Goal: Task Accomplishment & Management: Manage account settings

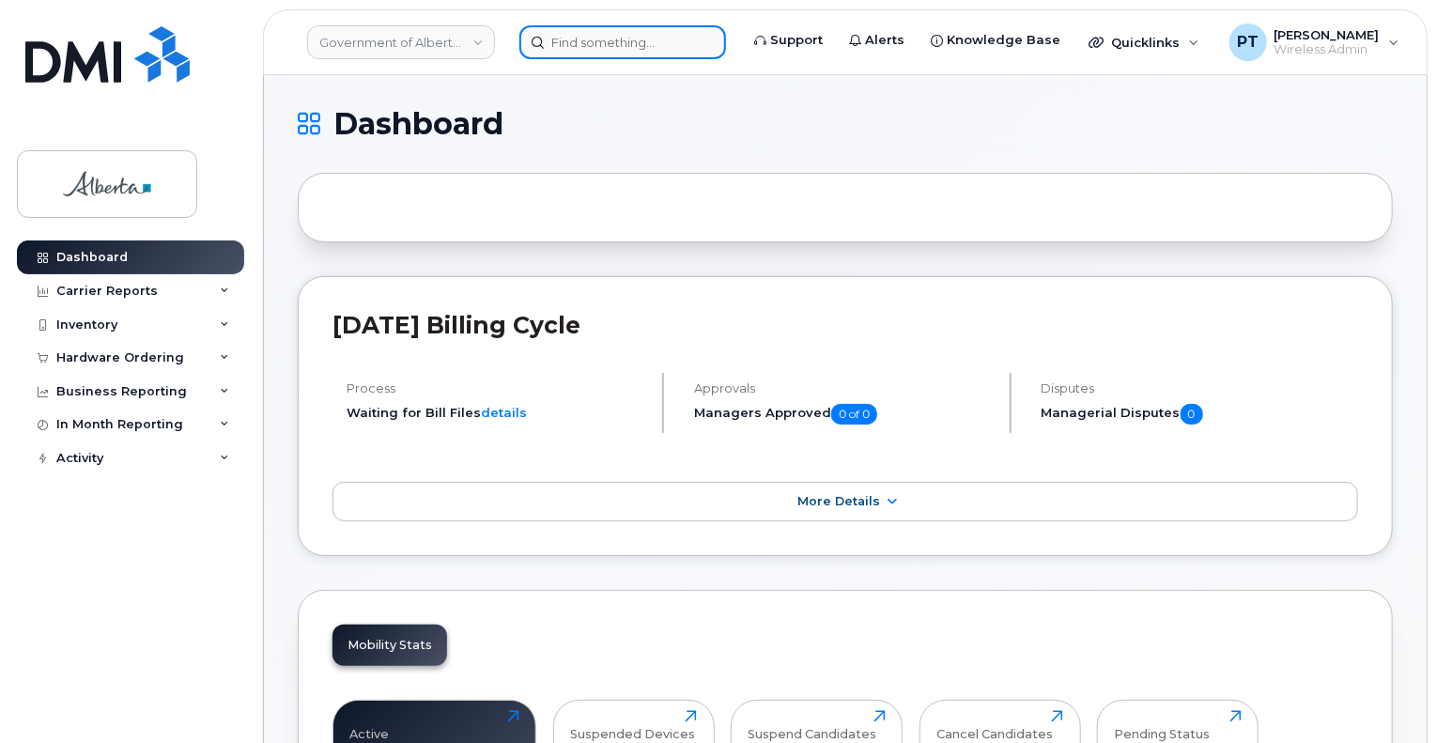
click at [579, 46] on input at bounding box center [622, 42] width 207 height 34
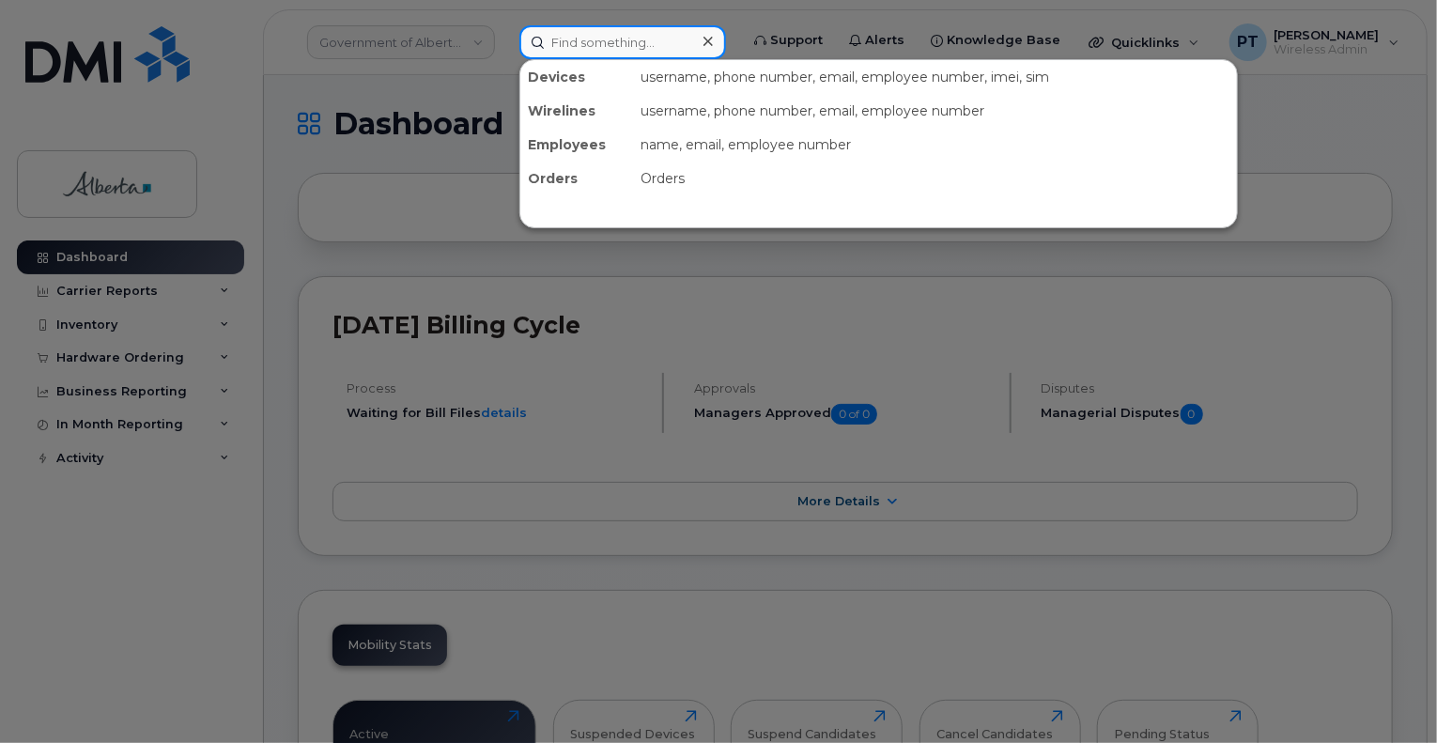
paste input "7802331984"
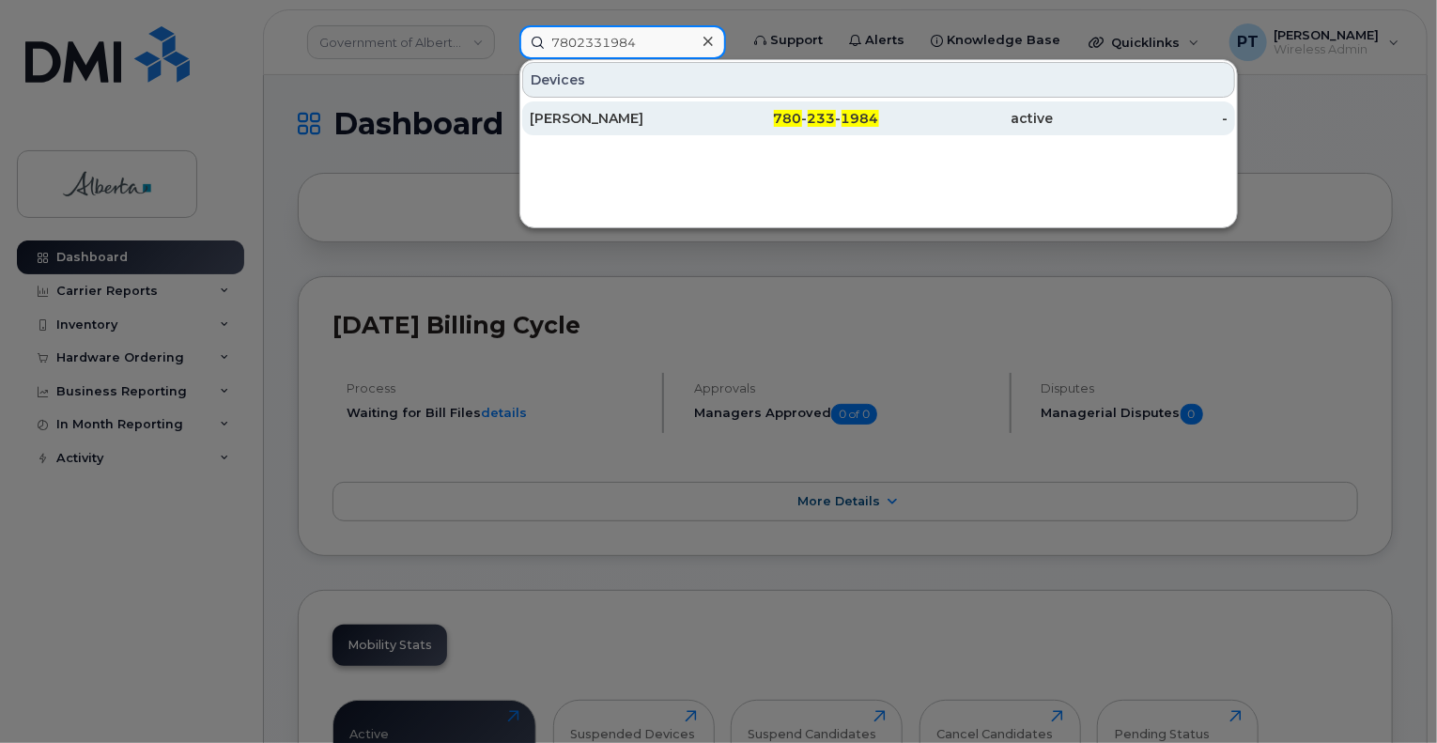
type input "7802331984"
click at [572, 117] on div "[PERSON_NAME]" at bounding box center [617, 118] width 175 height 19
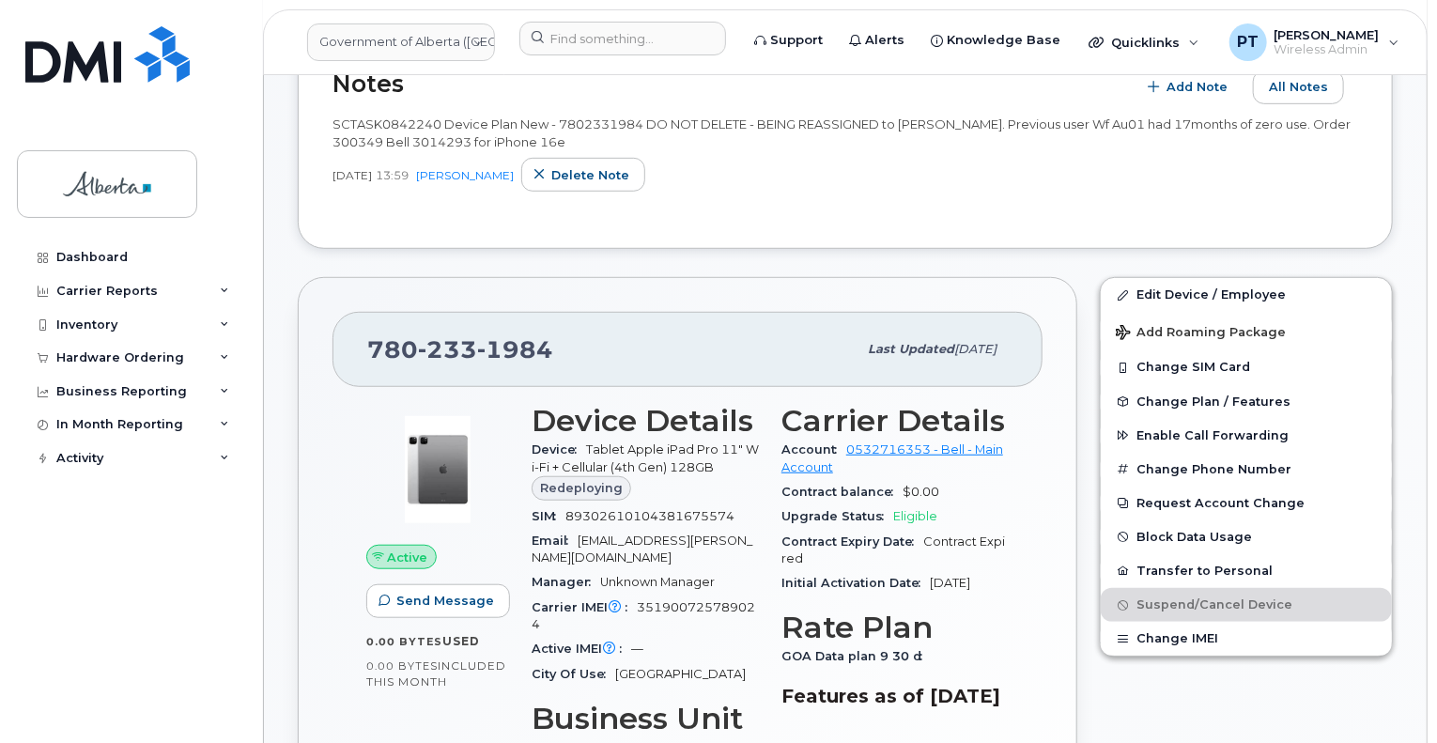
scroll to position [376, 0]
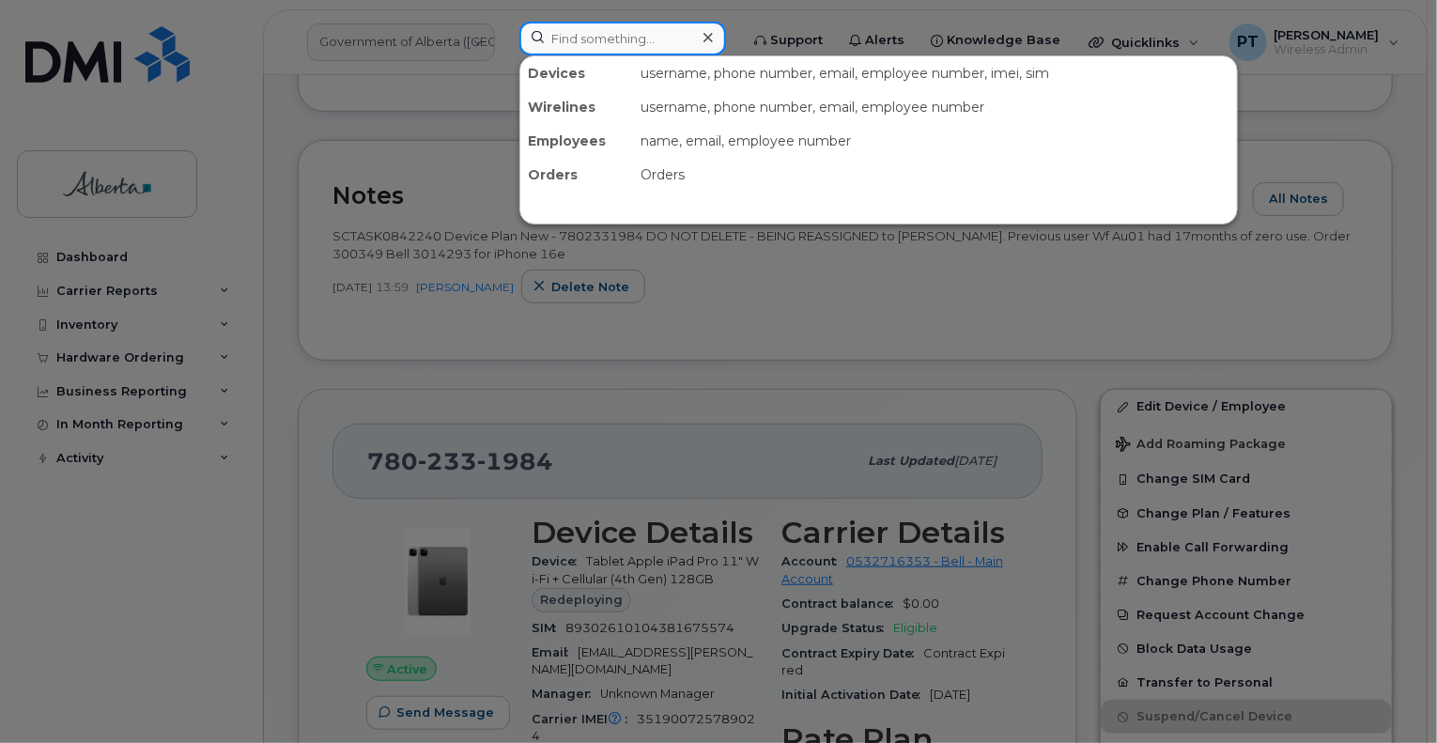
click at [562, 34] on input at bounding box center [622, 39] width 207 height 34
paste input "5875327523"
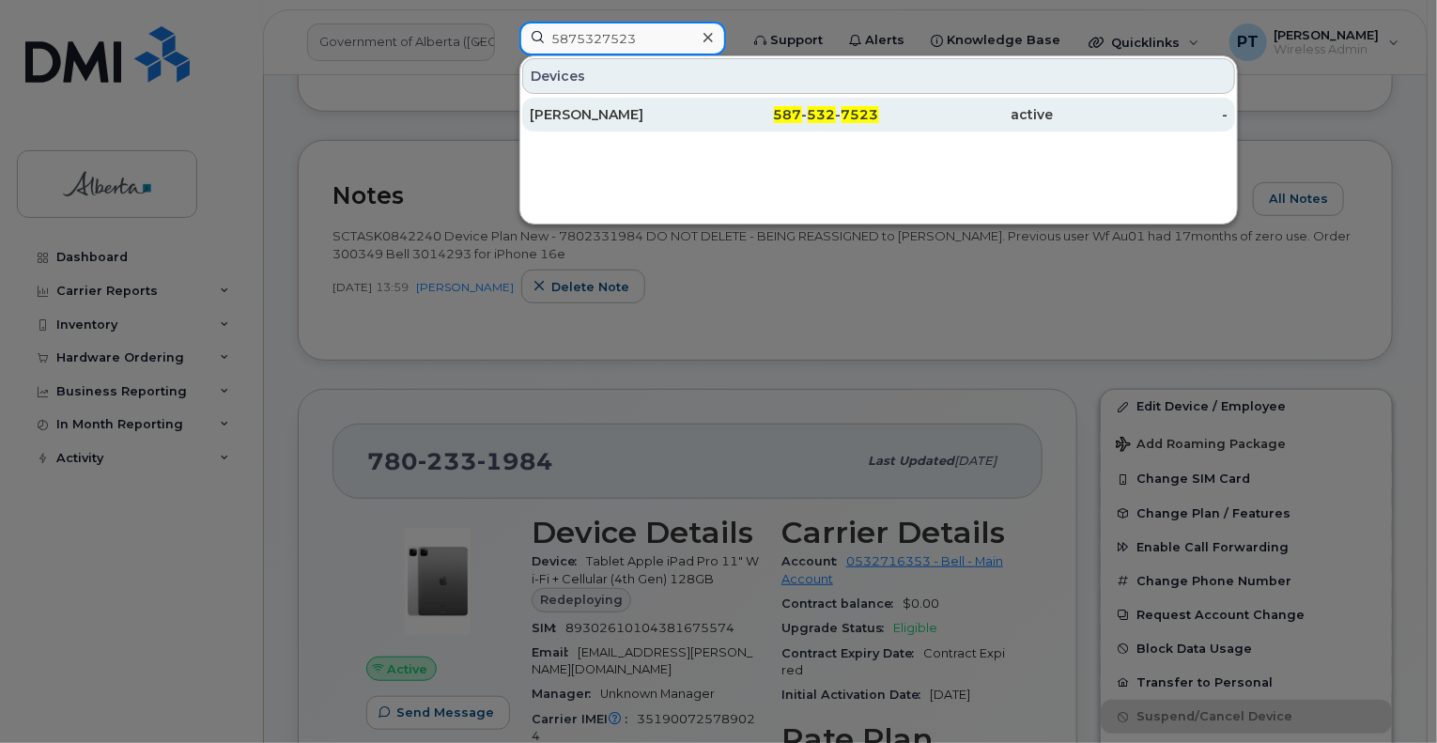
type input "5875327523"
click at [554, 107] on div "Hosein Kashefikaram" at bounding box center [617, 114] width 175 height 19
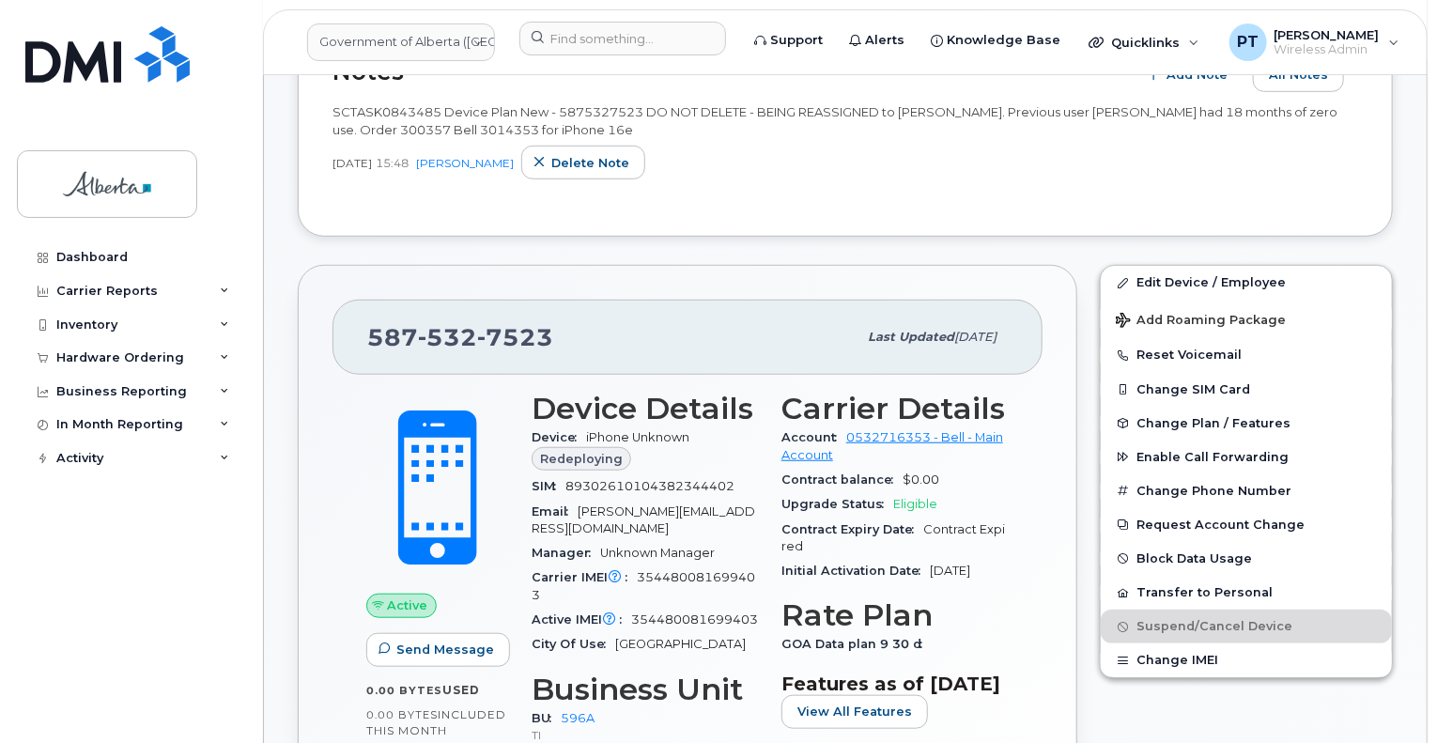
scroll to position [282, 0]
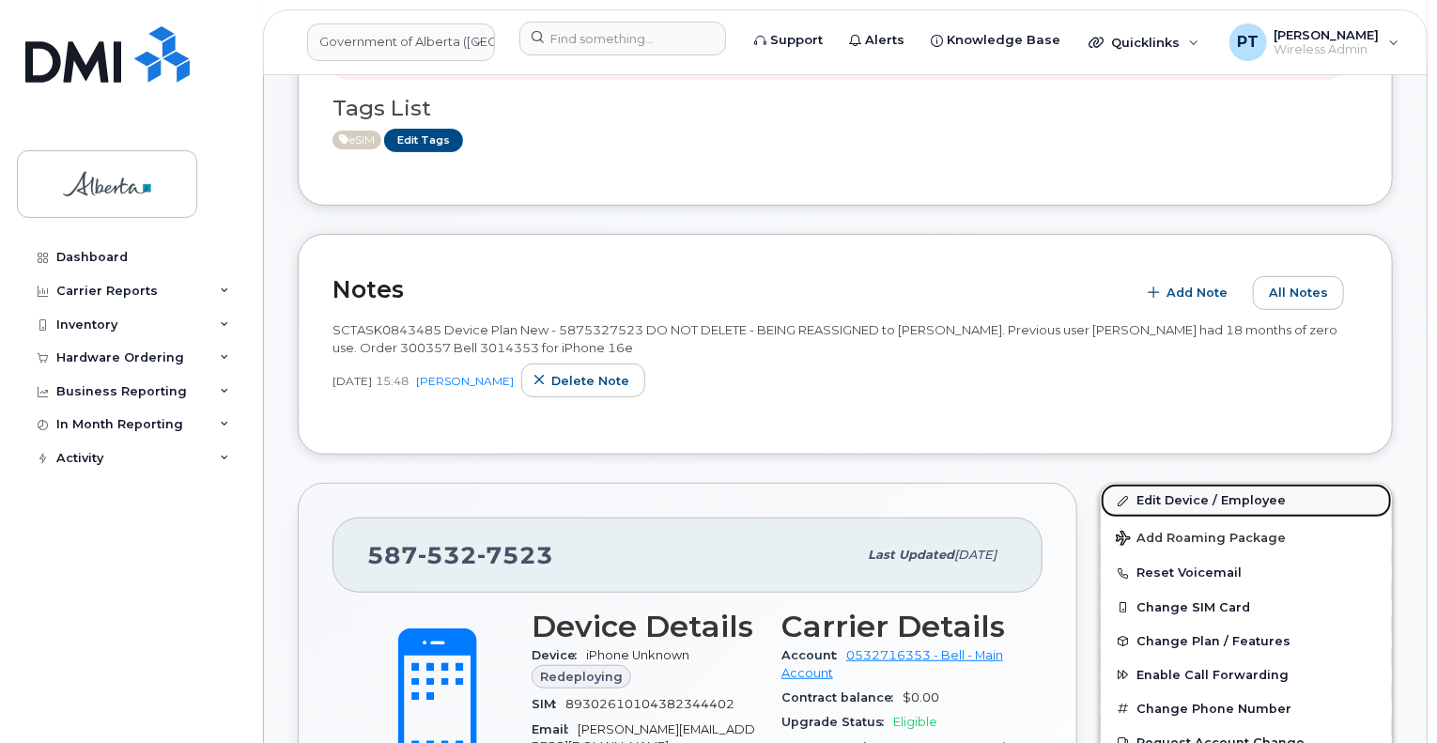
drag, startPoint x: 1160, startPoint y: 498, endPoint x: 1182, endPoint y: 506, distance: 23.2
click at [1160, 498] on link "Edit Device / Employee" at bounding box center [1246, 501] width 291 height 34
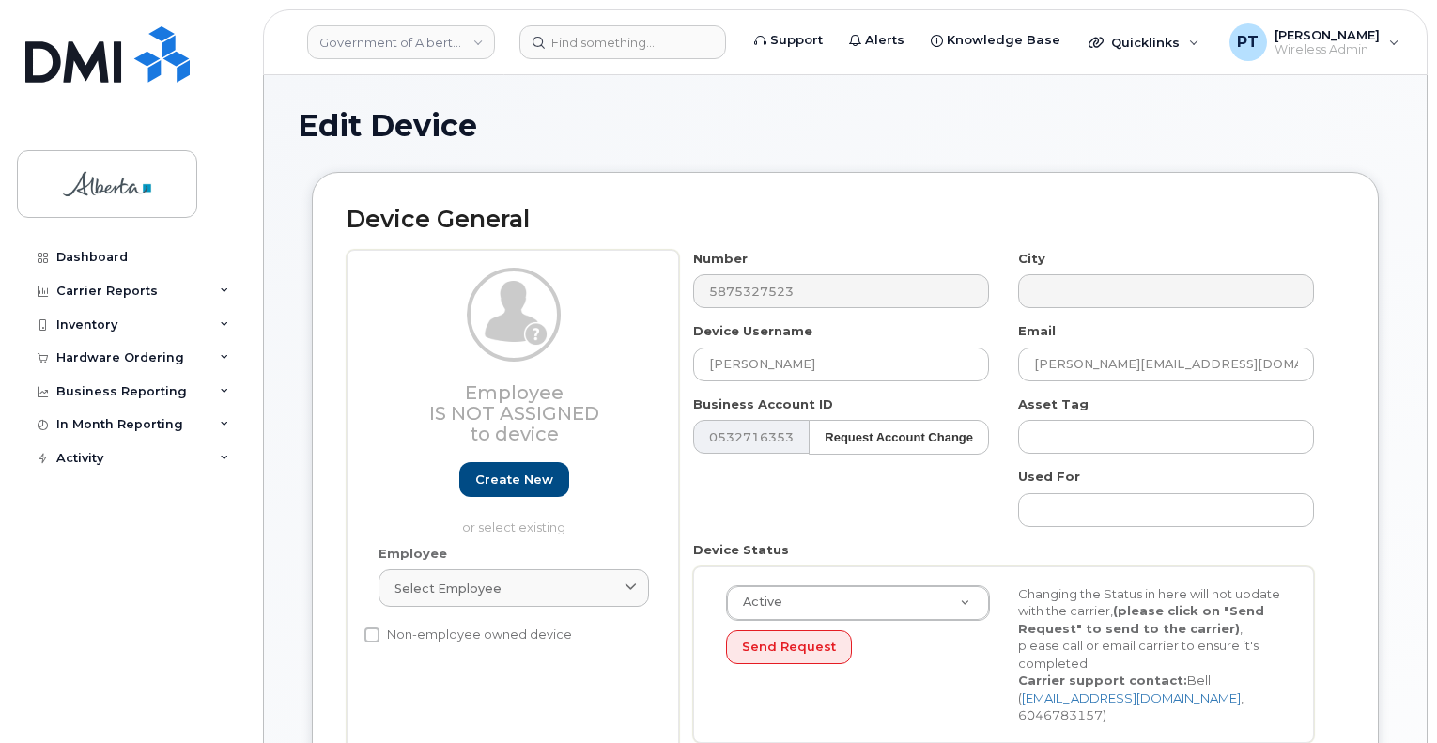
select select "4797729"
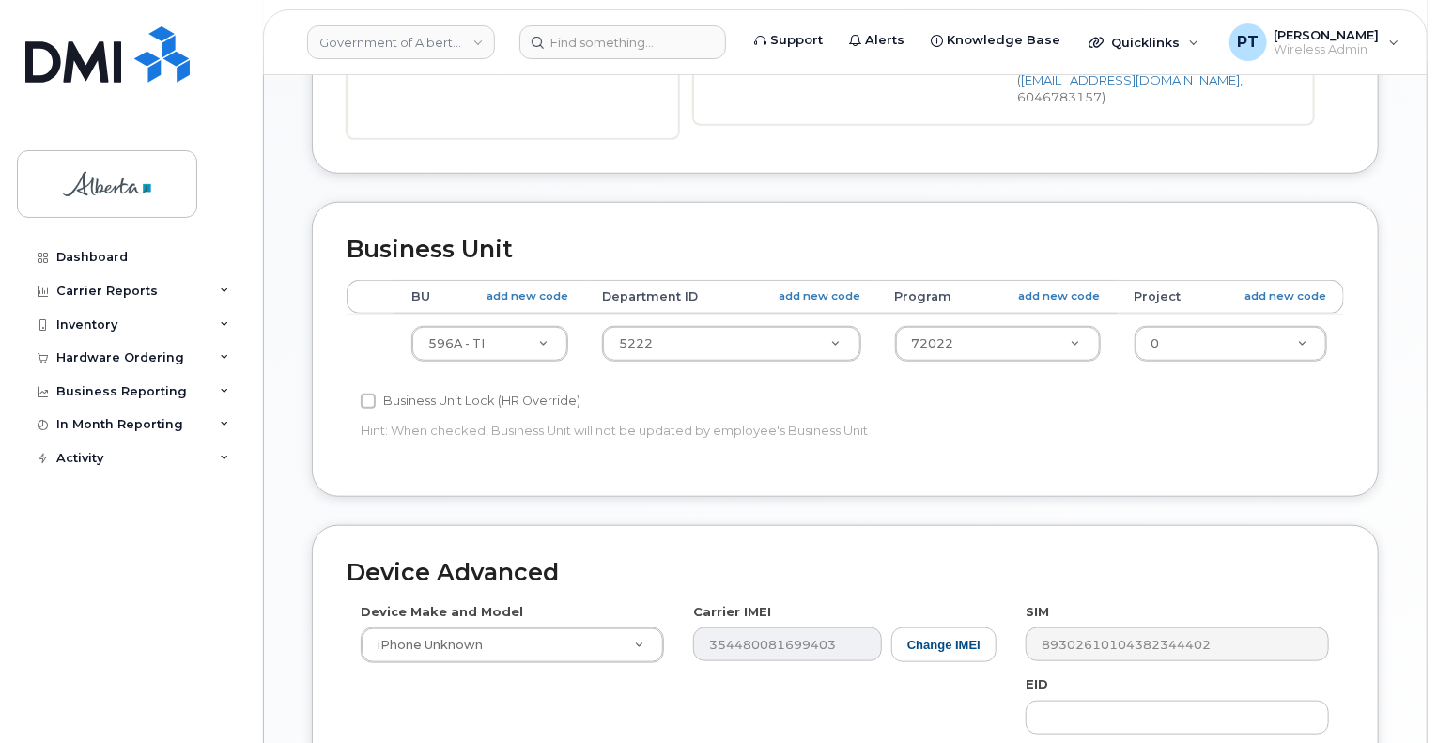
scroll to position [752, 0]
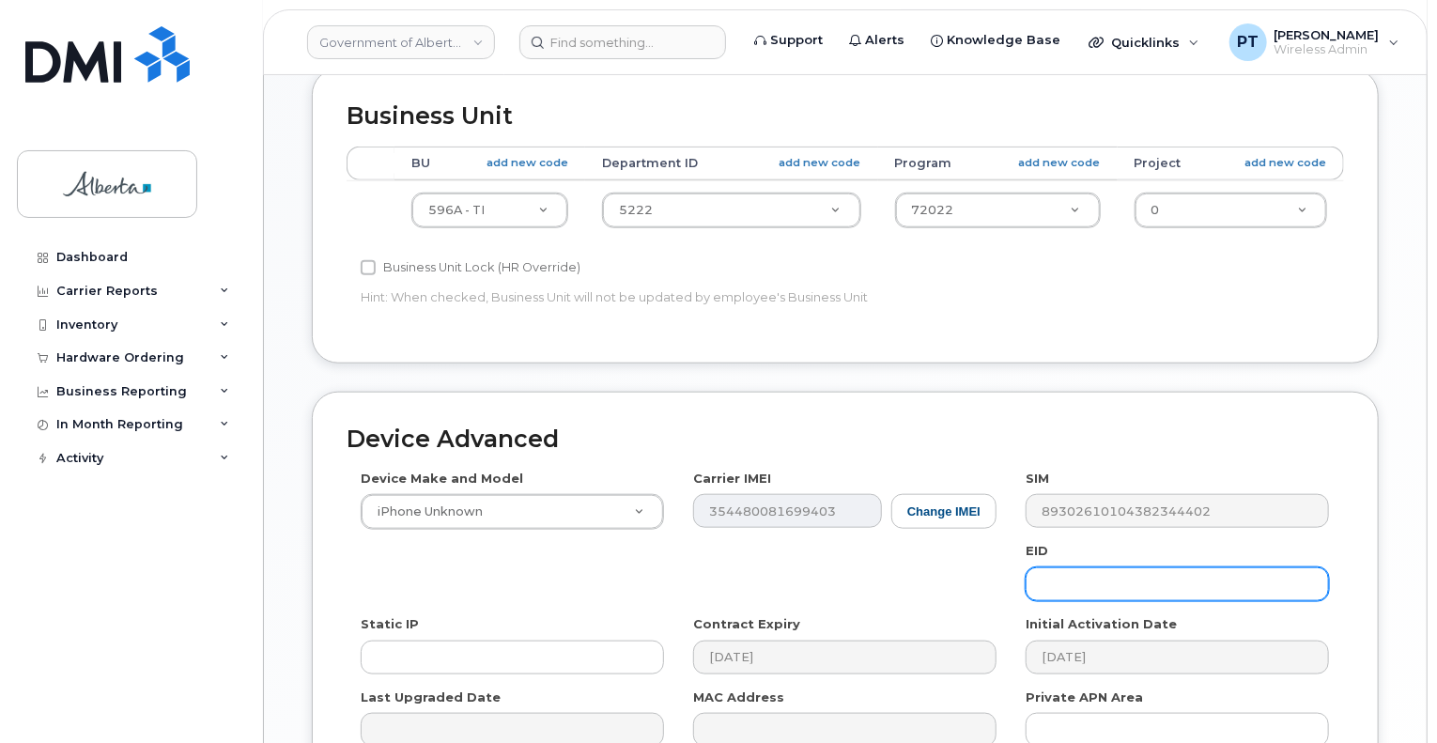
click at [1089, 567] on input "text" at bounding box center [1177, 584] width 303 height 34
paste input "89043052010008887025010579807888"
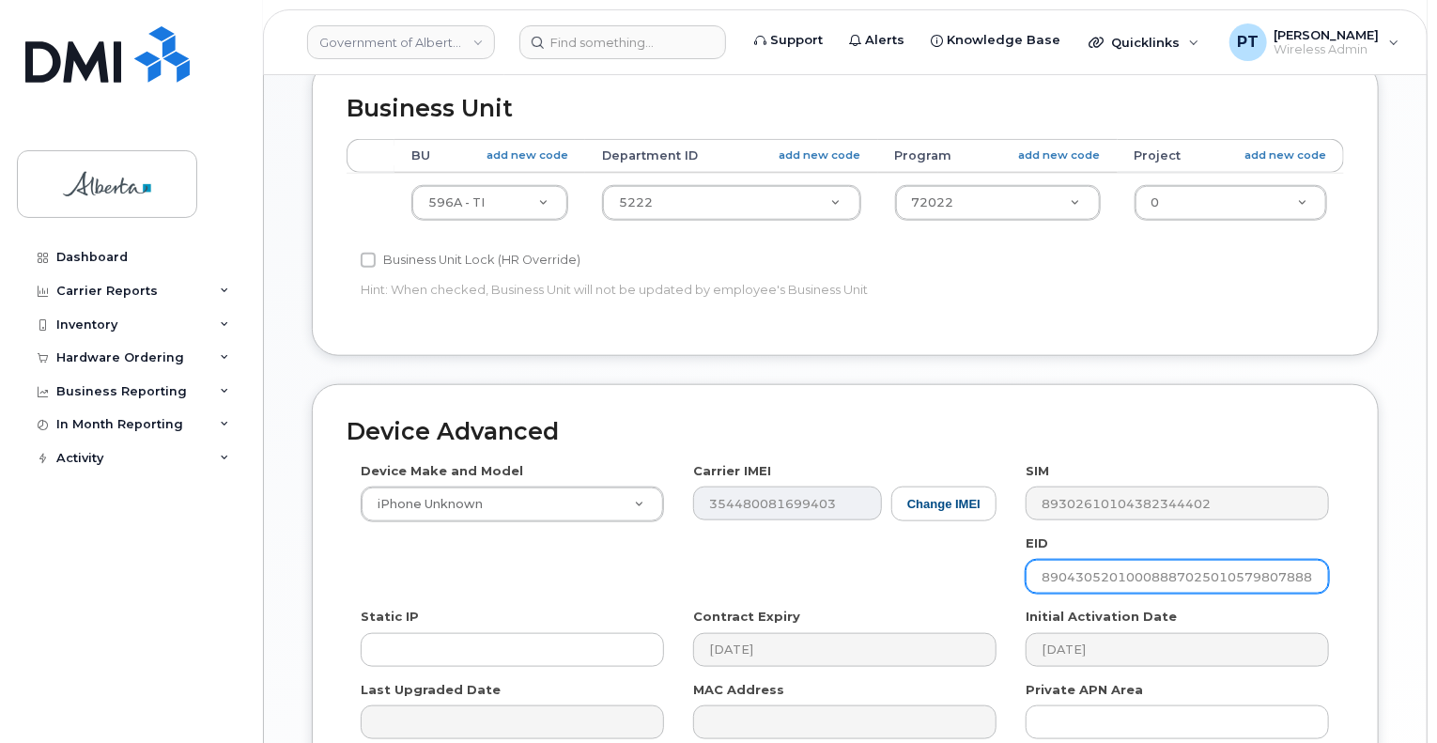
scroll to position [939, 0]
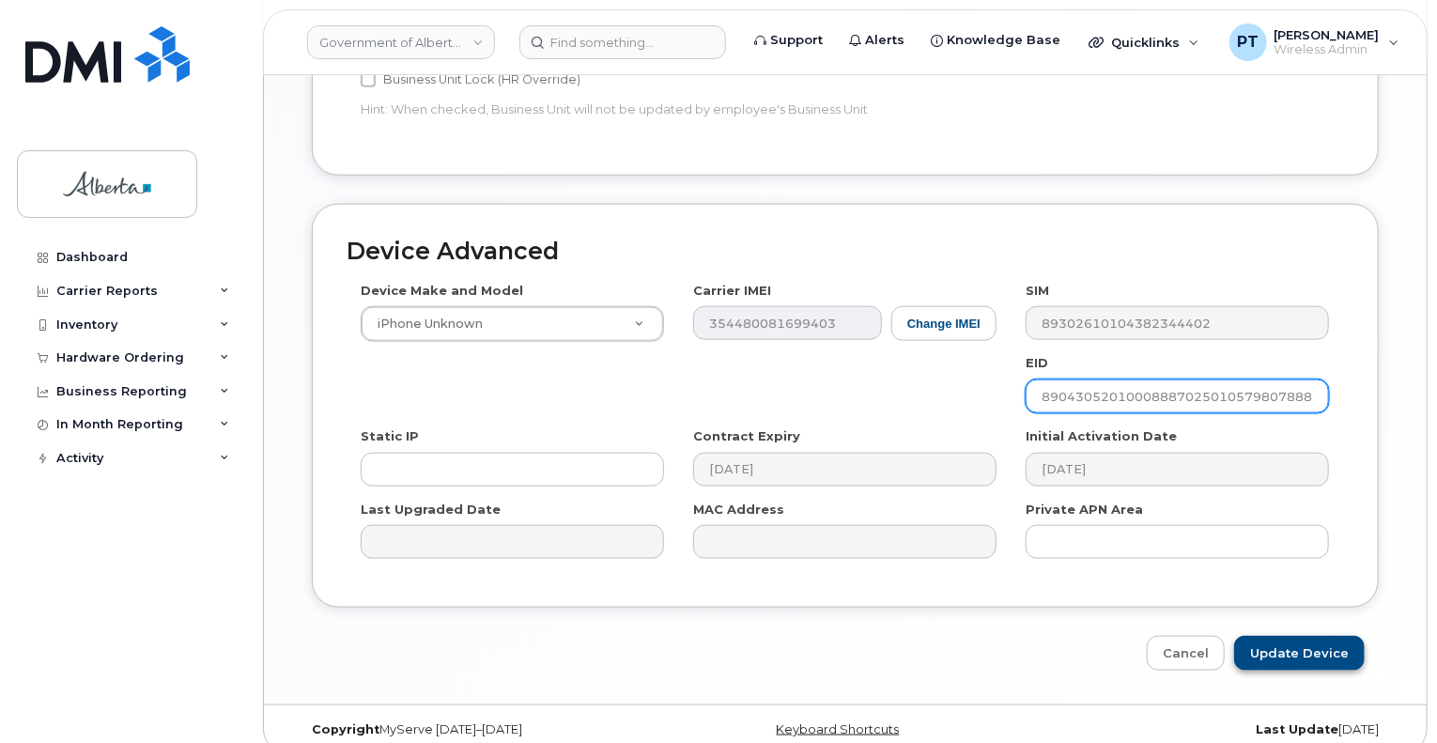
type input "89043052010008887025010579807888"
click at [1307, 636] on input "Update Device" at bounding box center [1299, 653] width 131 height 35
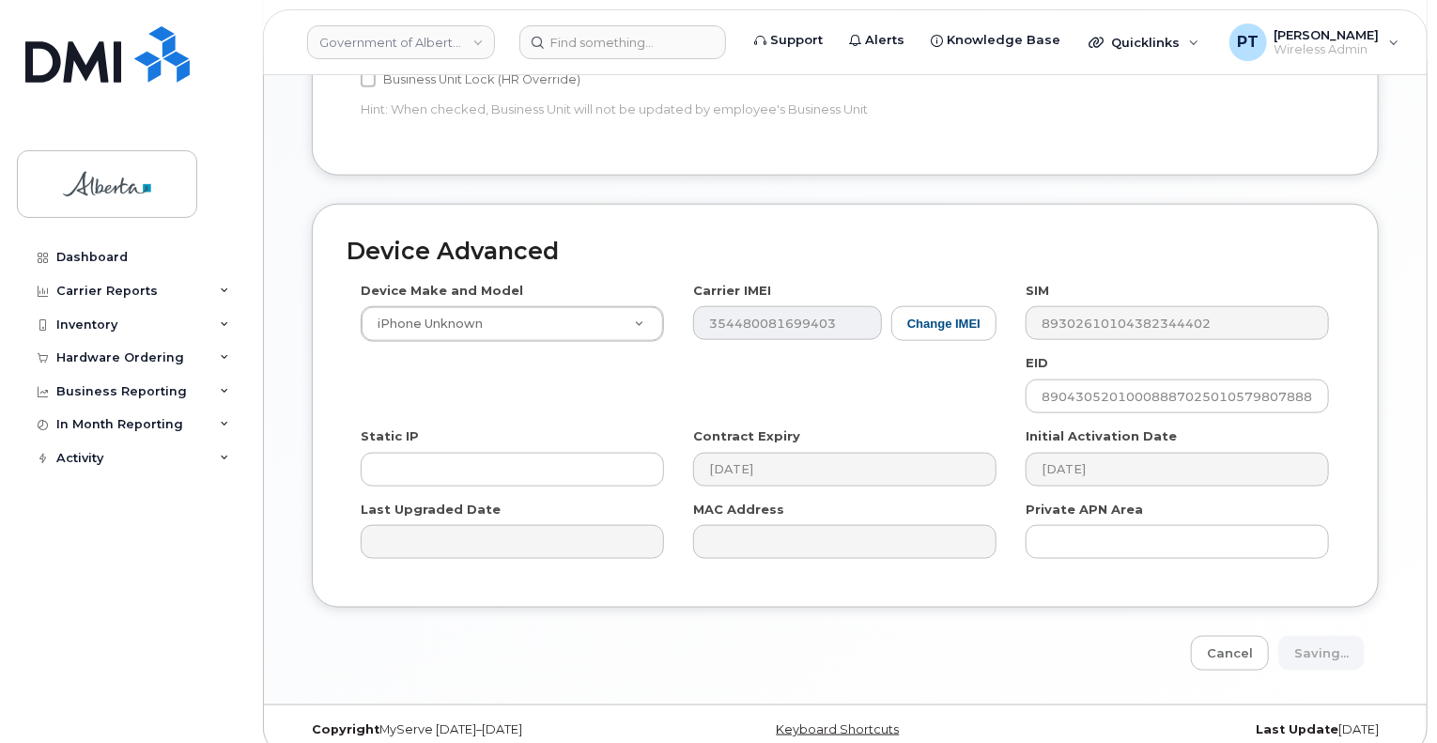
type input "Saving..."
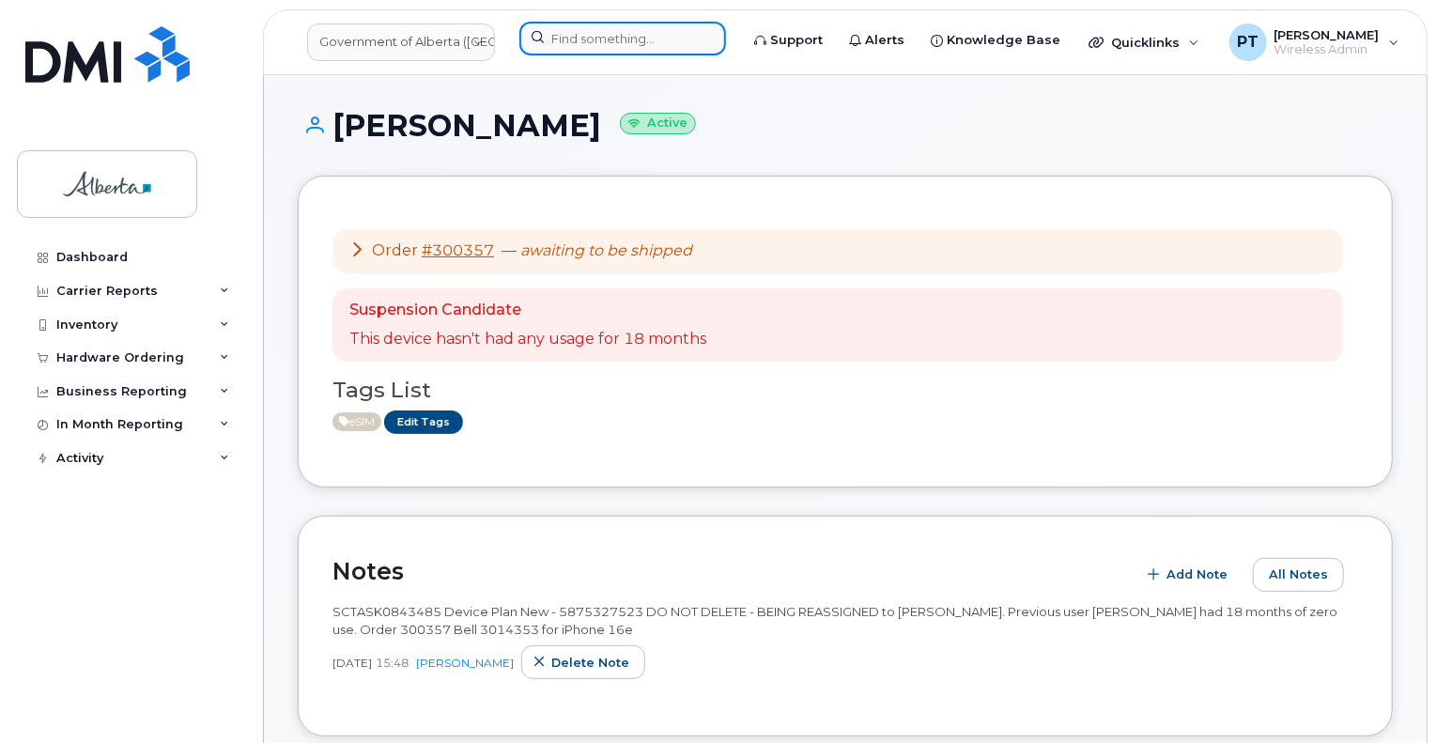
click at [581, 34] on input at bounding box center [622, 39] width 207 height 34
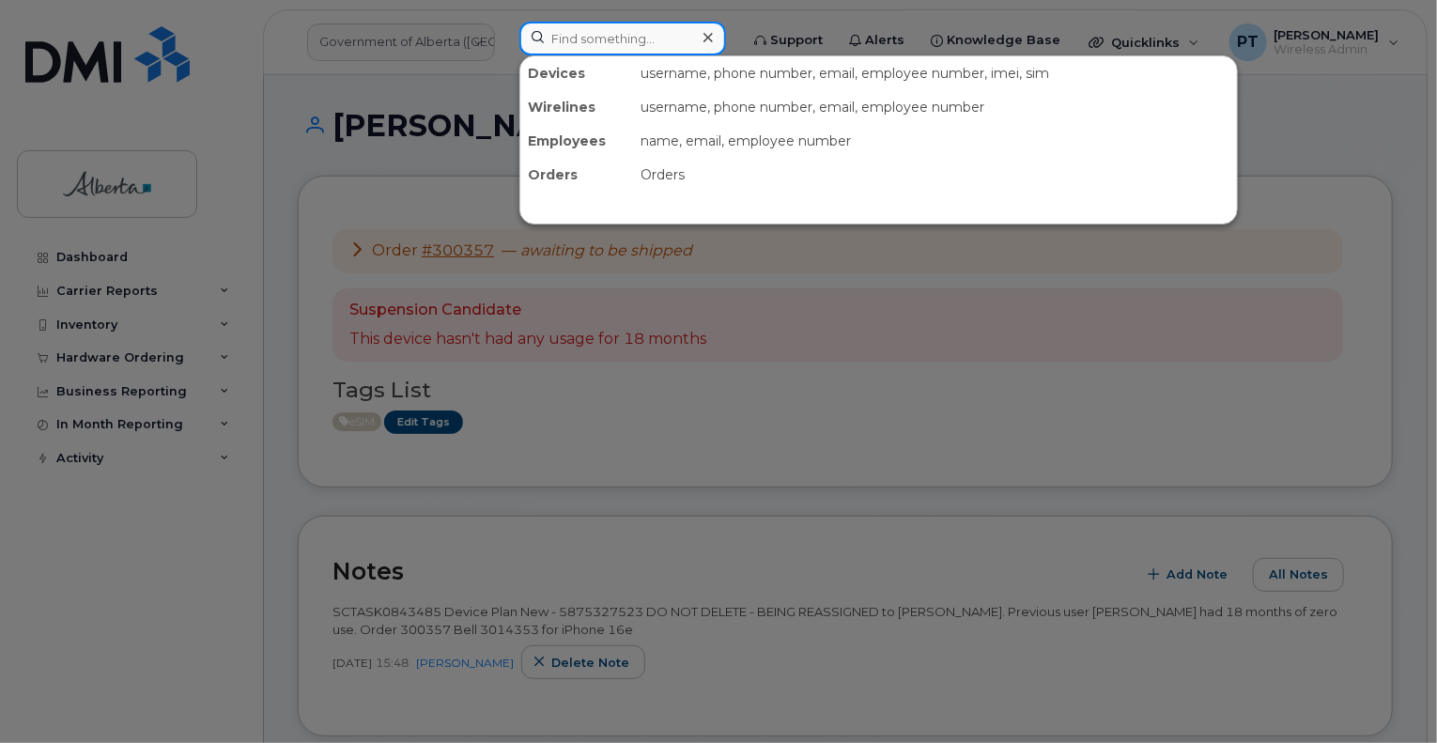
paste input "7802331984"
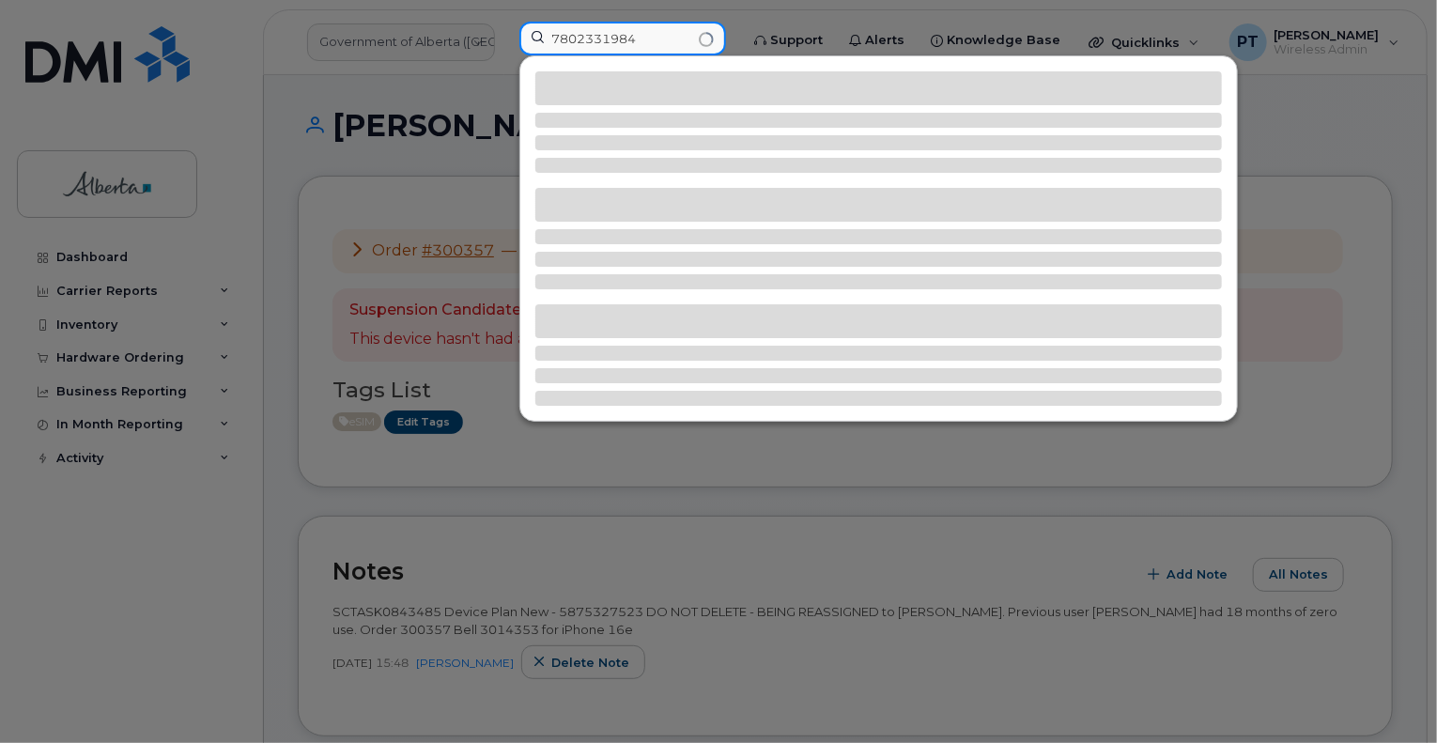
type input "7802331984"
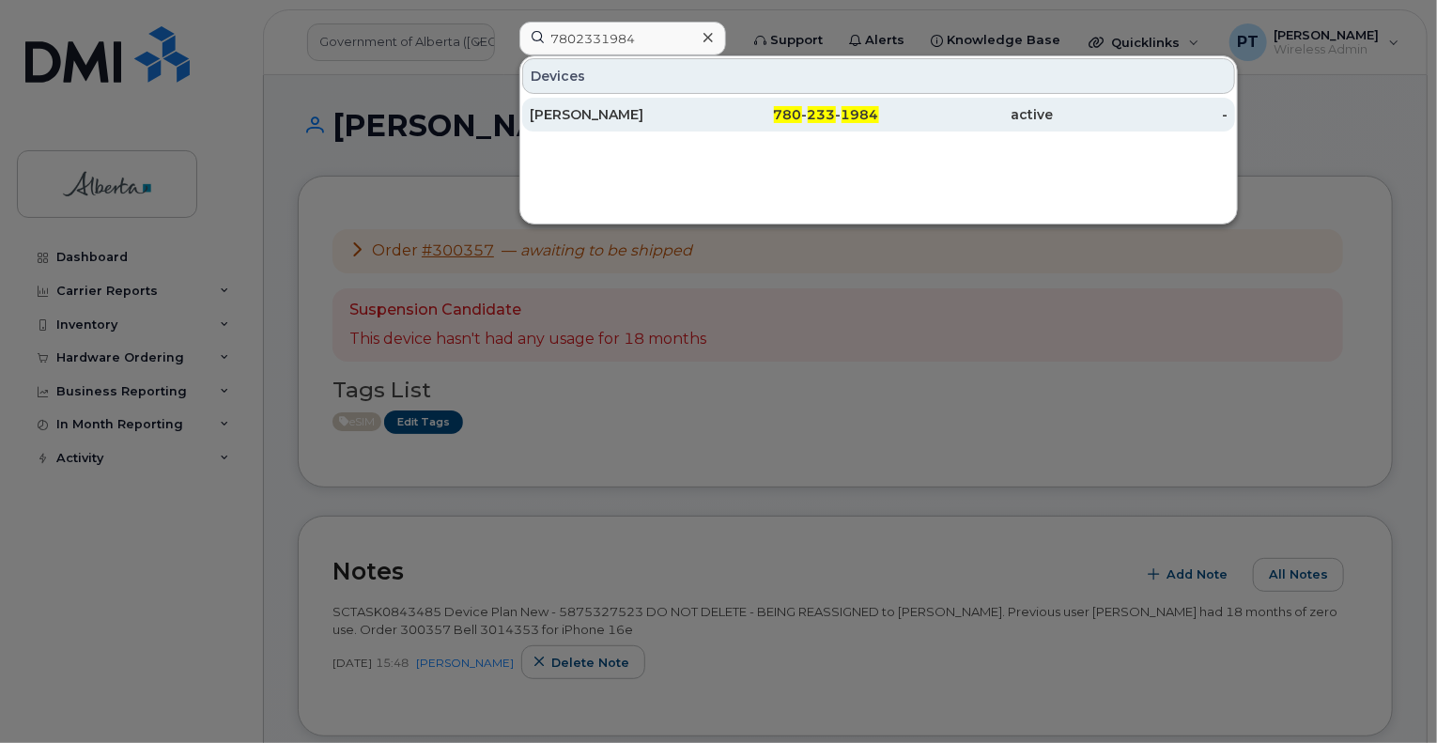
click at [575, 116] on div "Heather L Gallant" at bounding box center [617, 114] width 175 height 19
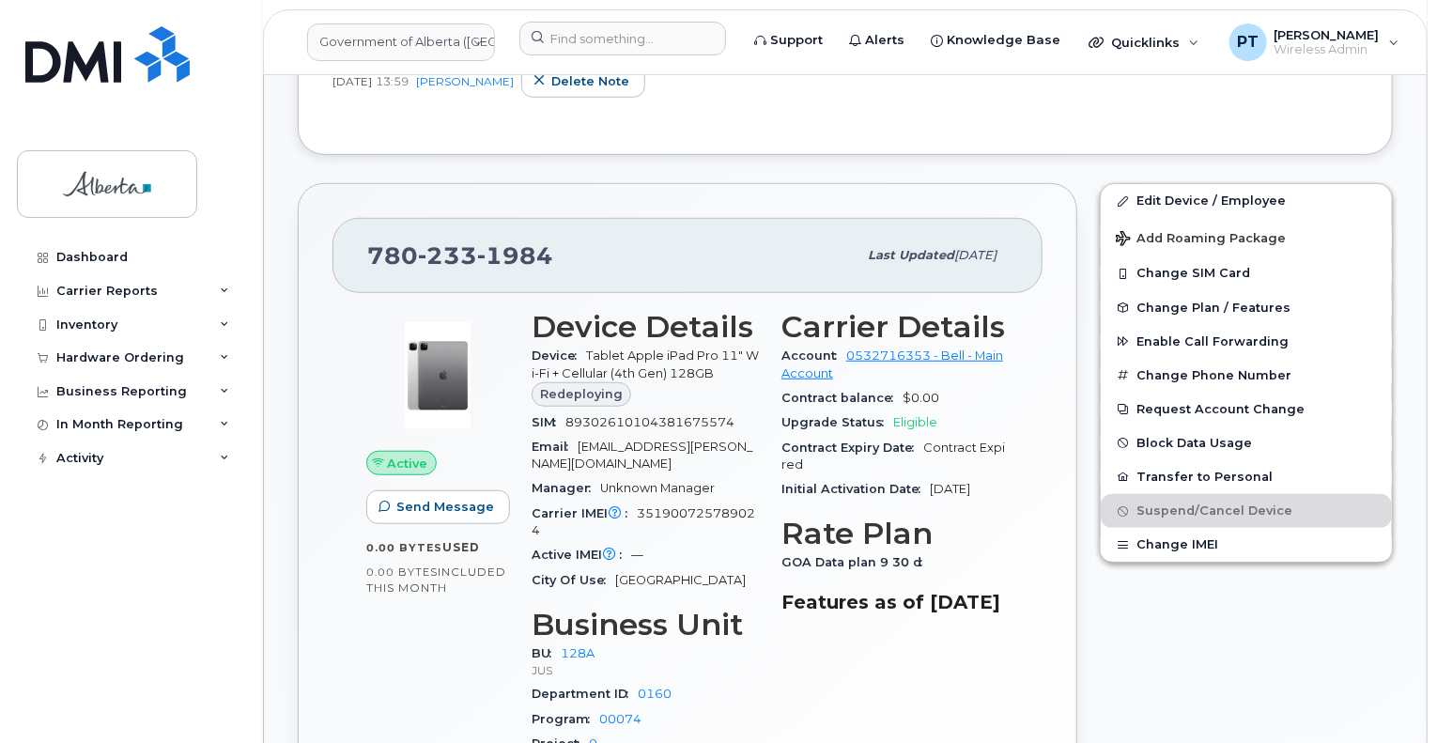
scroll to position [470, 0]
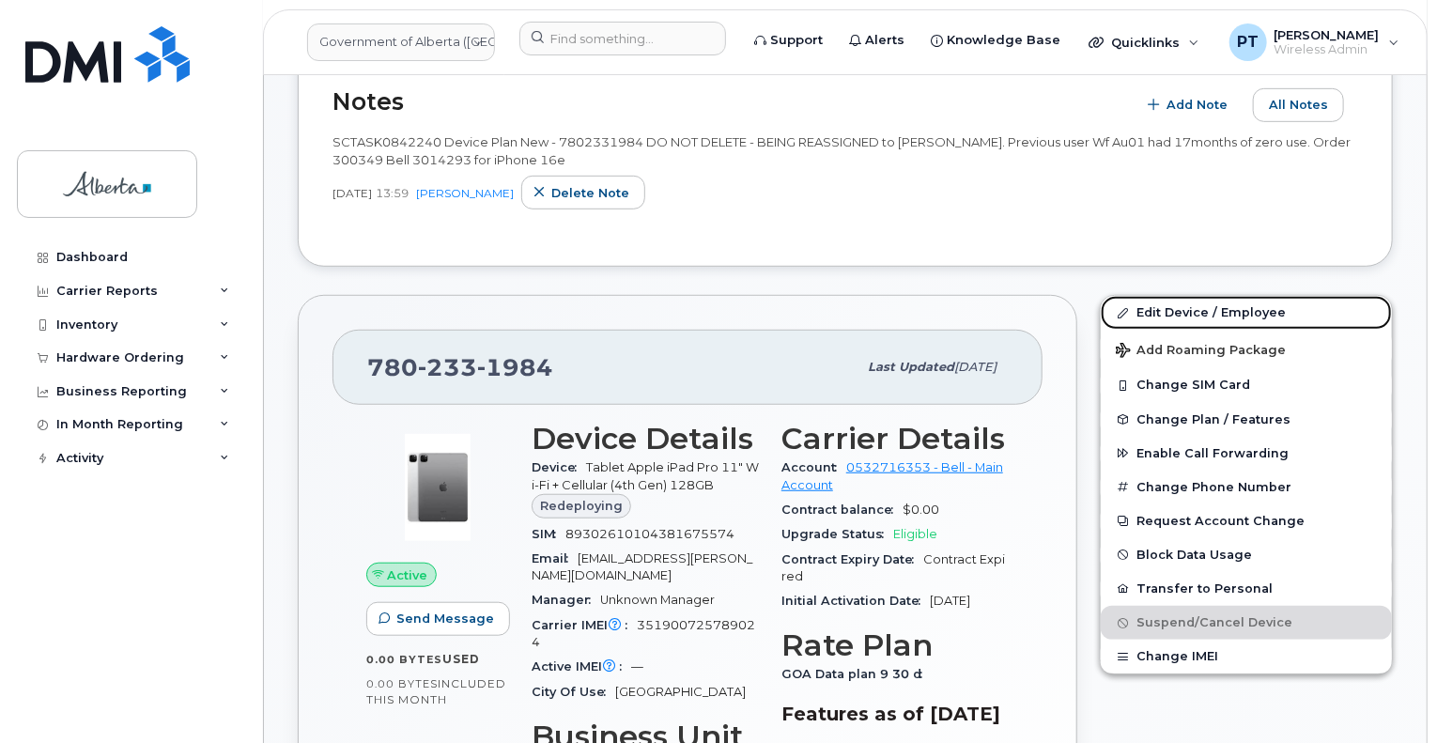
drag, startPoint x: 1154, startPoint y: 314, endPoint x: 1032, endPoint y: 380, distance: 137.9
click at [1154, 314] on link "Edit Device / Employee" at bounding box center [1246, 313] width 291 height 34
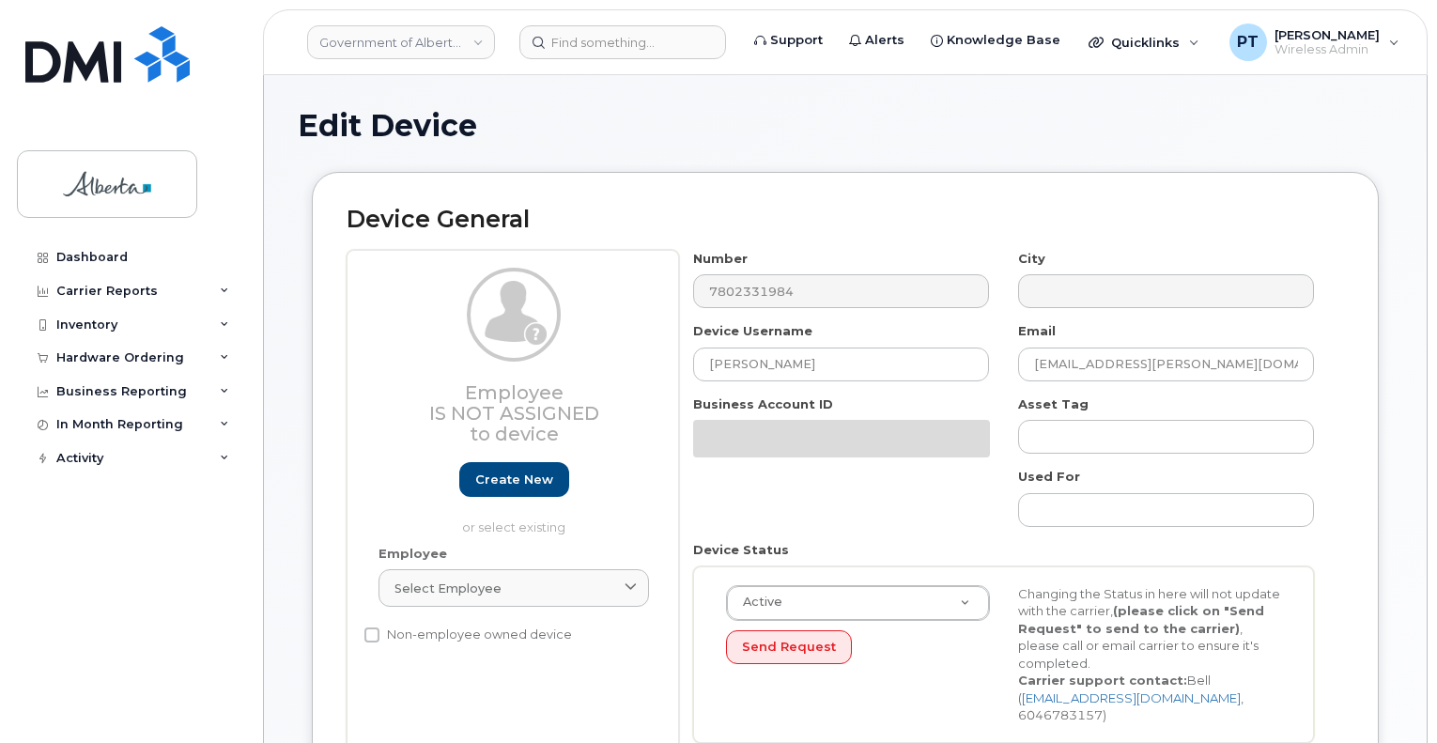
select select "4120330"
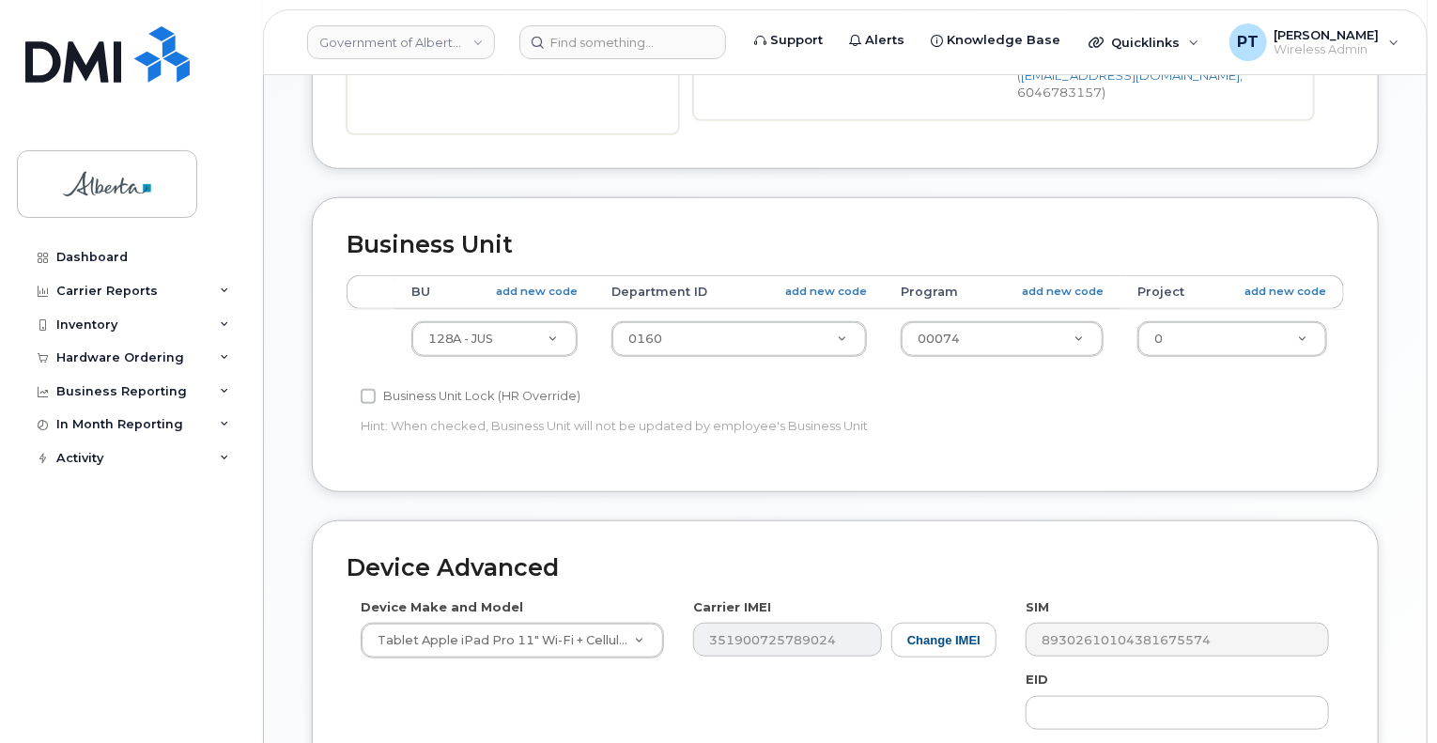
scroll to position [752, 0]
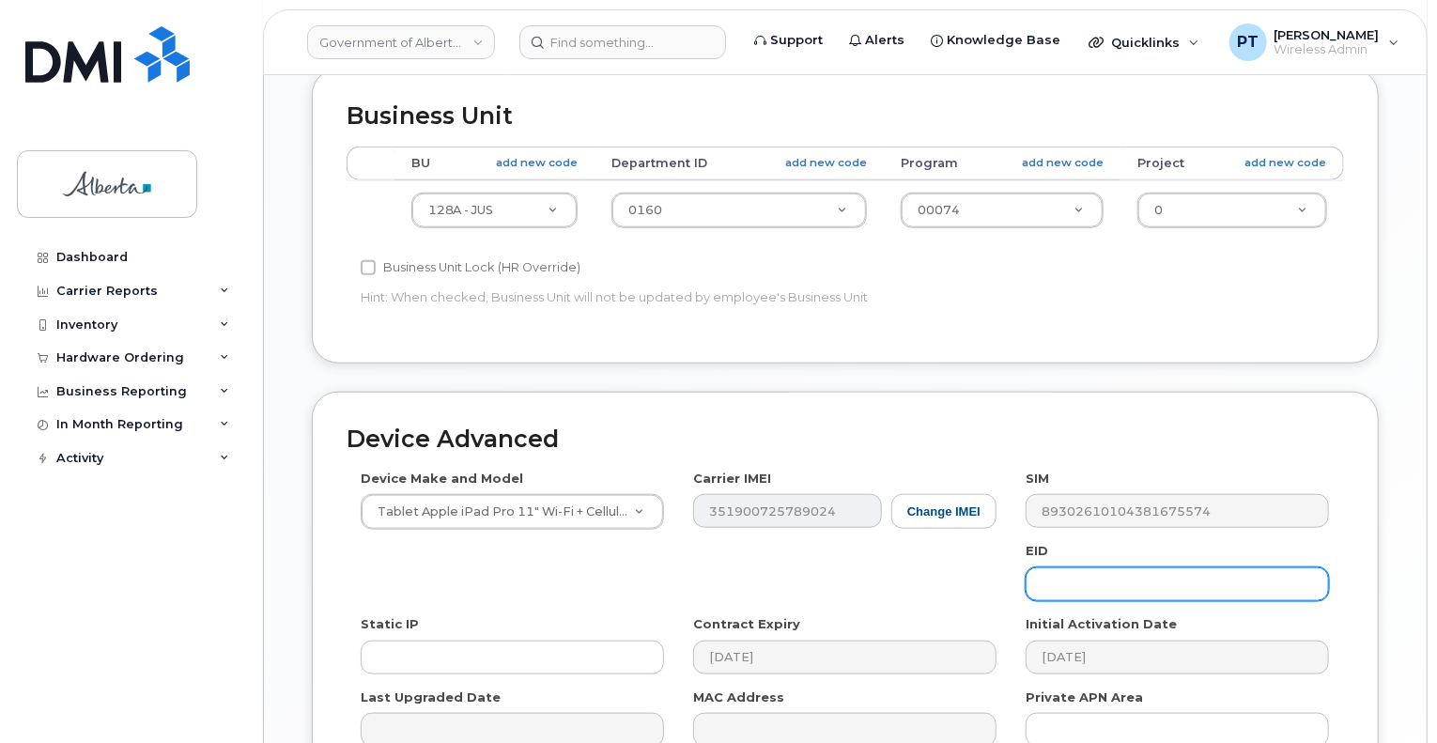
click at [1064, 570] on input "text" at bounding box center [1177, 584] width 303 height 34
paste input "89043052010008887025010572536283"
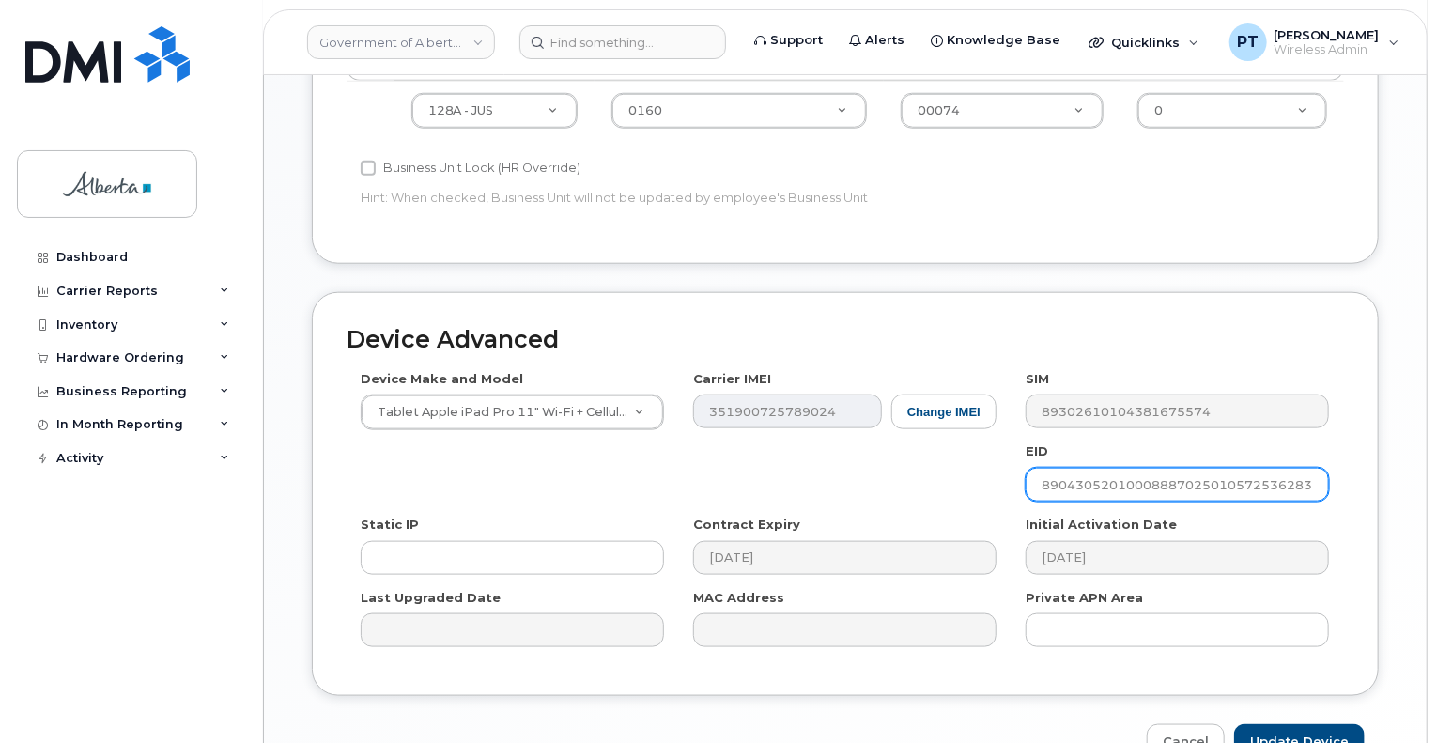
scroll to position [939, 0]
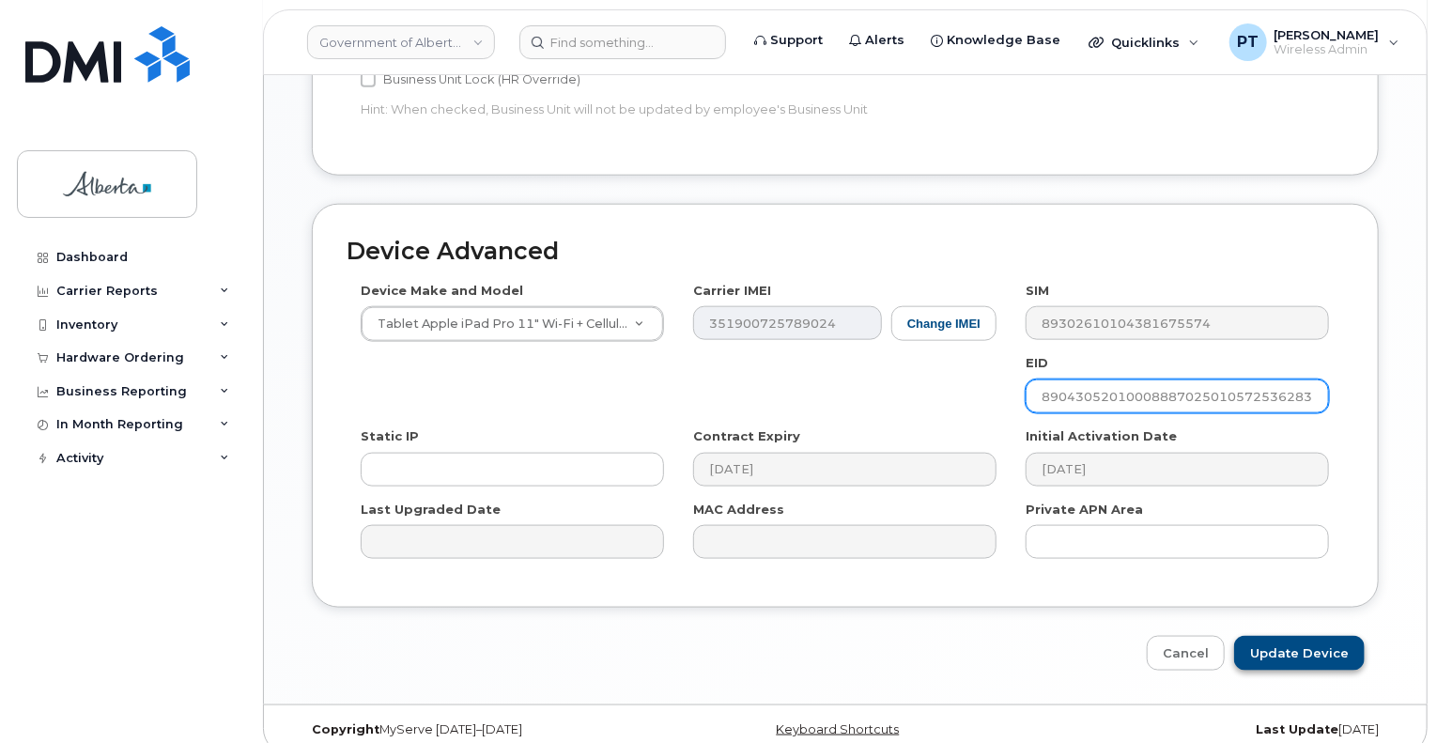
type input "89043052010008887025010572536283"
click at [1298, 636] on input "Update Device" at bounding box center [1299, 653] width 131 height 35
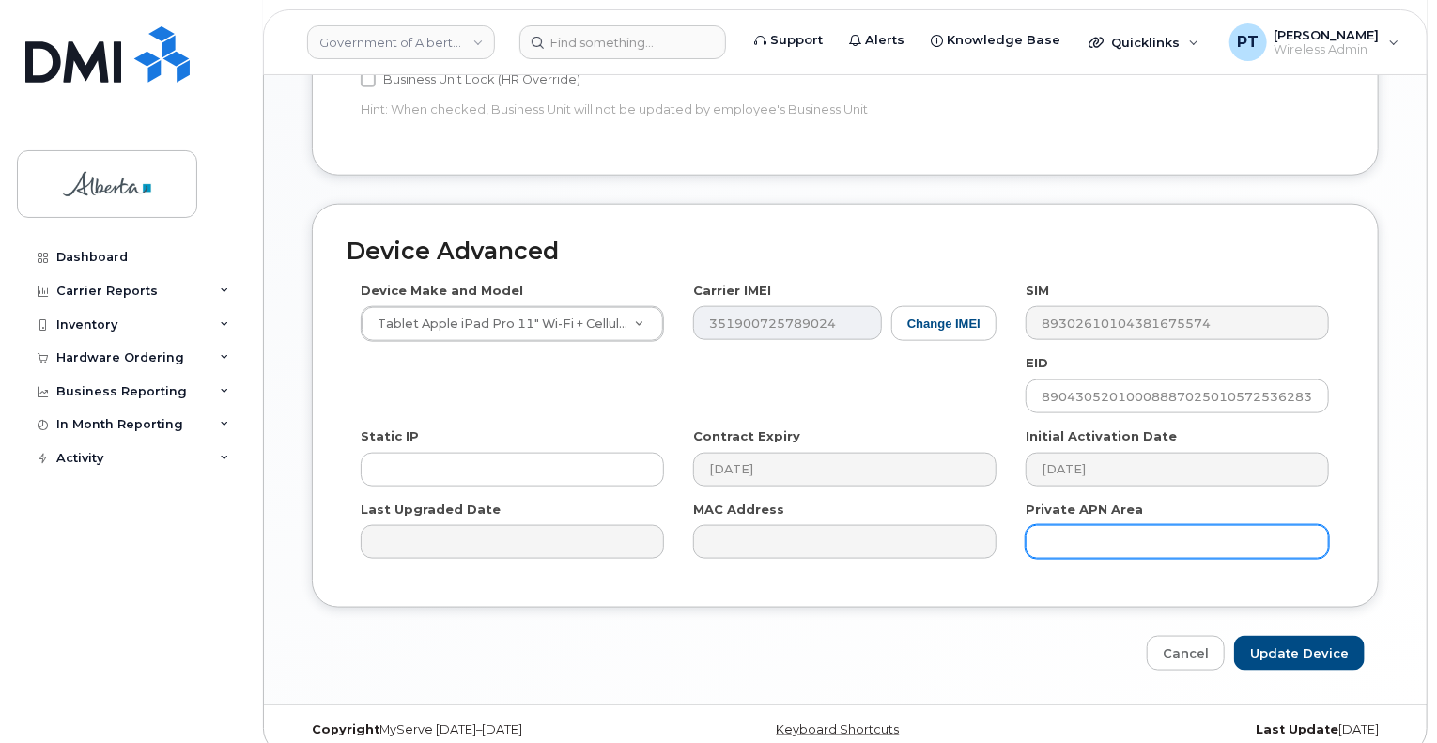
type input "Saving..."
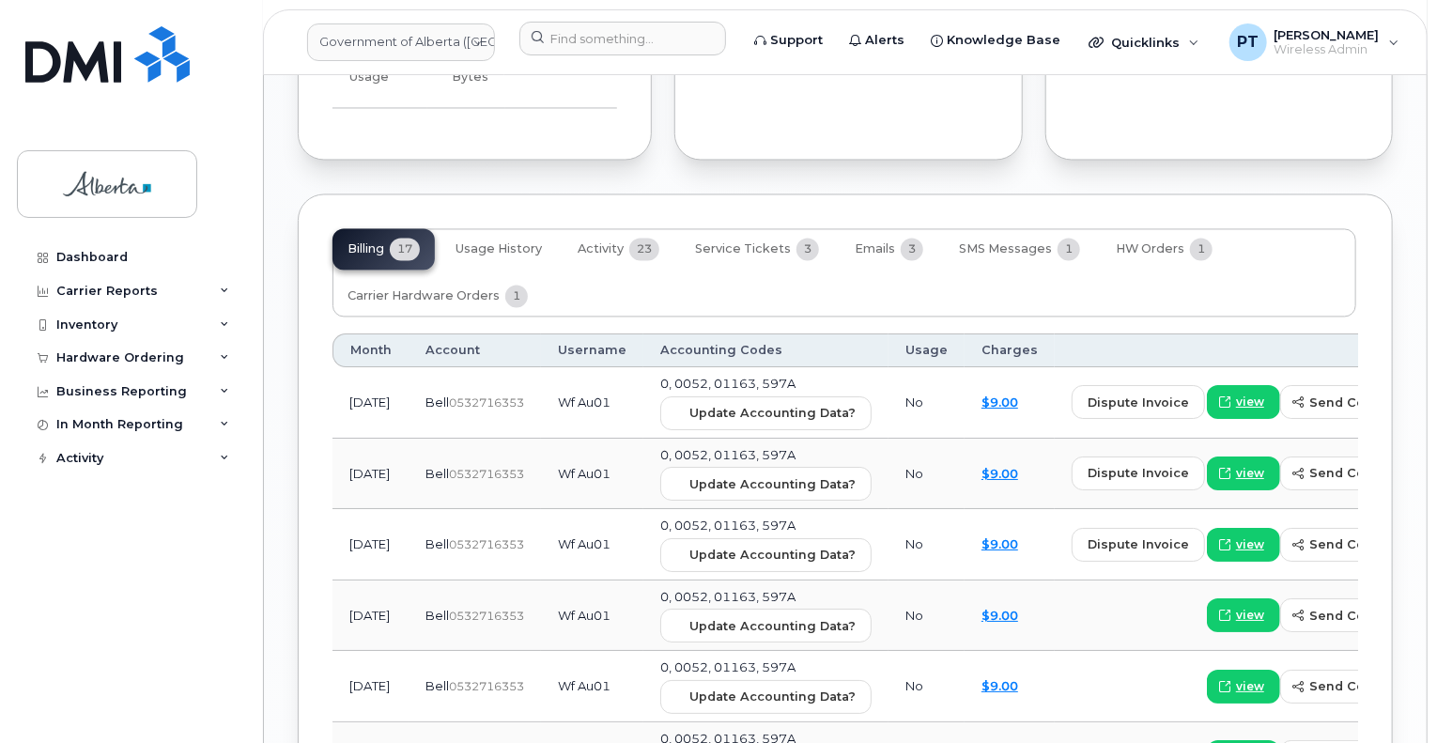
scroll to position [1691, 0]
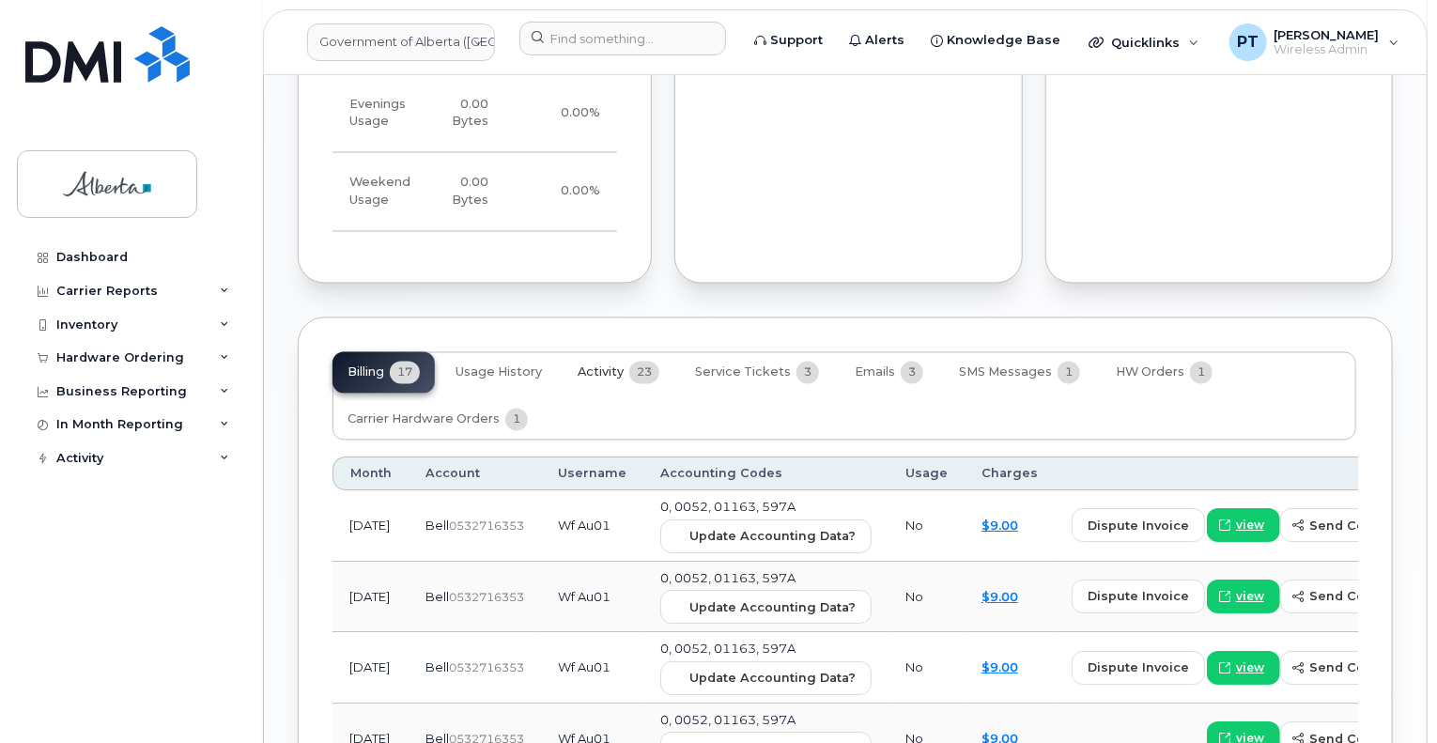
click at [607, 365] on span "Activity" at bounding box center [601, 372] width 46 height 15
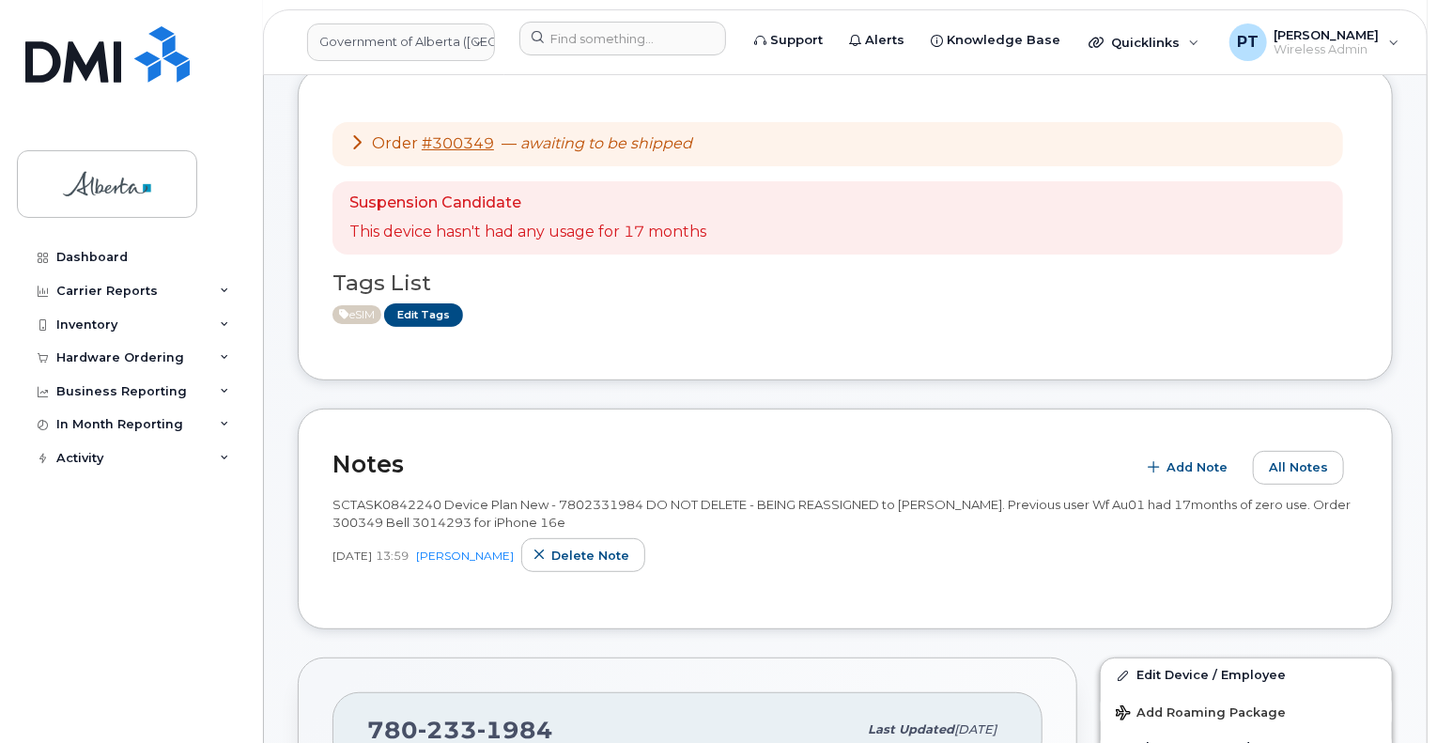
scroll to position [188, 0]
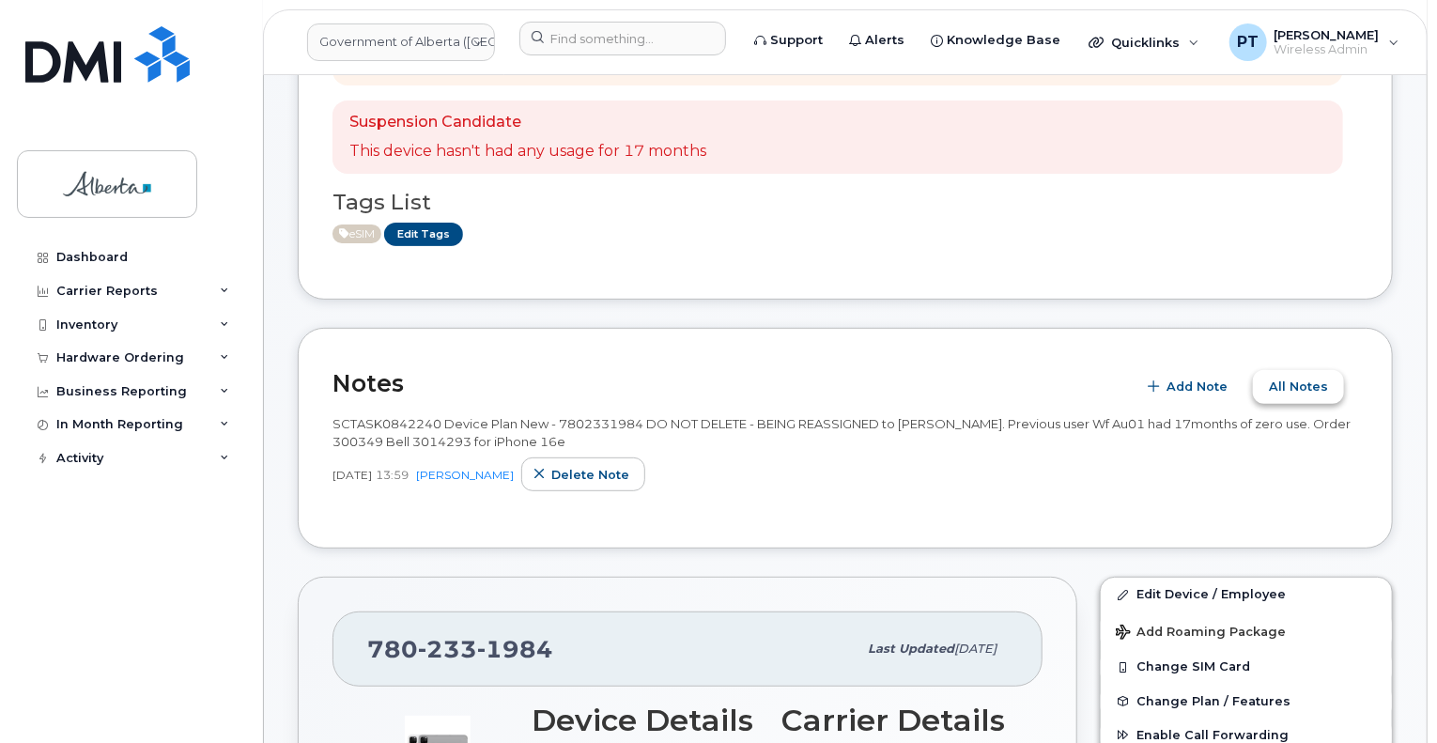
click at [1304, 384] on span "All Notes" at bounding box center [1298, 387] width 59 height 18
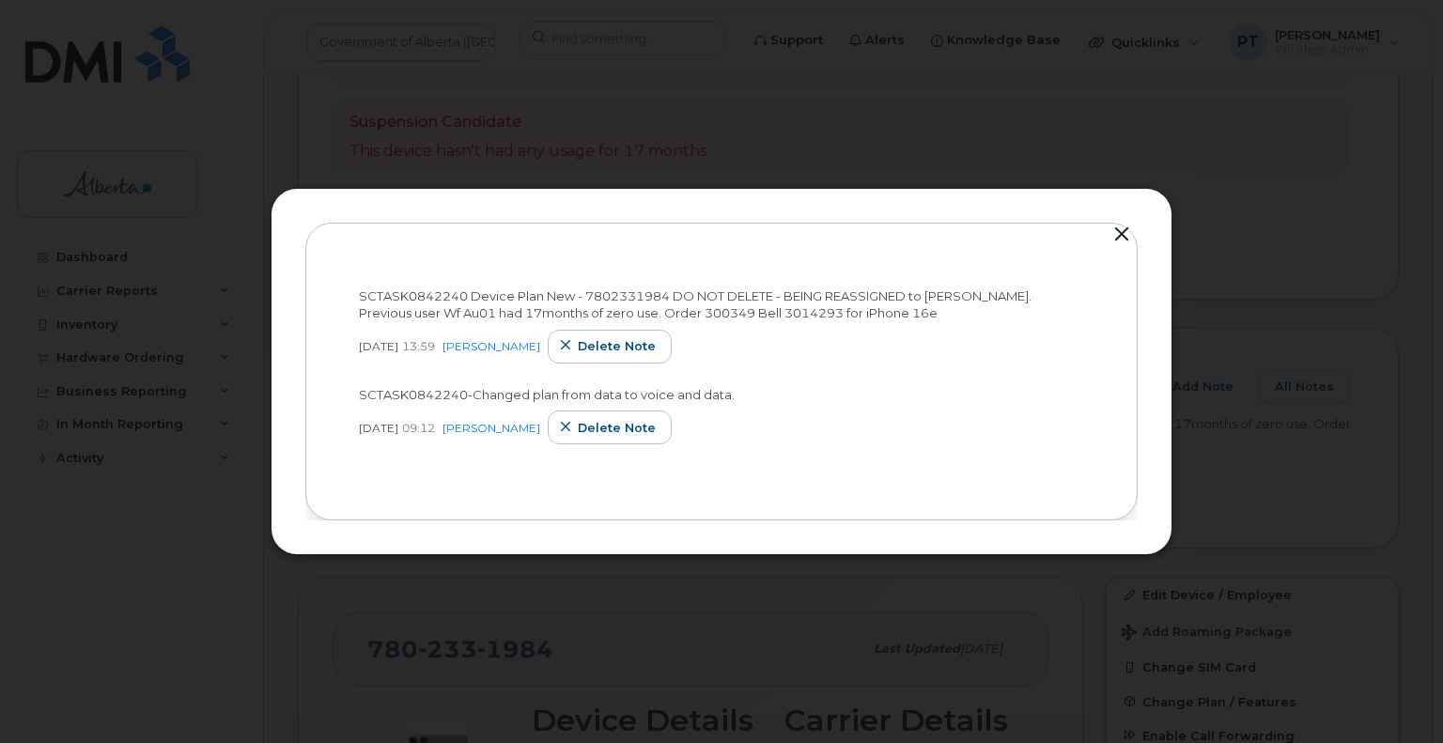
click at [1119, 235] on button "button" at bounding box center [1122, 235] width 28 height 26
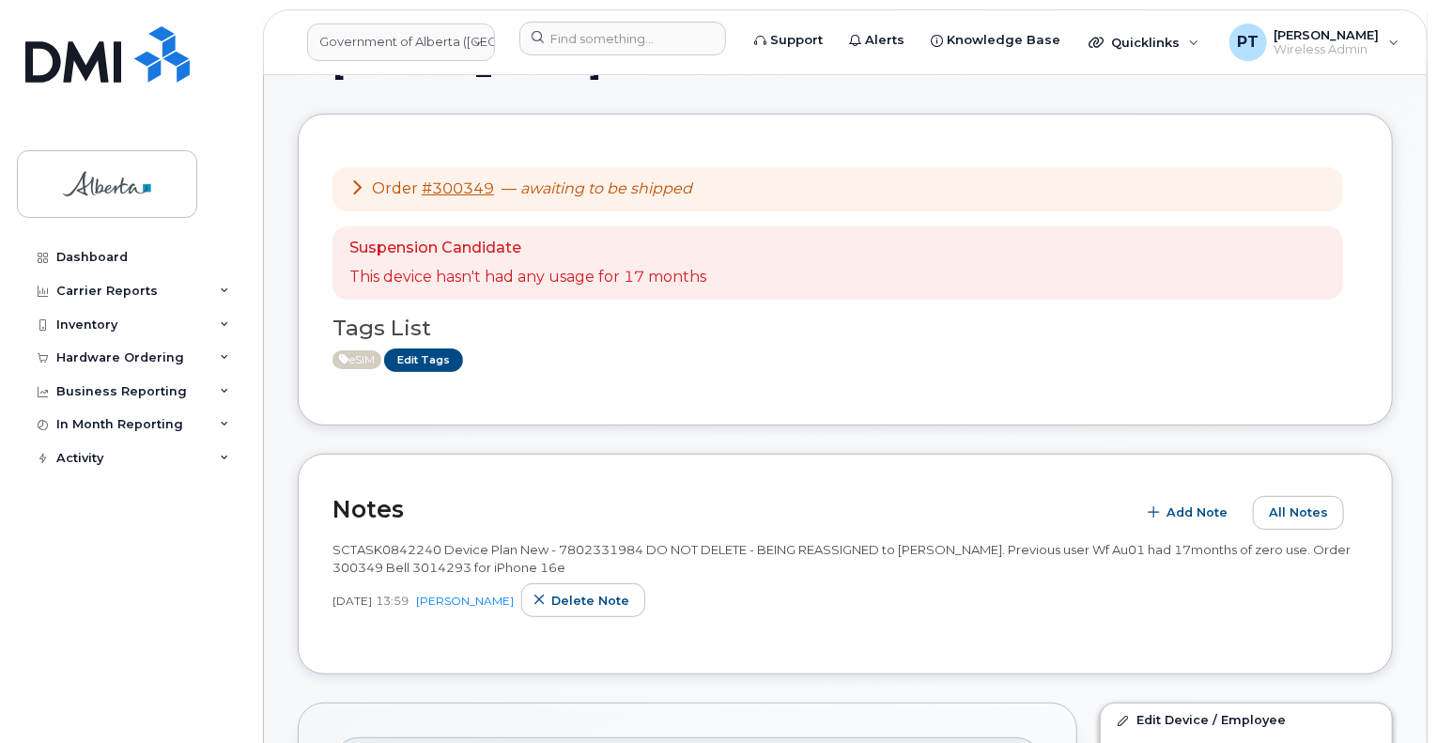
scroll to position [0, 0]
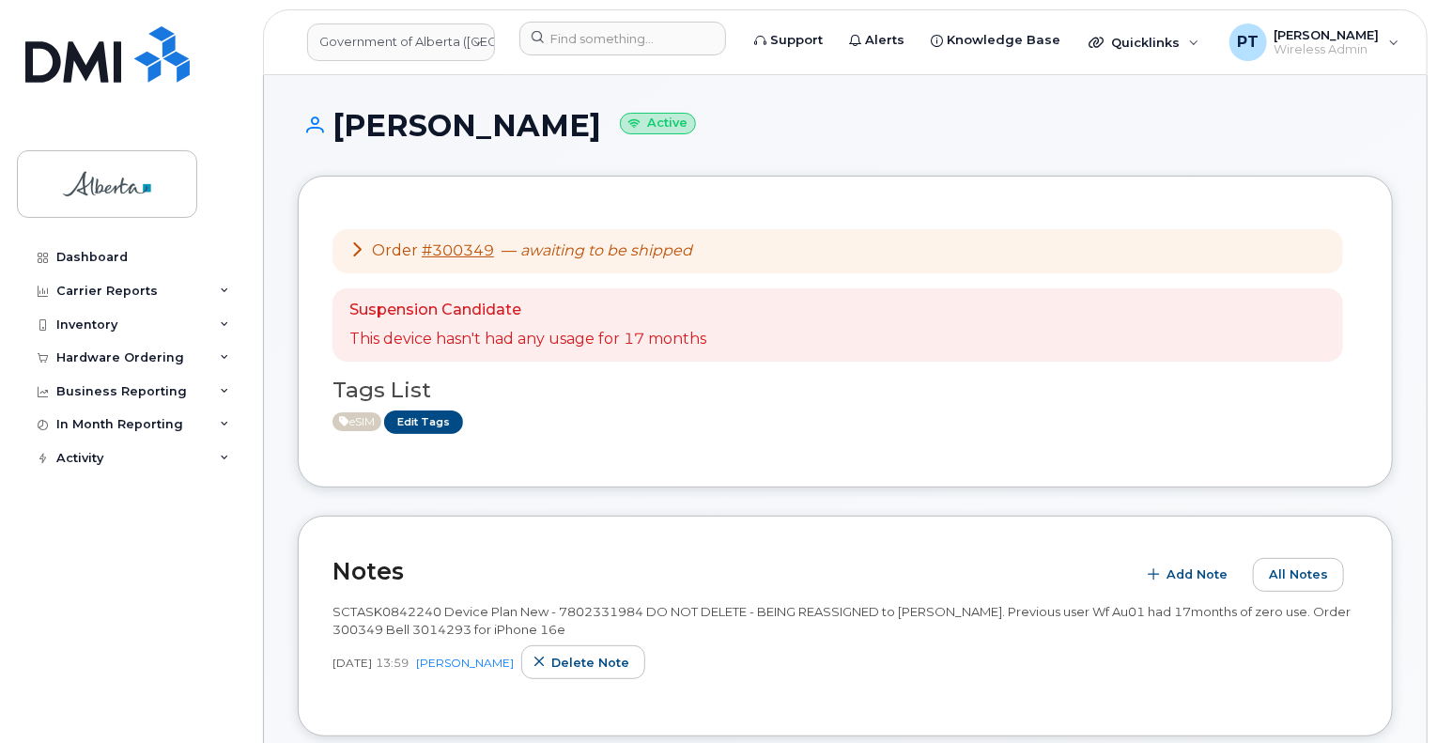
click at [404, 607] on span "SCTASK0842240 Device Plan New - 7802331984 DO NOT DELETE - BEING REASSIGNED to …" at bounding box center [842, 620] width 1018 height 33
copy span "SCTASK0842240"
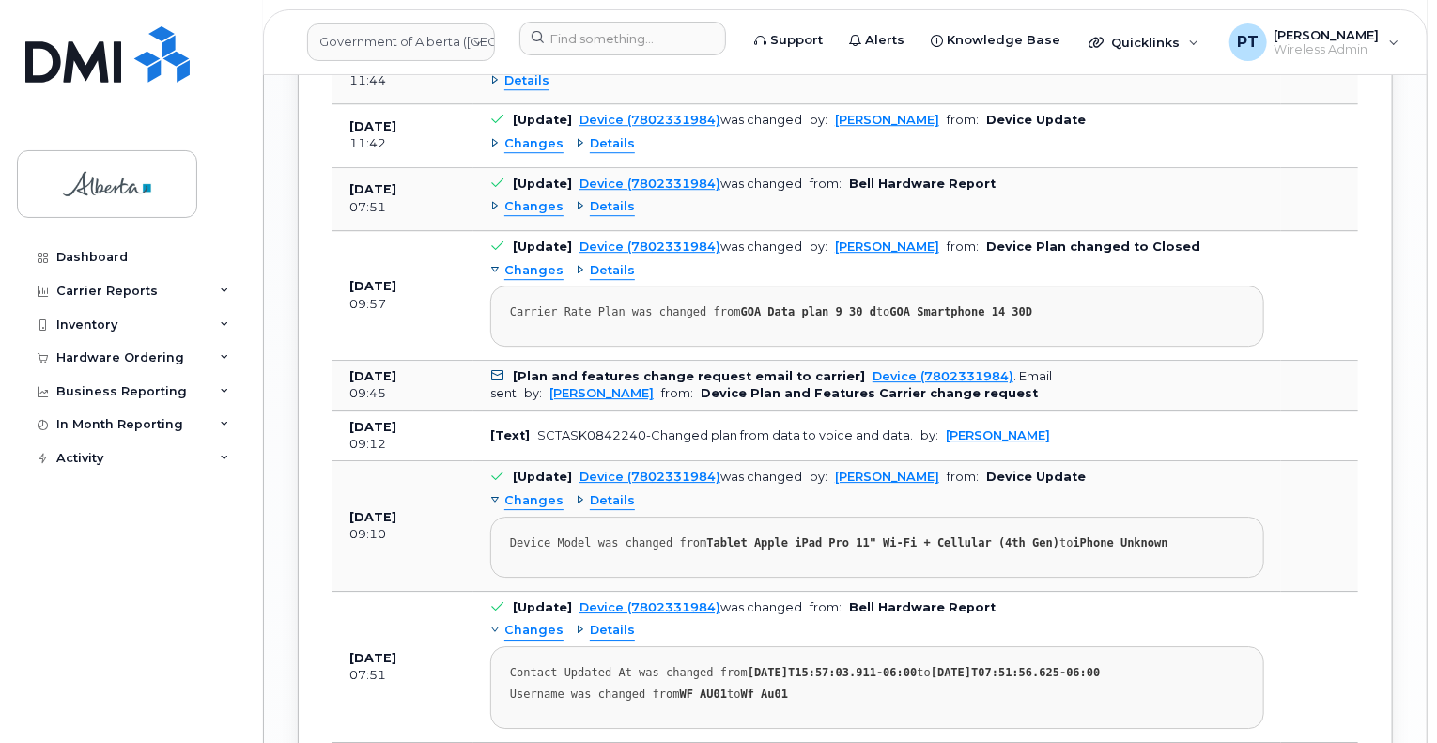
scroll to position [2724, 0]
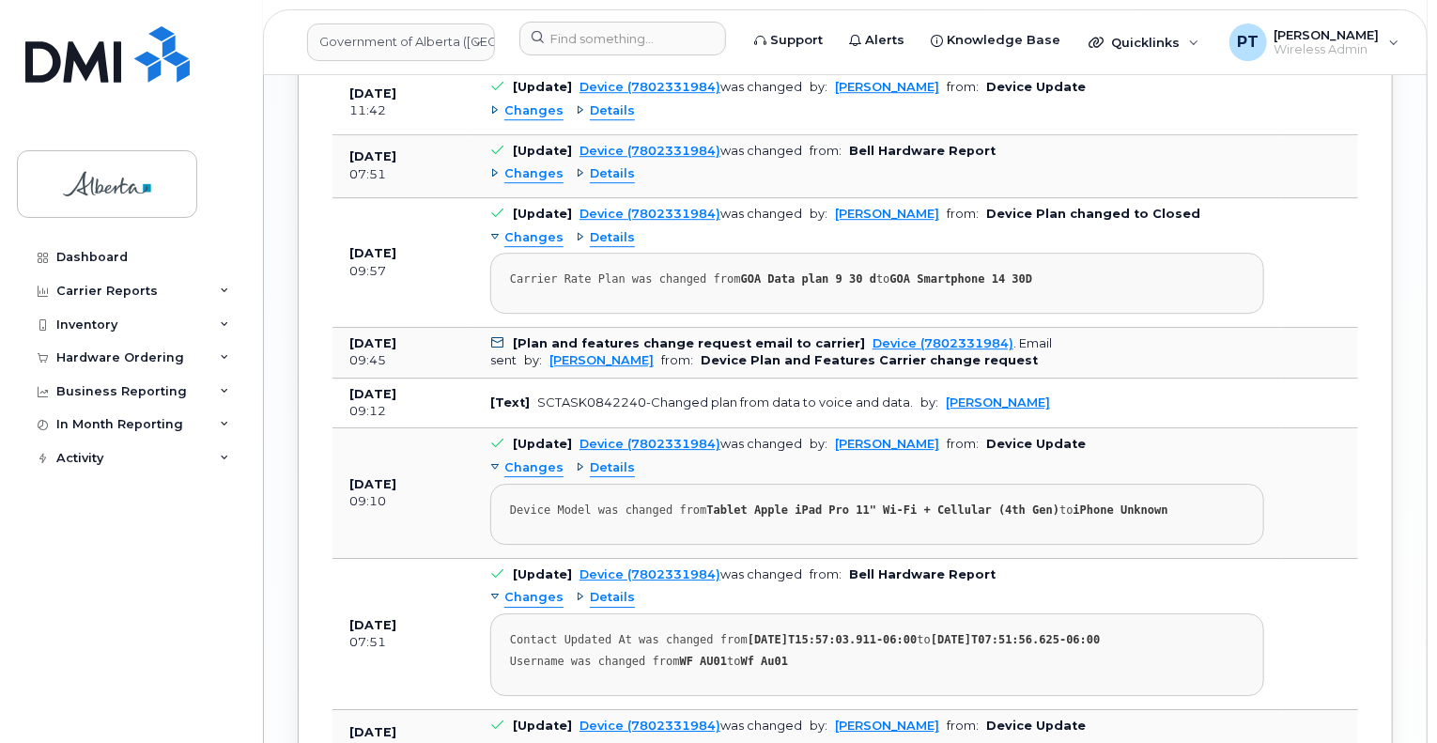
click at [536, 165] on span "Changes" at bounding box center [533, 174] width 59 height 18
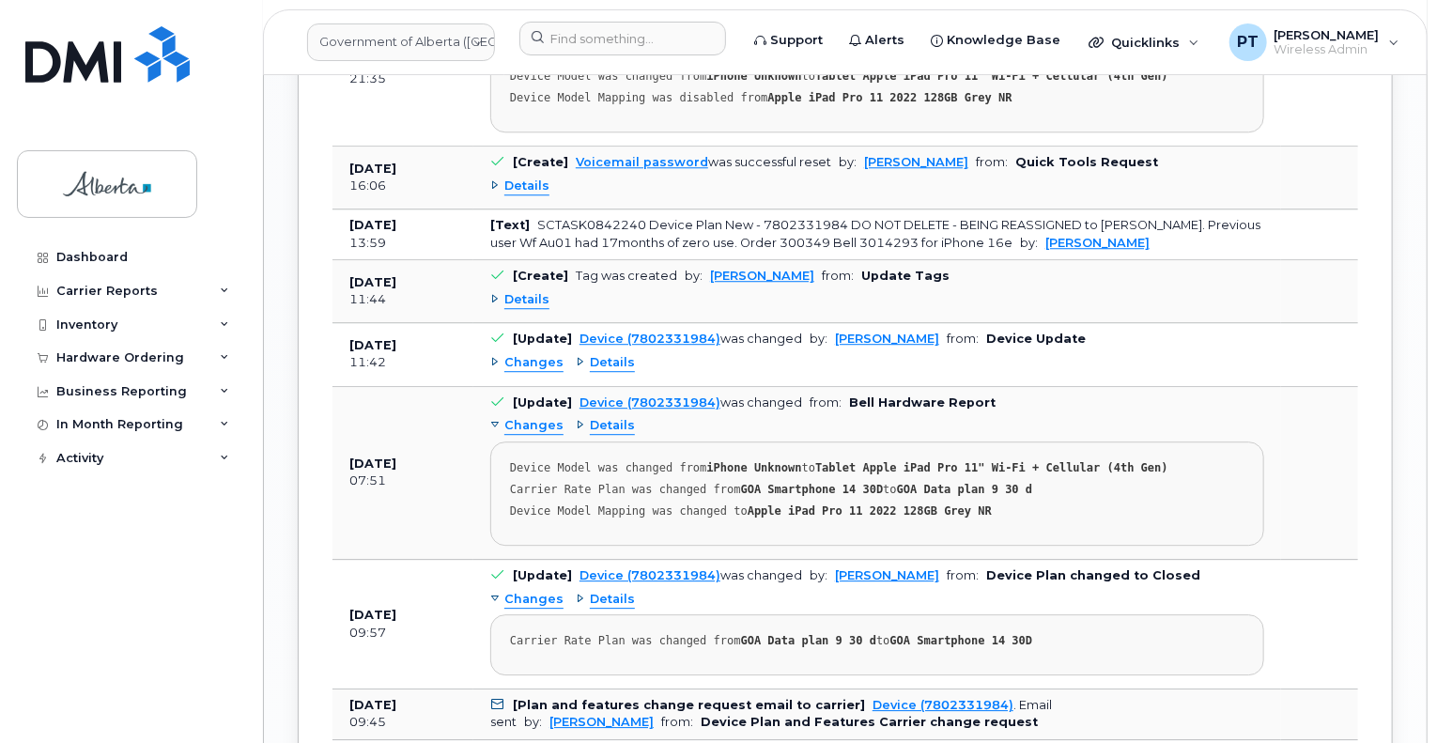
scroll to position [2442, 0]
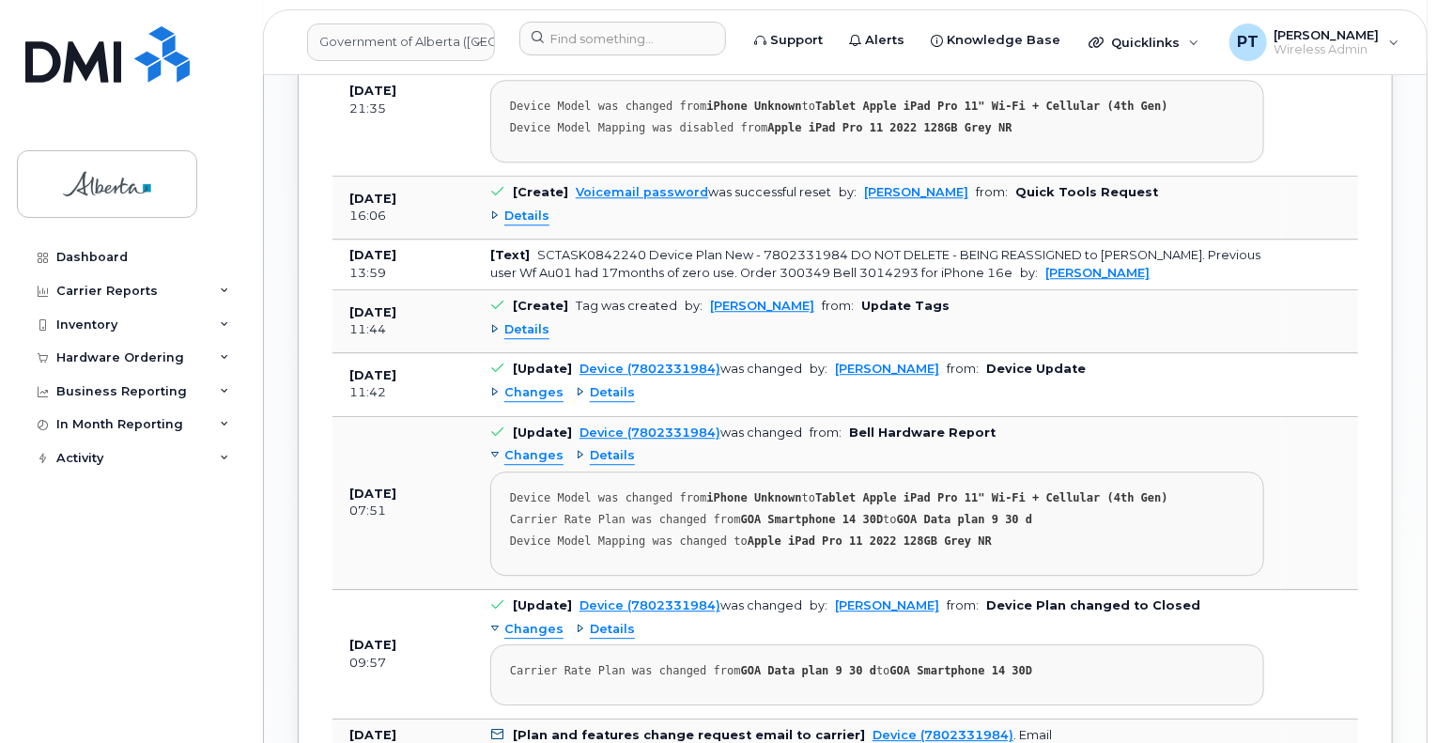
click at [533, 208] on span "Details" at bounding box center [526, 217] width 45 height 18
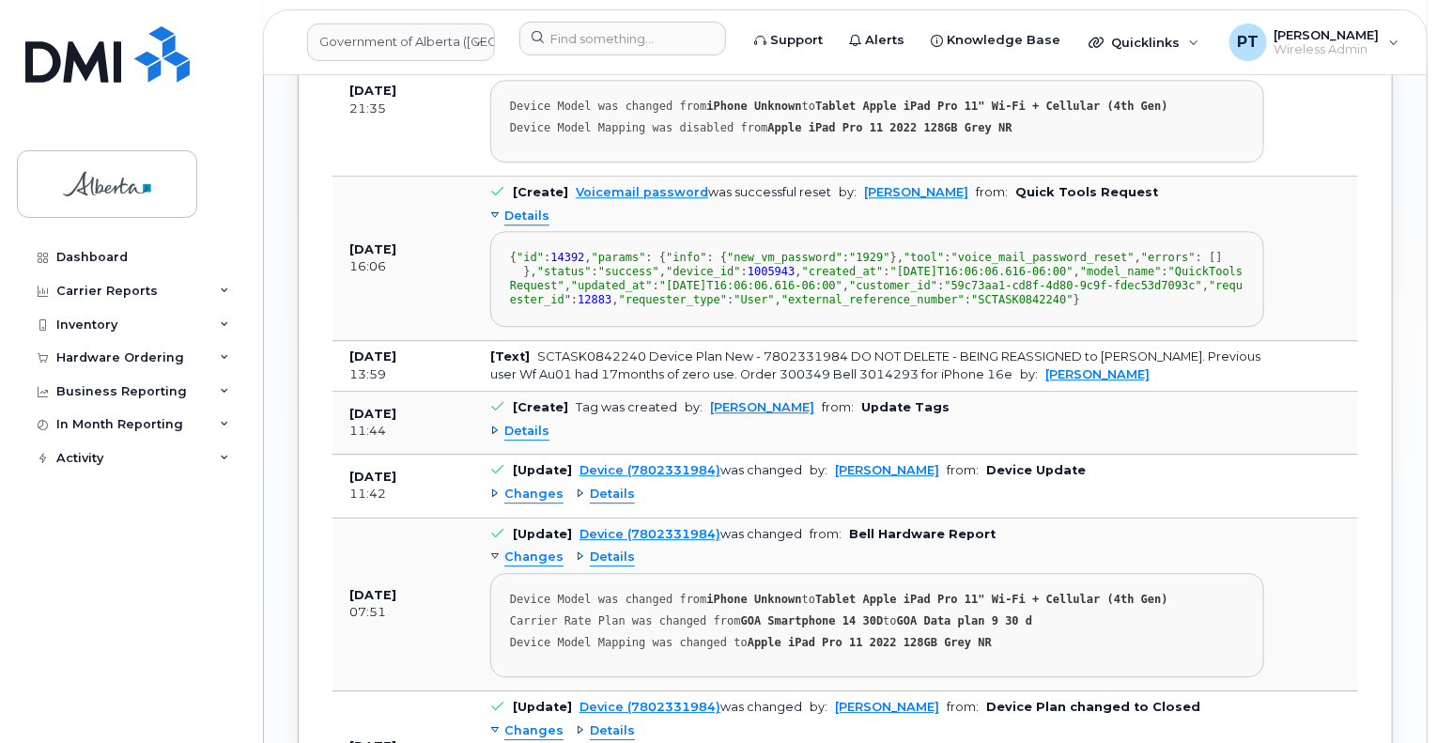
click at [533, 208] on span "Details" at bounding box center [526, 217] width 45 height 18
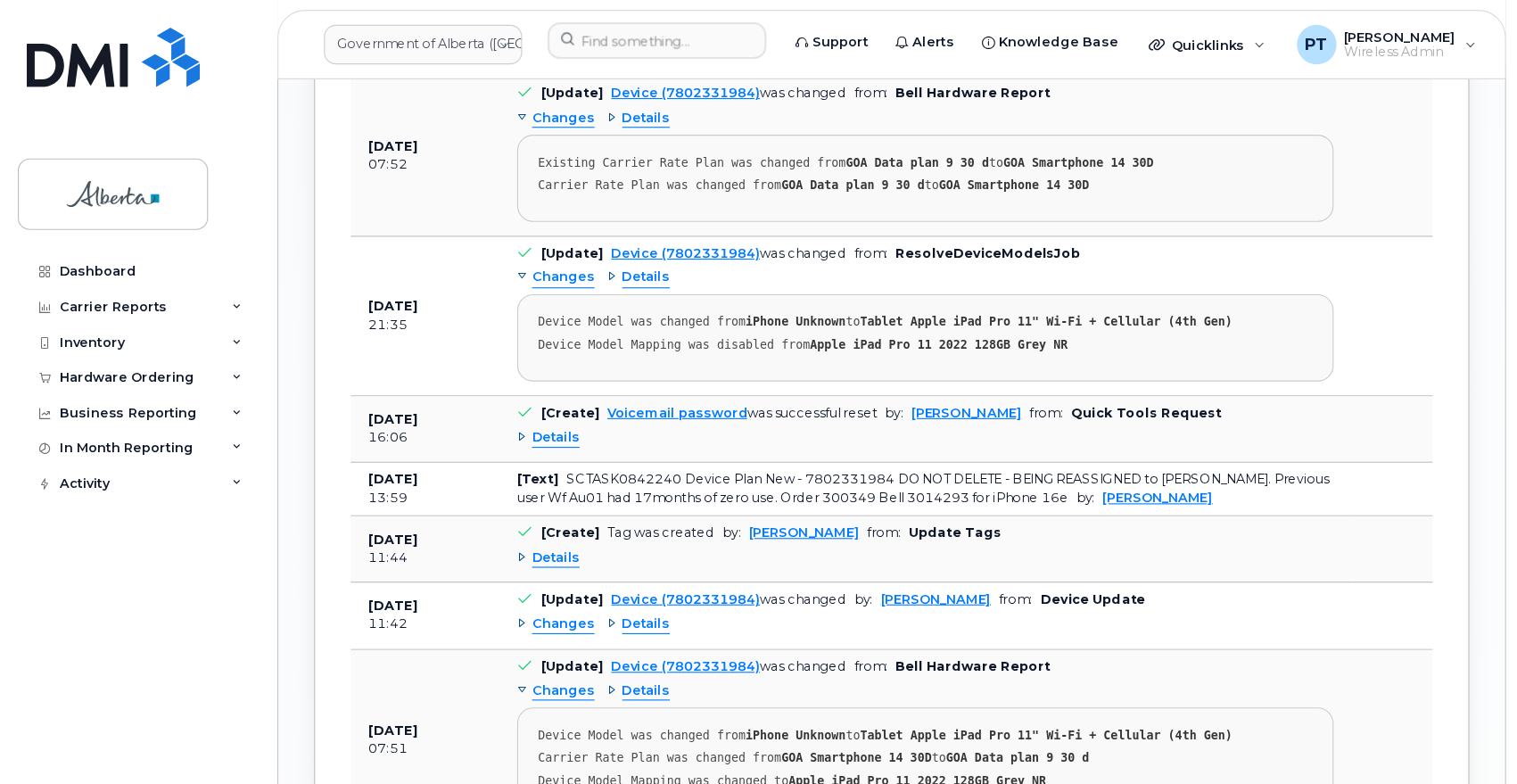
scroll to position [2129, 0]
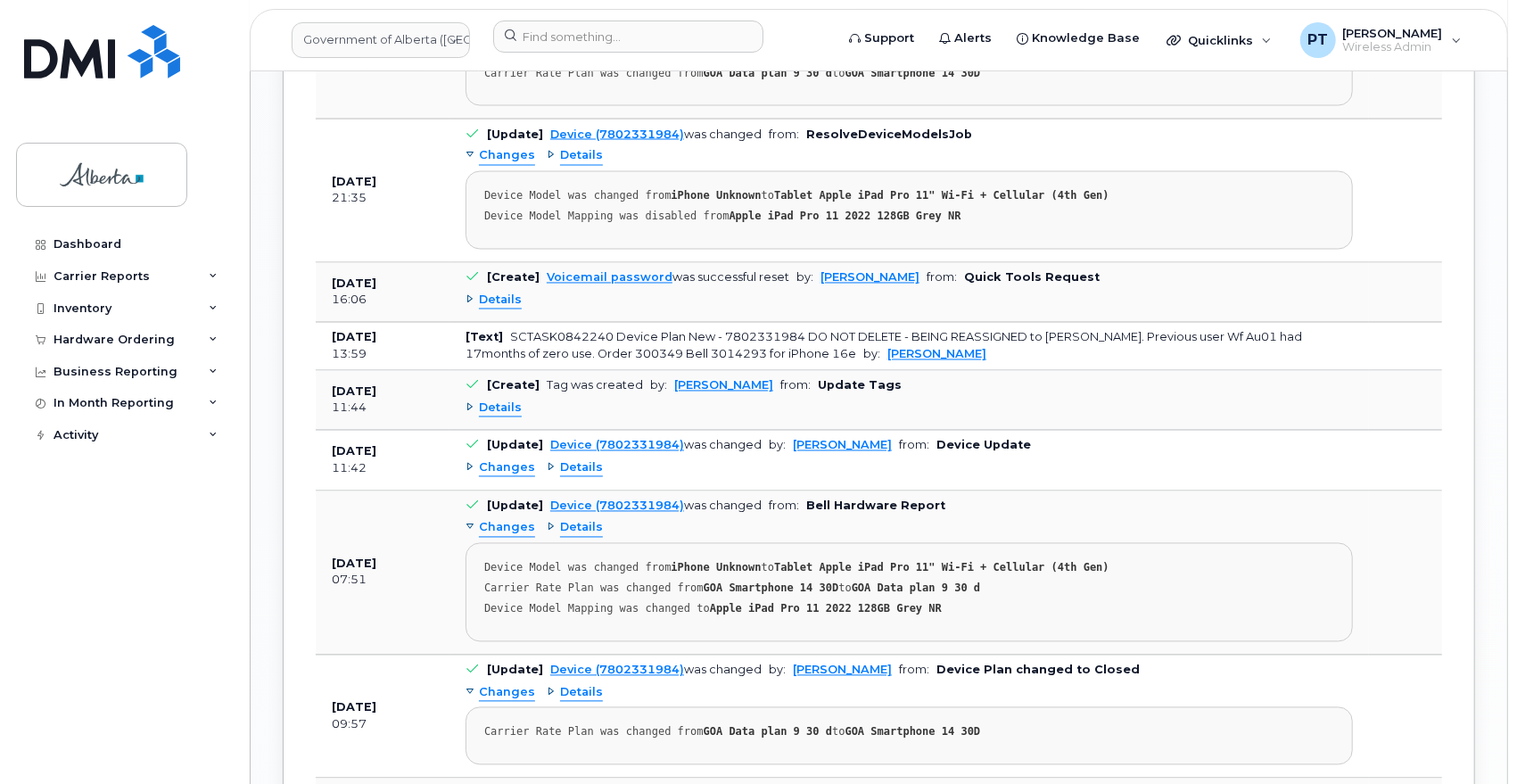
drag, startPoint x: 1299, startPoint y: 0, endPoint x: 1107, endPoint y: 362, distance: 409.8
click at [1107, 394] on div "Details" at bounding box center [908, 408] width 888 height 28
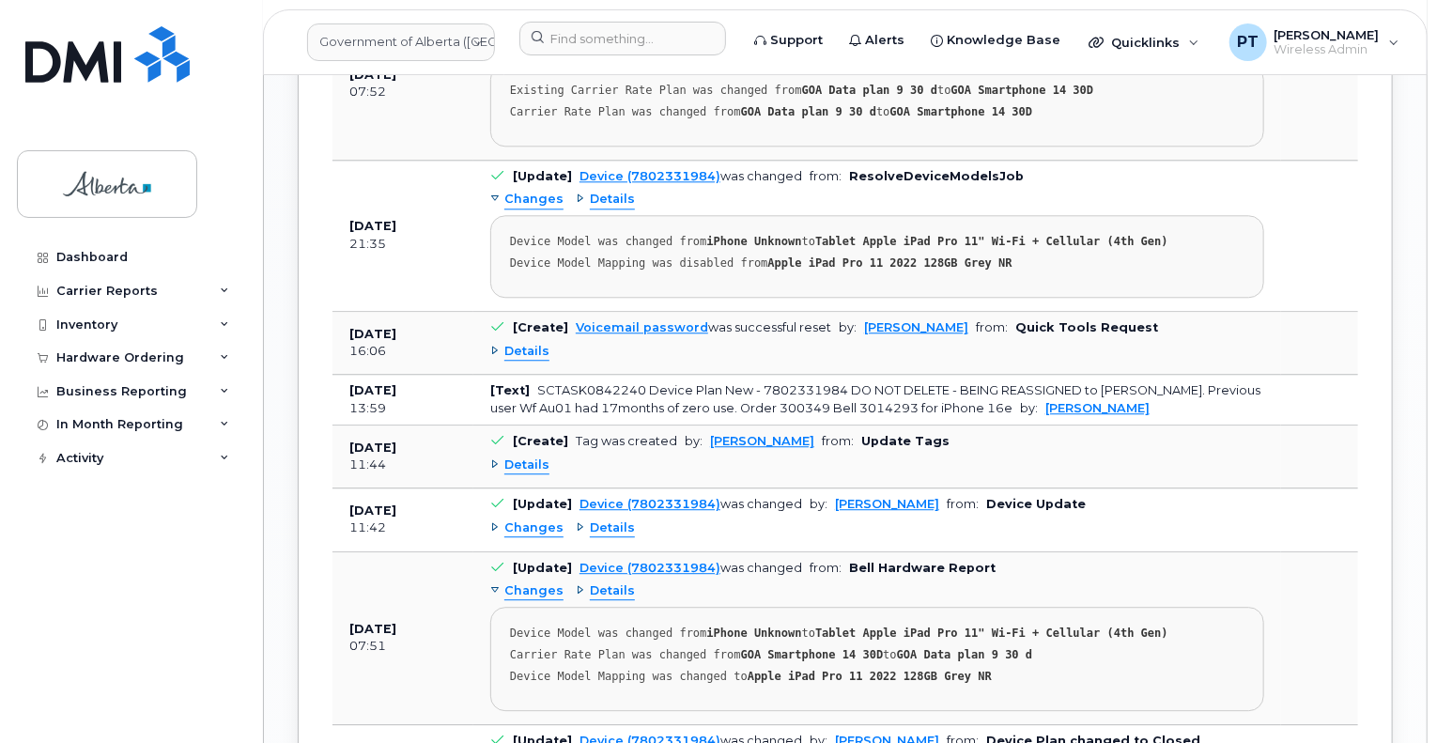
scroll to position [2337, 0]
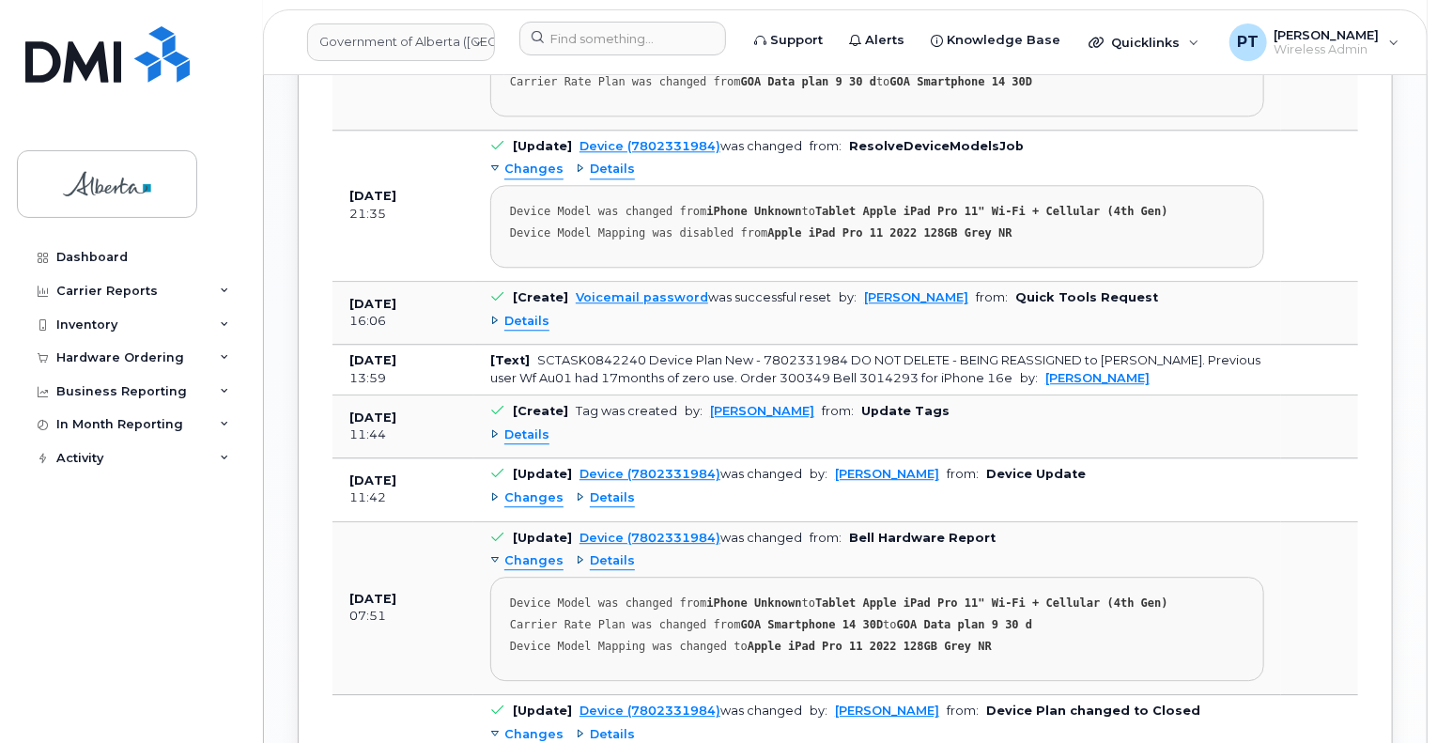
click at [524, 489] on span "Changes" at bounding box center [533, 498] width 59 height 18
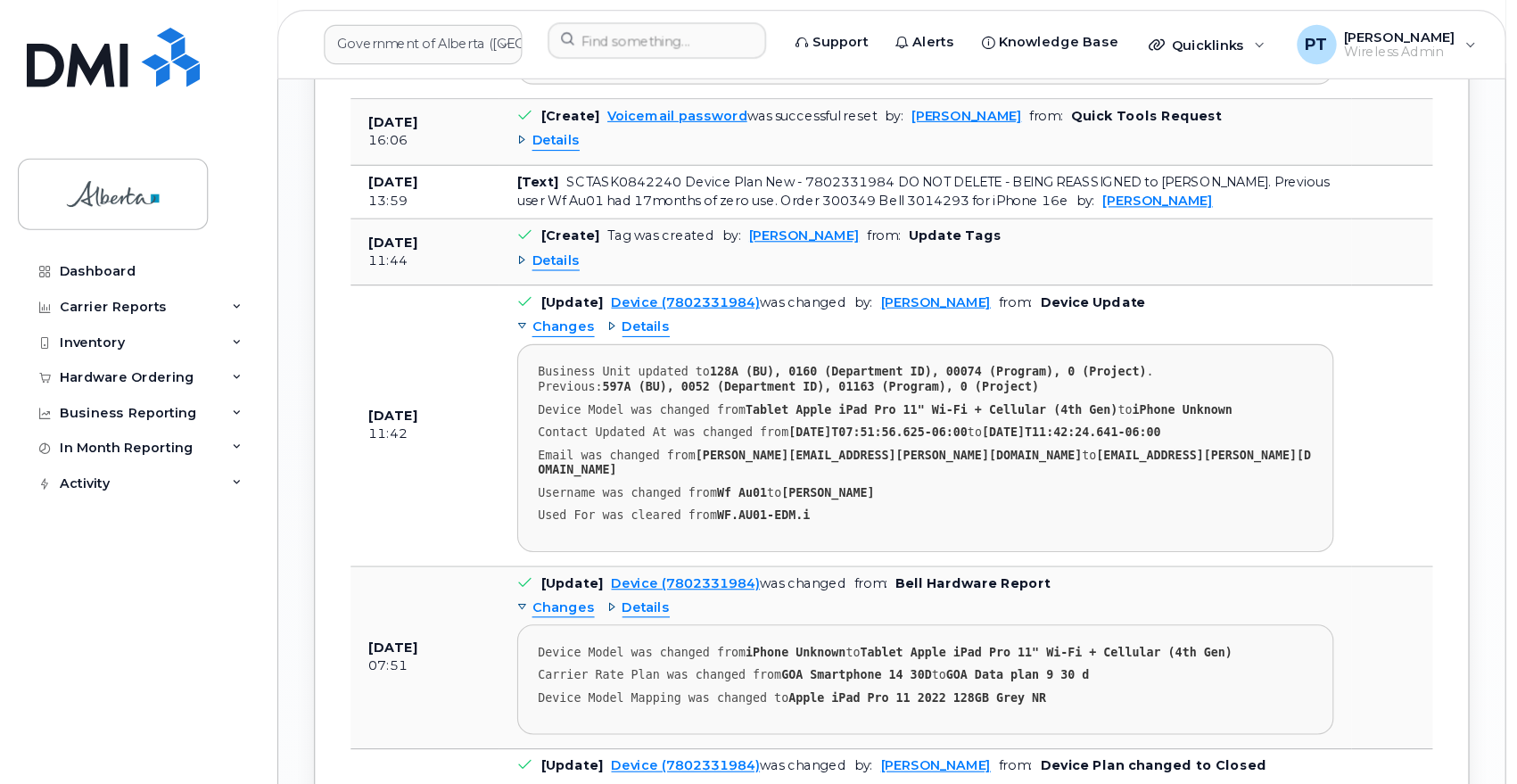
scroll to position [2397, 0]
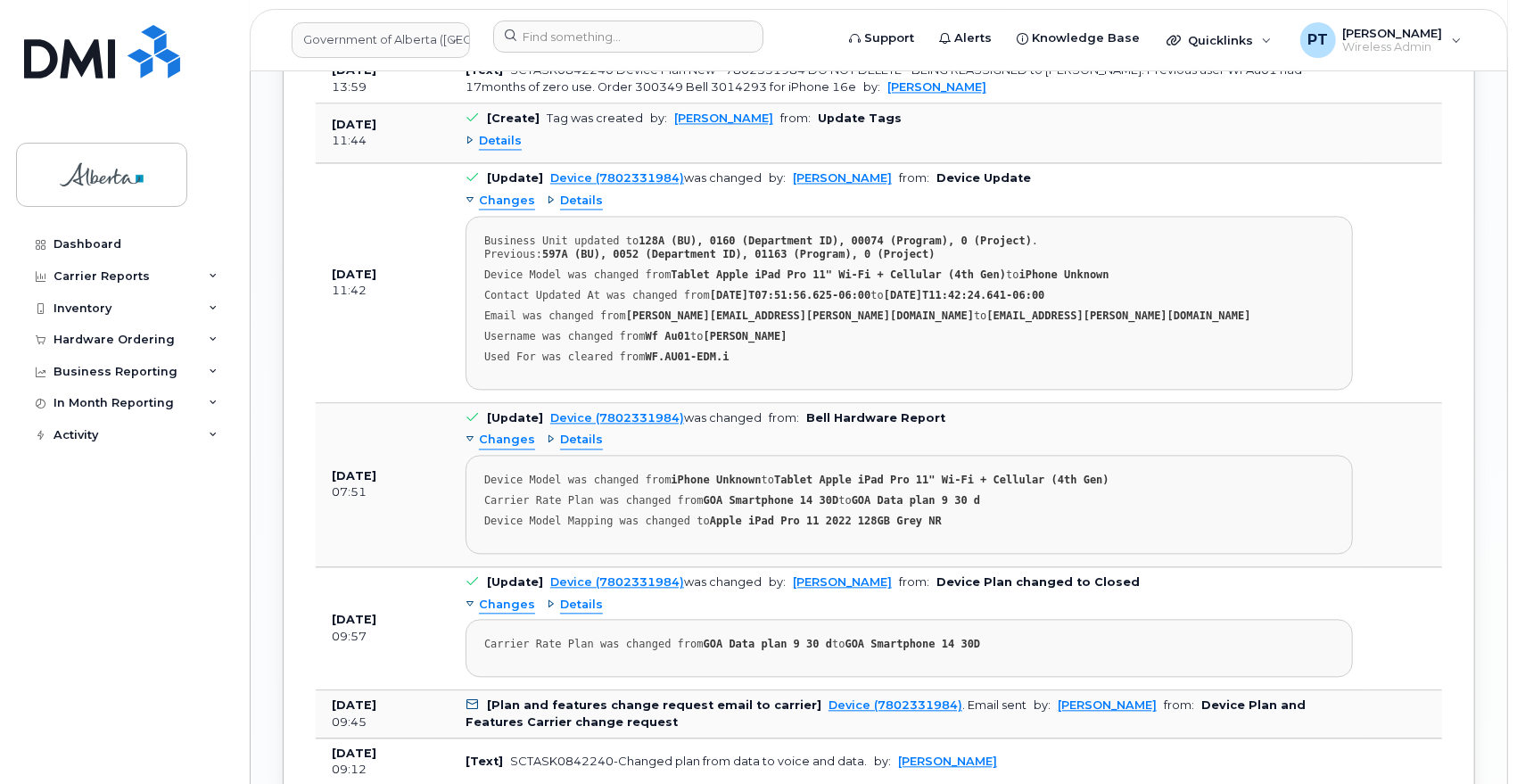
drag, startPoint x: 1348, startPoint y: 5, endPoint x: 1040, endPoint y: 326, distance: 444.9
click at [1040, 326] on pre "Business Unit updated to 128A (BU), 0160 (Department ID), 00074 (Program), 0 (P…" at bounding box center [908, 302] width 888 height 174
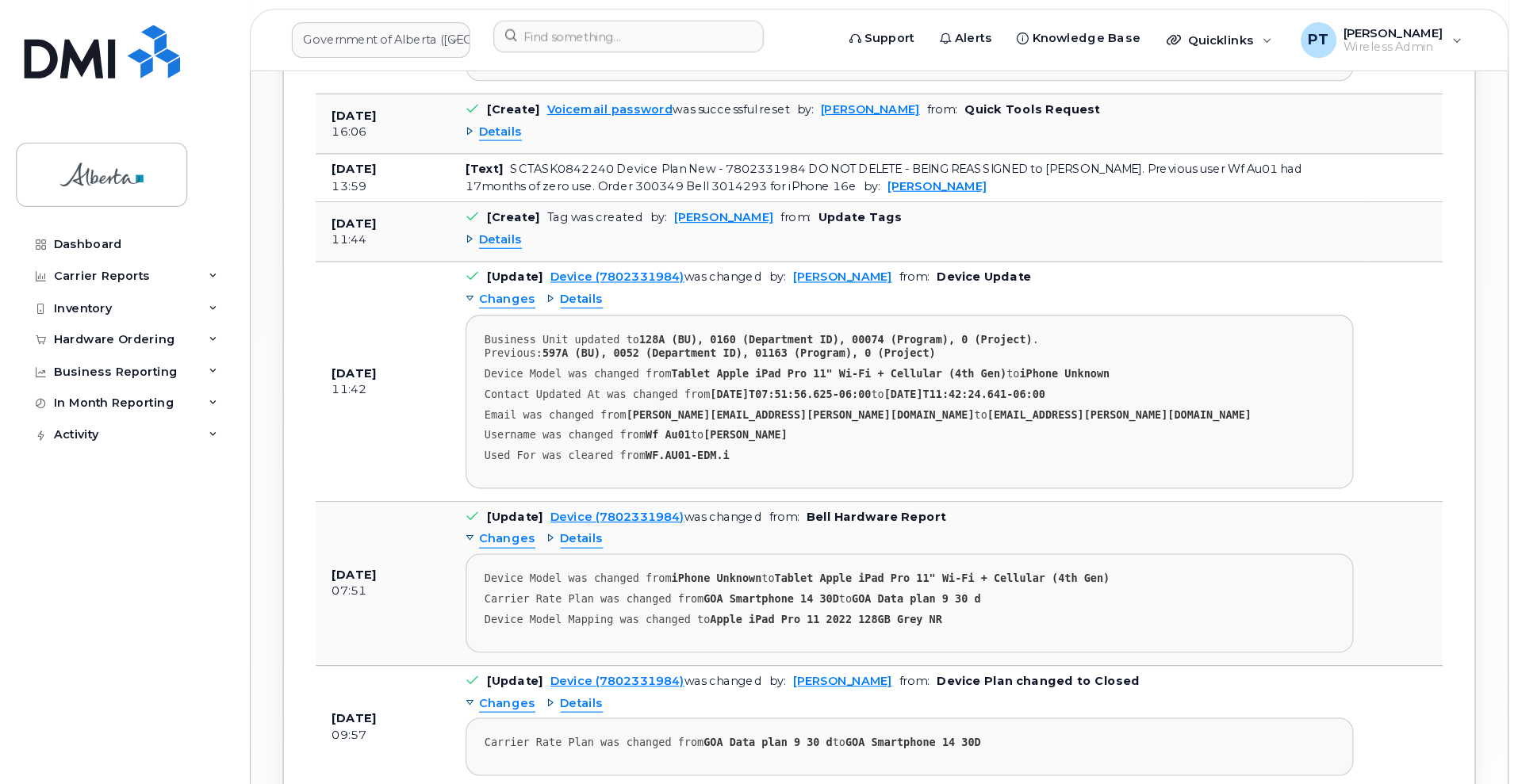
scroll to position [2044, 0]
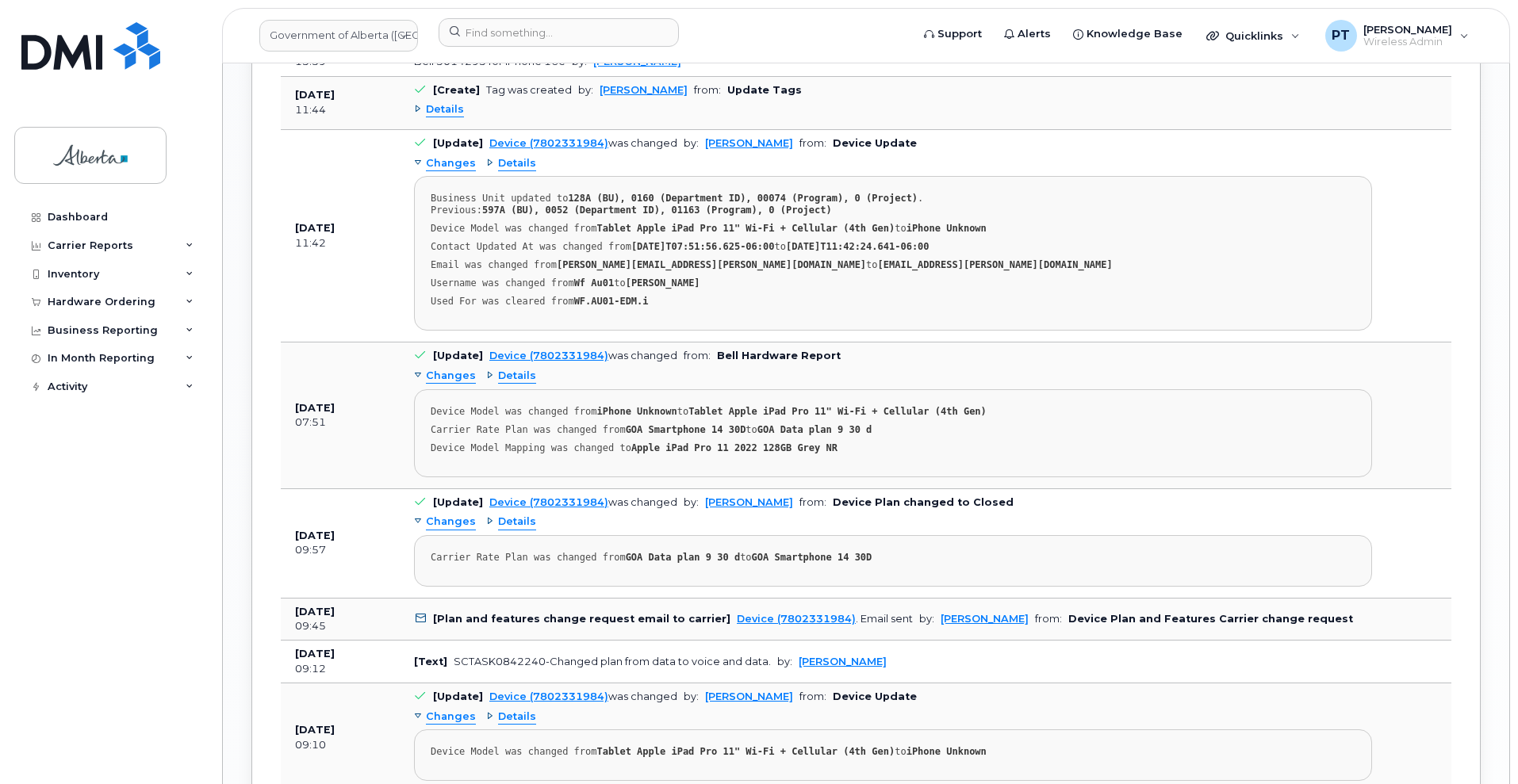
drag, startPoint x: 1347, startPoint y: 195, endPoint x: 1064, endPoint y: 305, distance: 303.6
click at [1064, 305] on div "Used For was cleared from WF.AU01-EDM.i" at bounding box center [892, 301] width 924 height 12
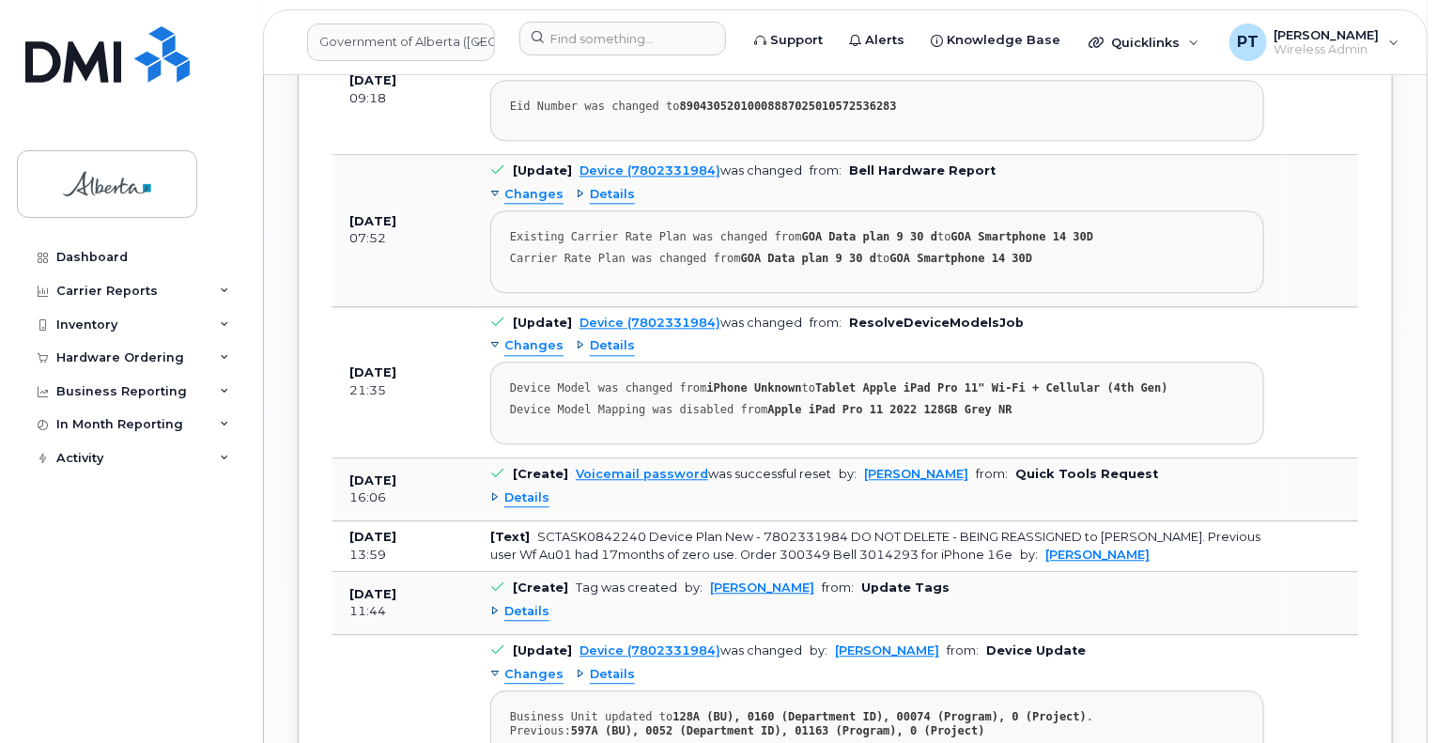
scroll to position [1597, 0]
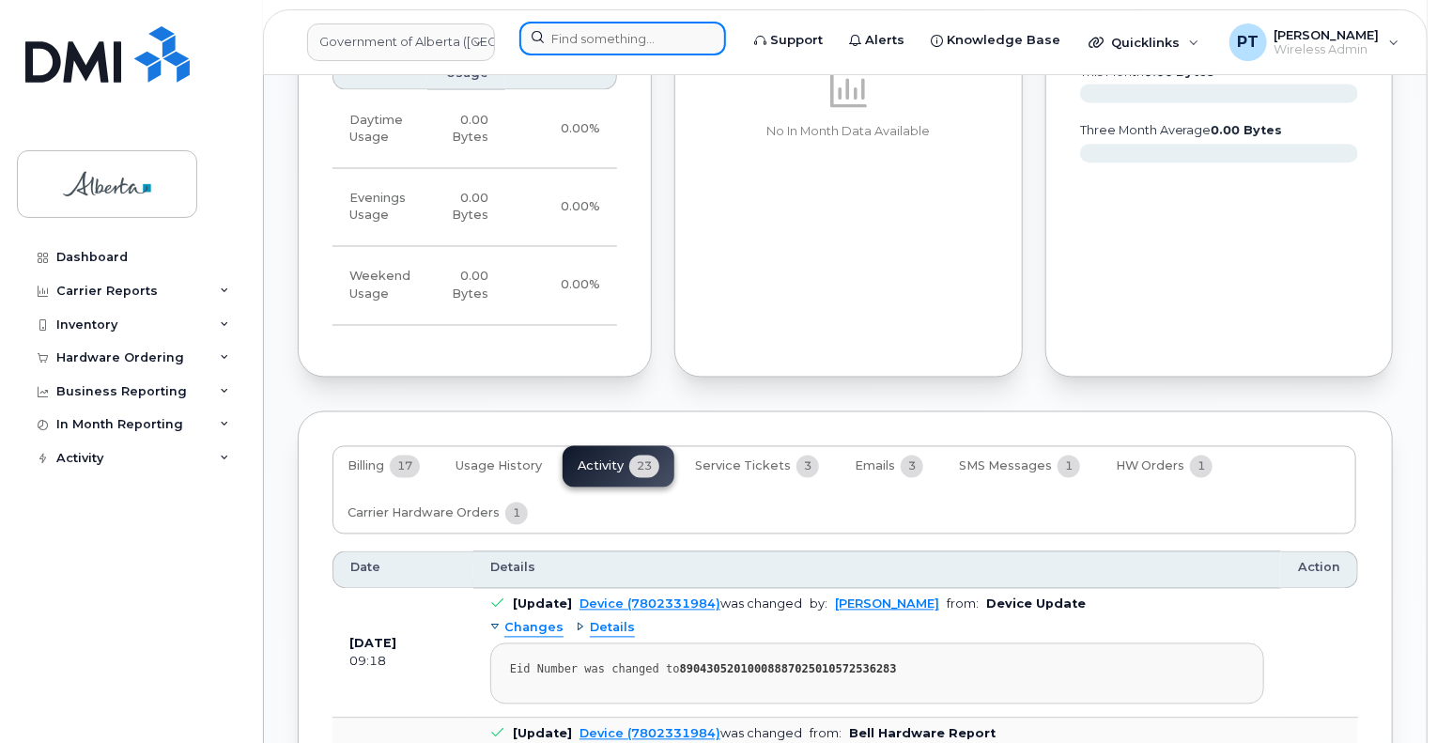
click at [658, 39] on input at bounding box center [622, 39] width 207 height 34
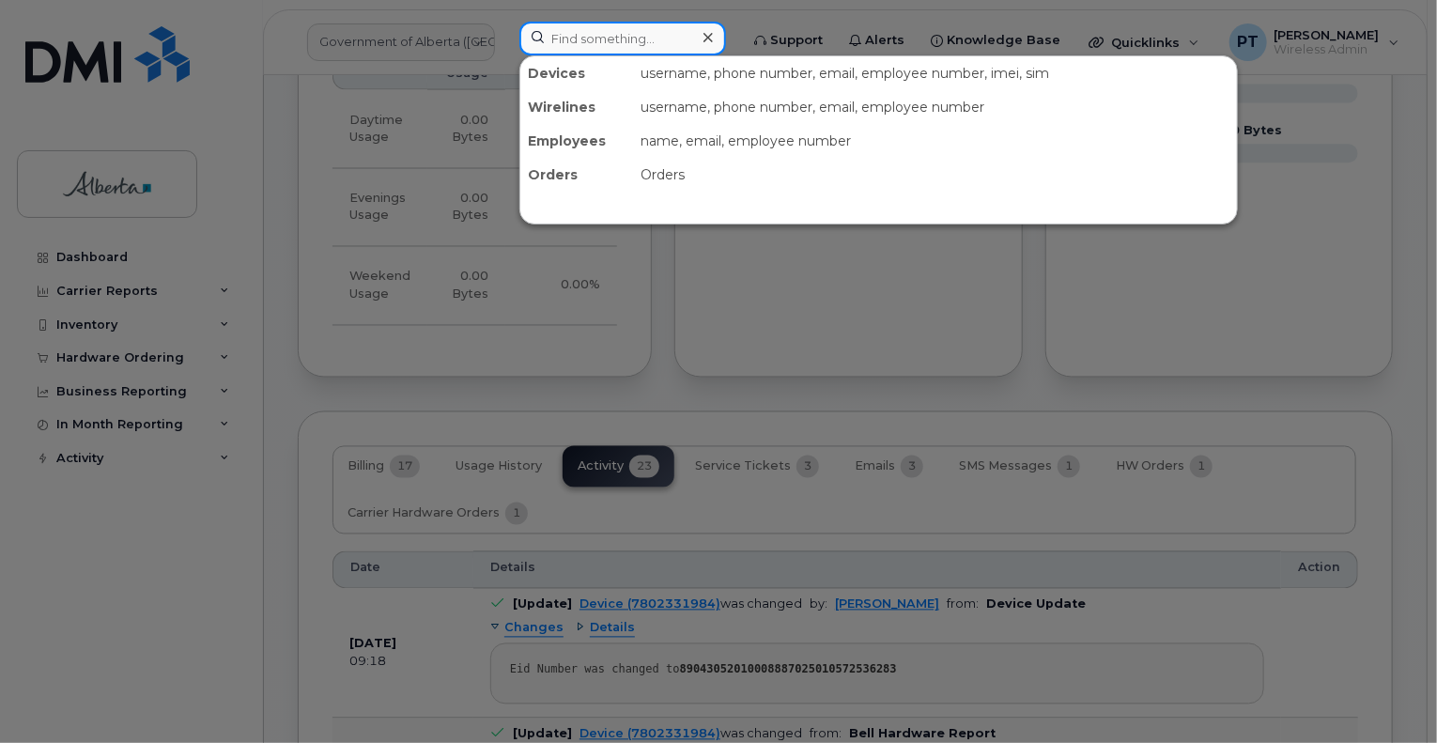
paste input "5873856271"
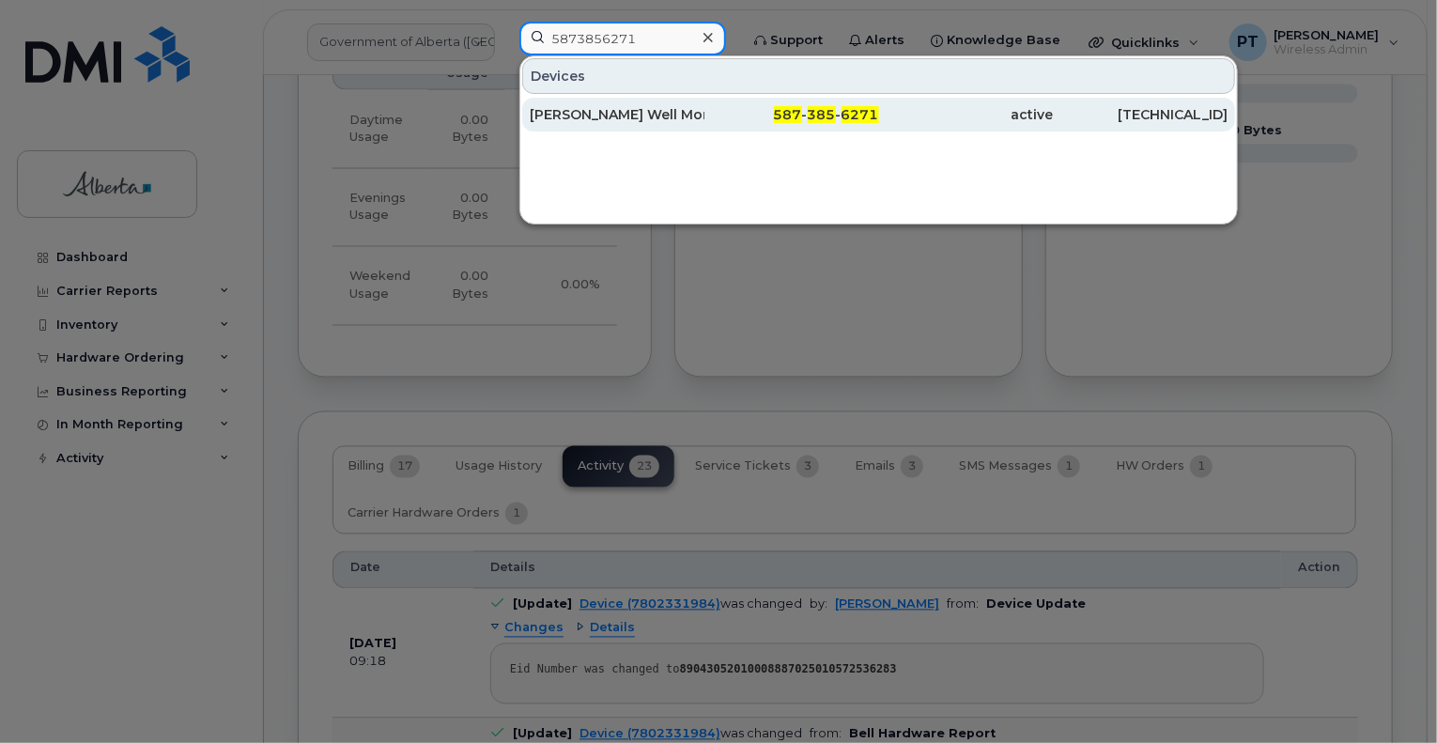
type input "5873856271"
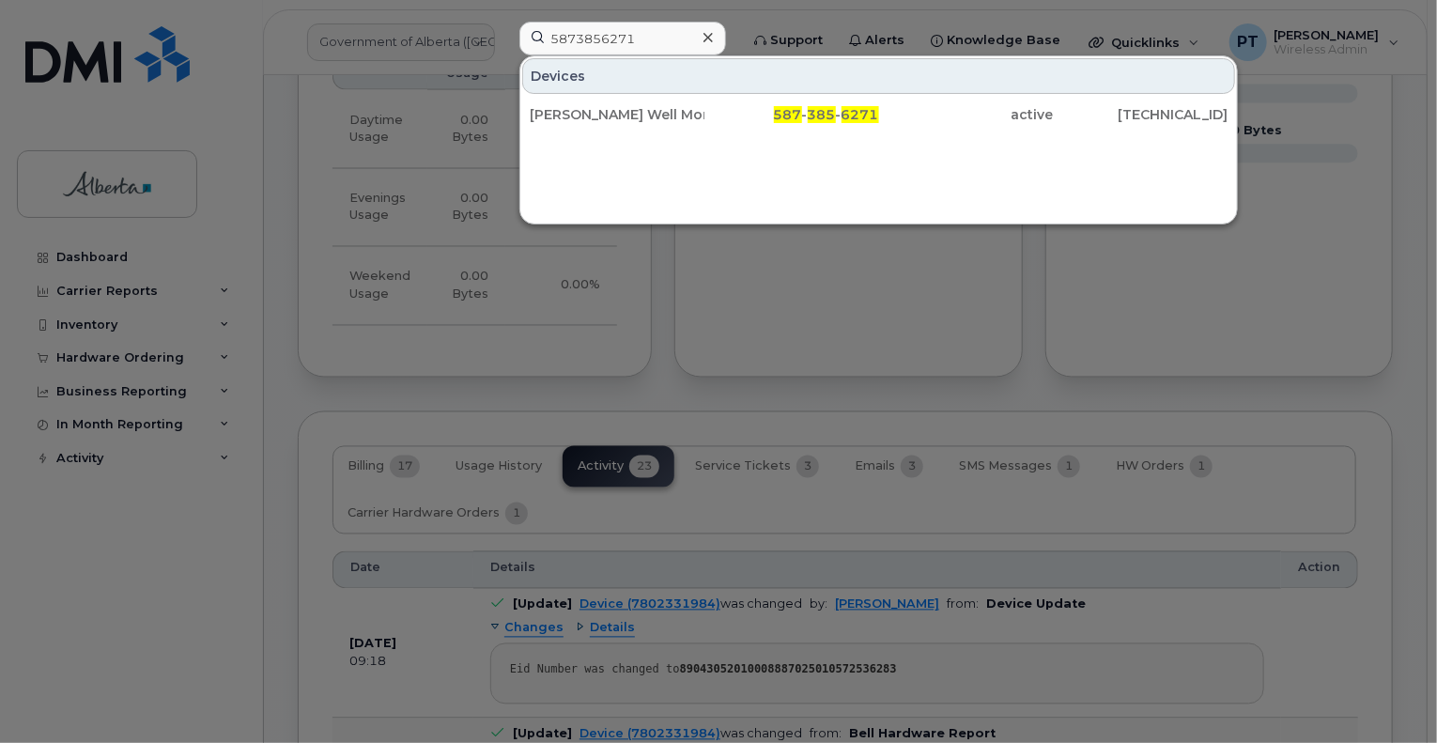
drag, startPoint x: 592, startPoint y: 116, endPoint x: 605, endPoint y: 302, distance: 186.5
click at [593, 115] on div "[PERSON_NAME] Well Mon Equip" at bounding box center [617, 114] width 175 height 19
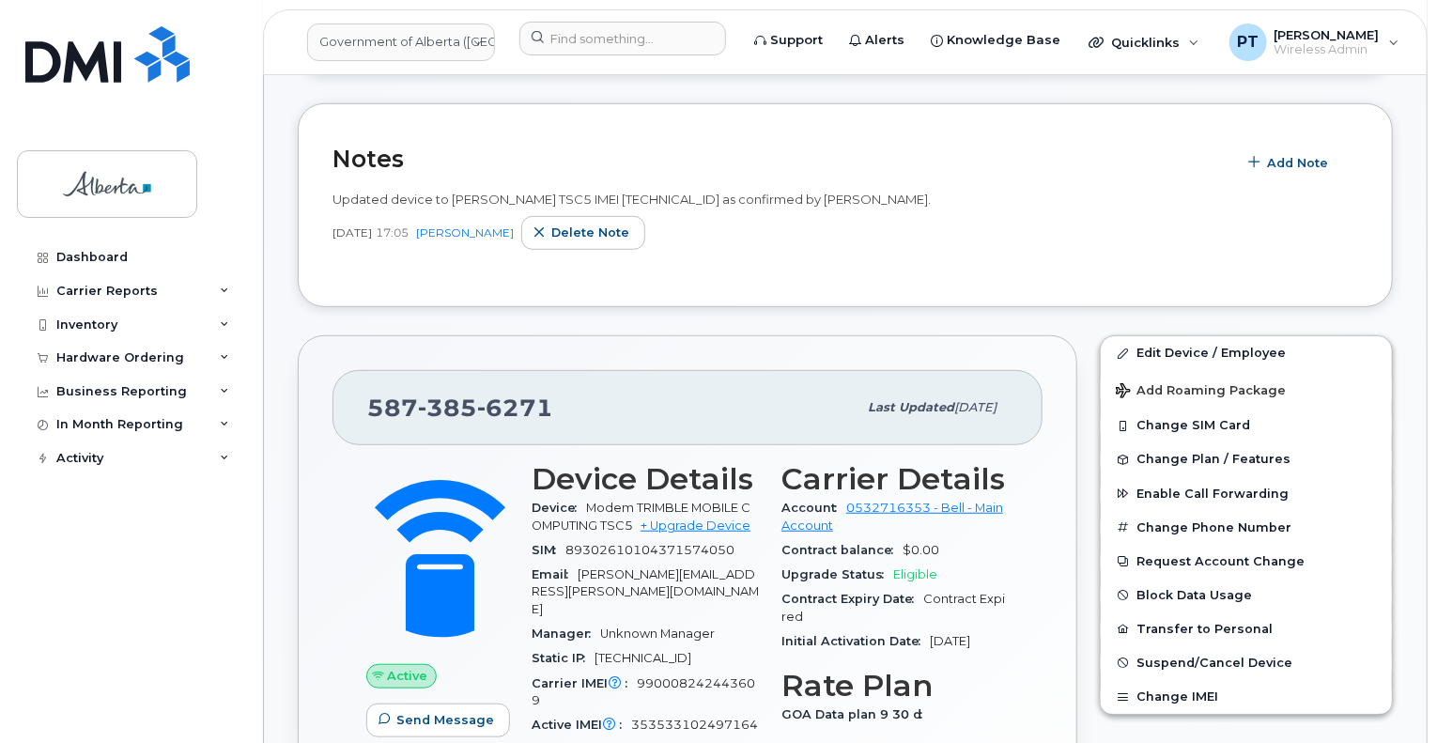
scroll to position [535, 0]
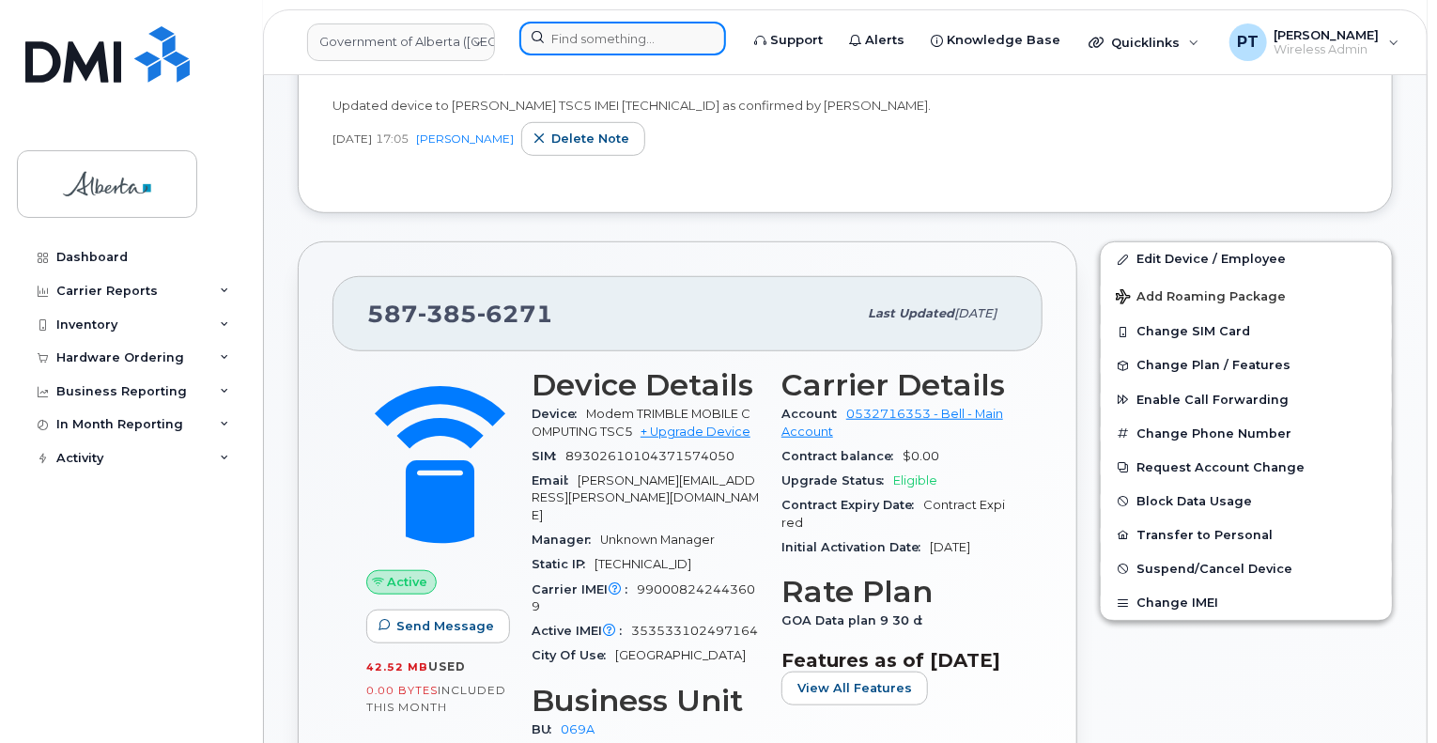
click at [632, 36] on input at bounding box center [622, 39] width 207 height 34
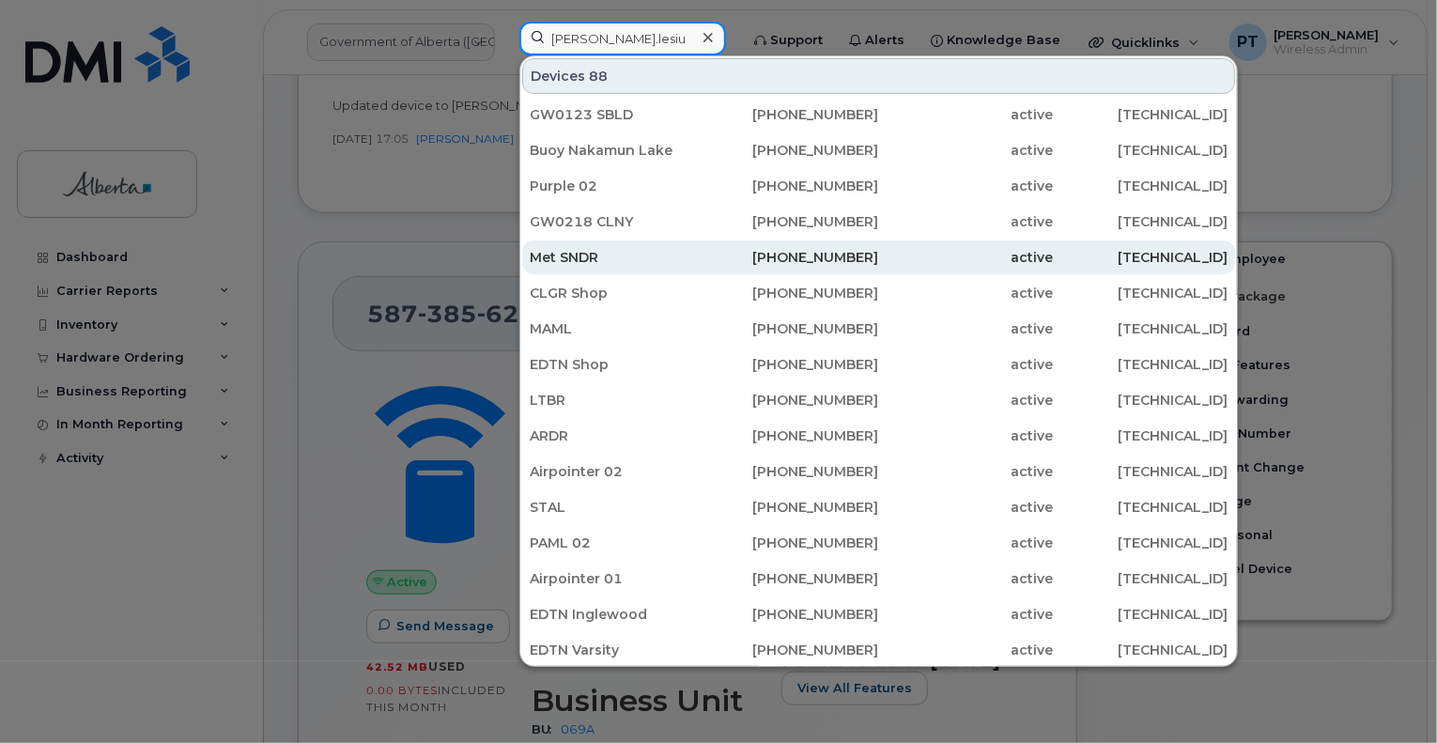
type input "shauna.lesiu"
click at [546, 258] on div "Met SNDR" at bounding box center [617, 257] width 175 height 19
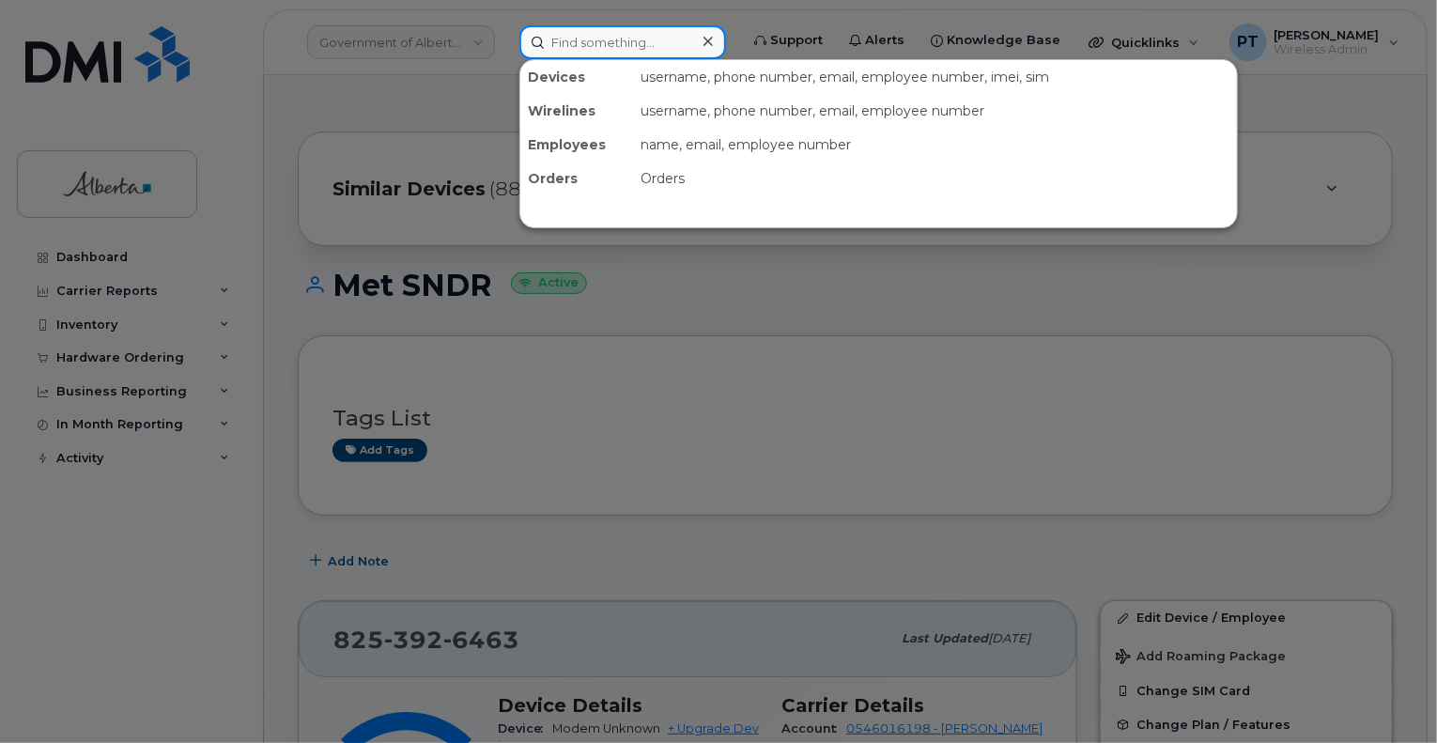
click at [648, 48] on input at bounding box center [622, 42] width 207 height 34
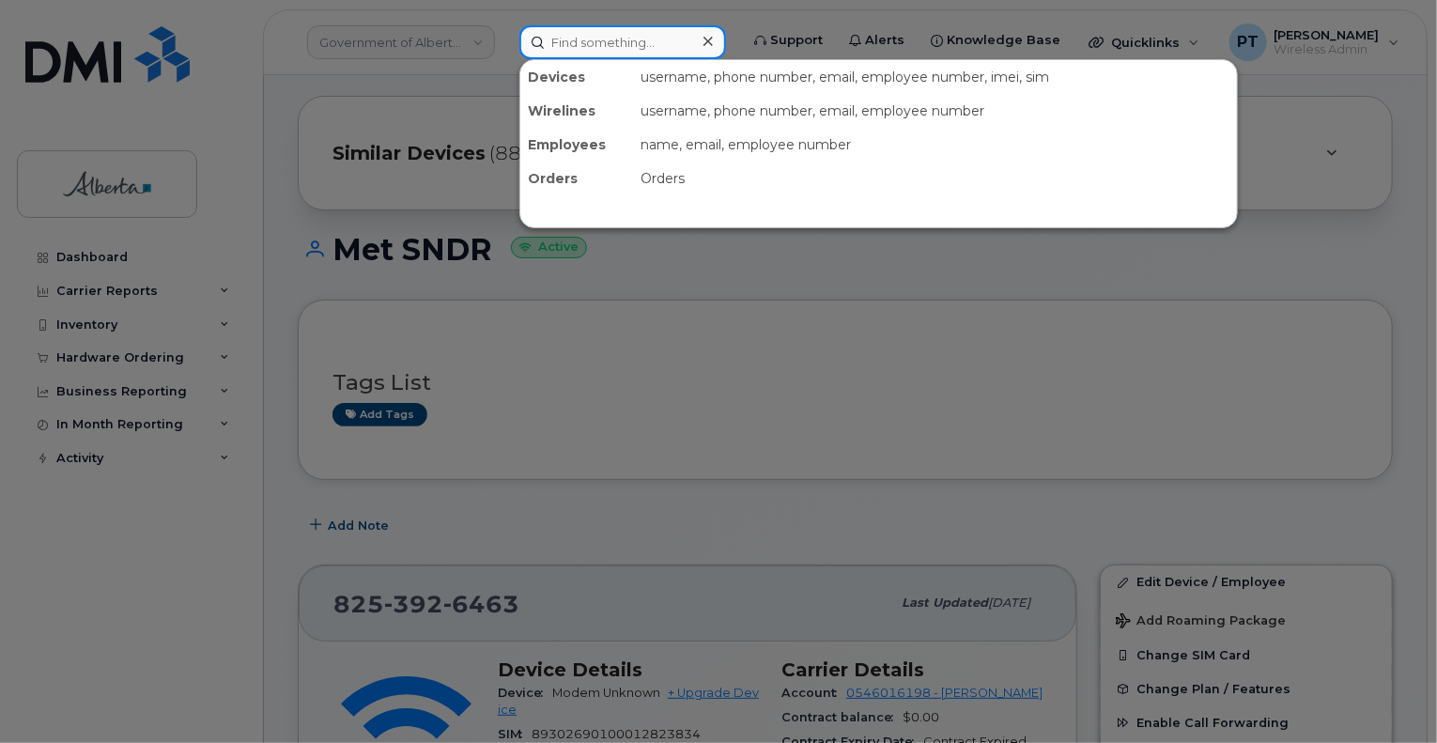
scroll to position [282, 0]
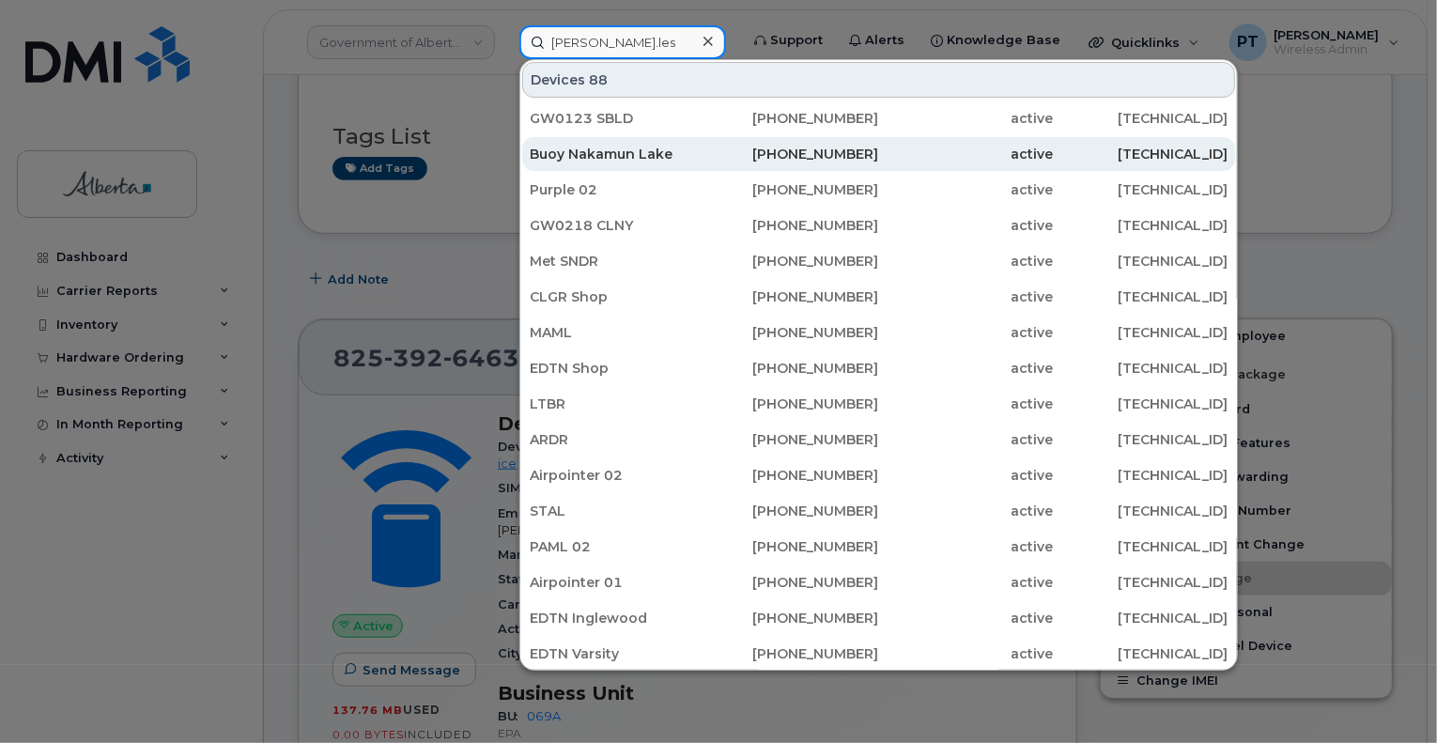
type input "shauna.les"
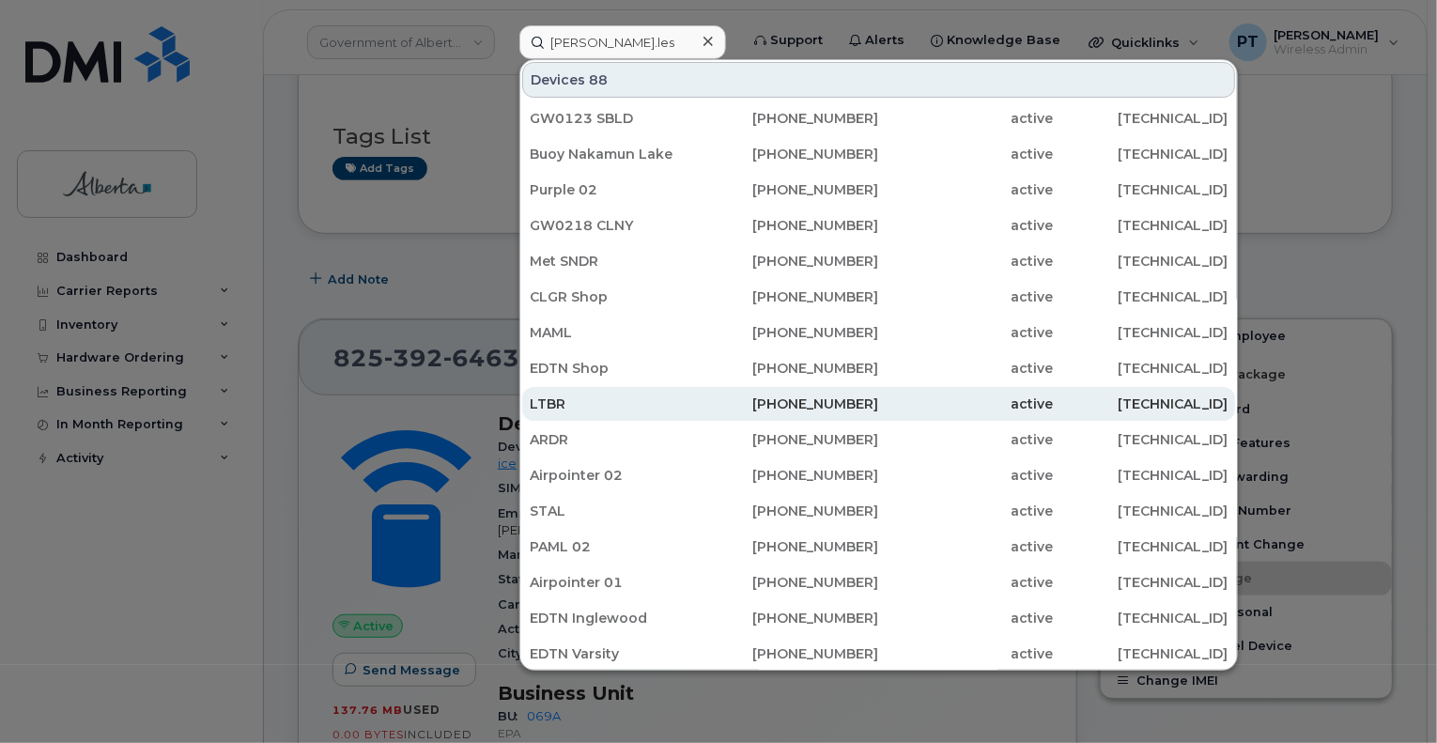
drag, startPoint x: 664, startPoint y: 154, endPoint x: 660, endPoint y: 417, distance: 263.1
click at [664, 154] on div "Buoy Nakamun Lake" at bounding box center [617, 154] width 175 height 19
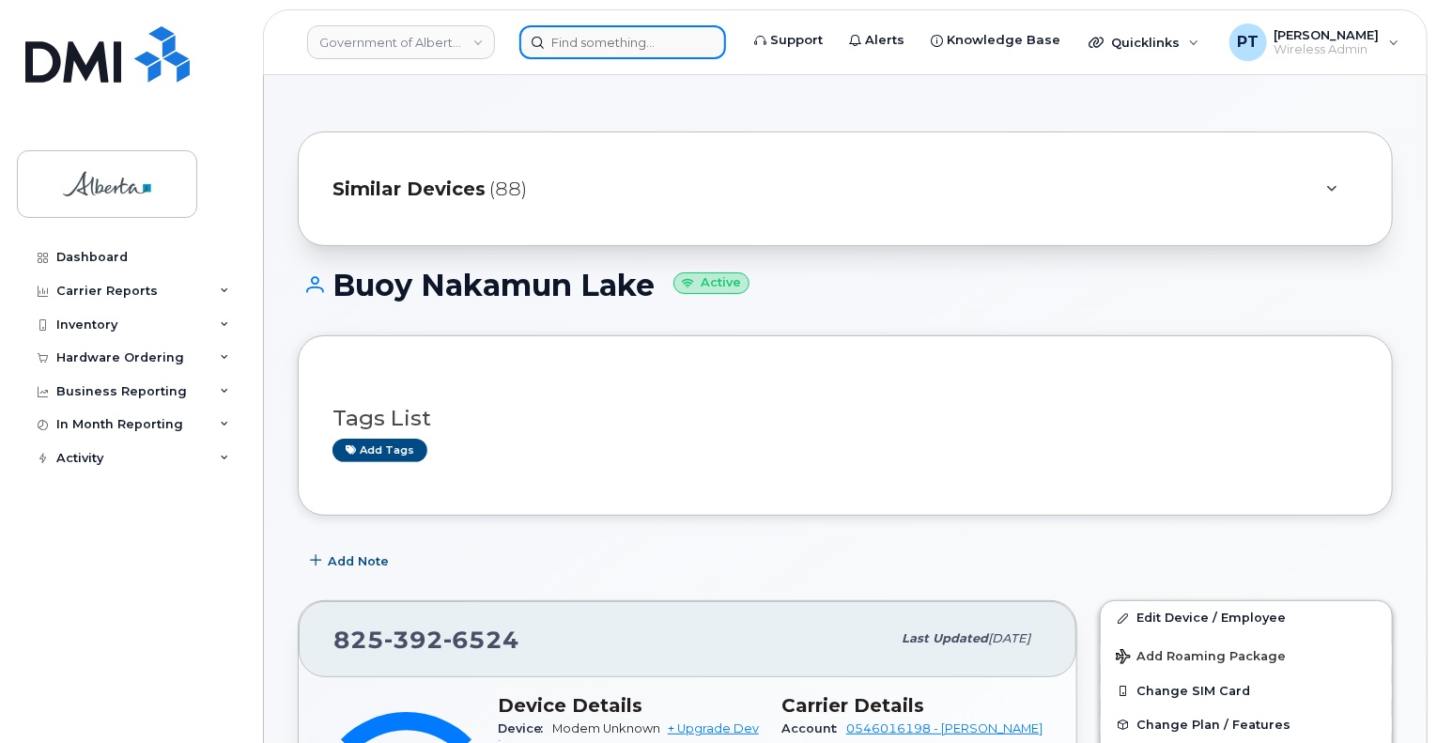
click at [598, 41] on input at bounding box center [622, 42] width 207 height 34
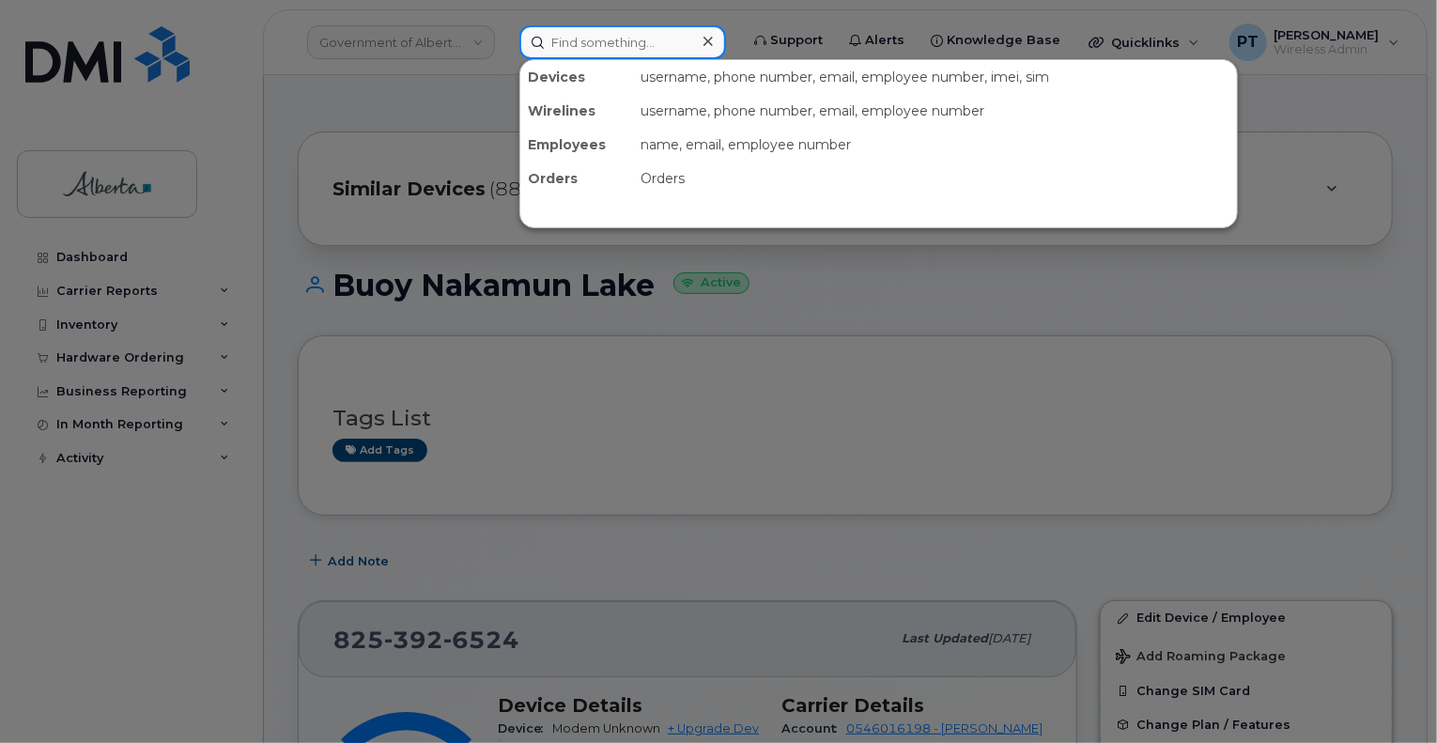
paste input "5873856271"
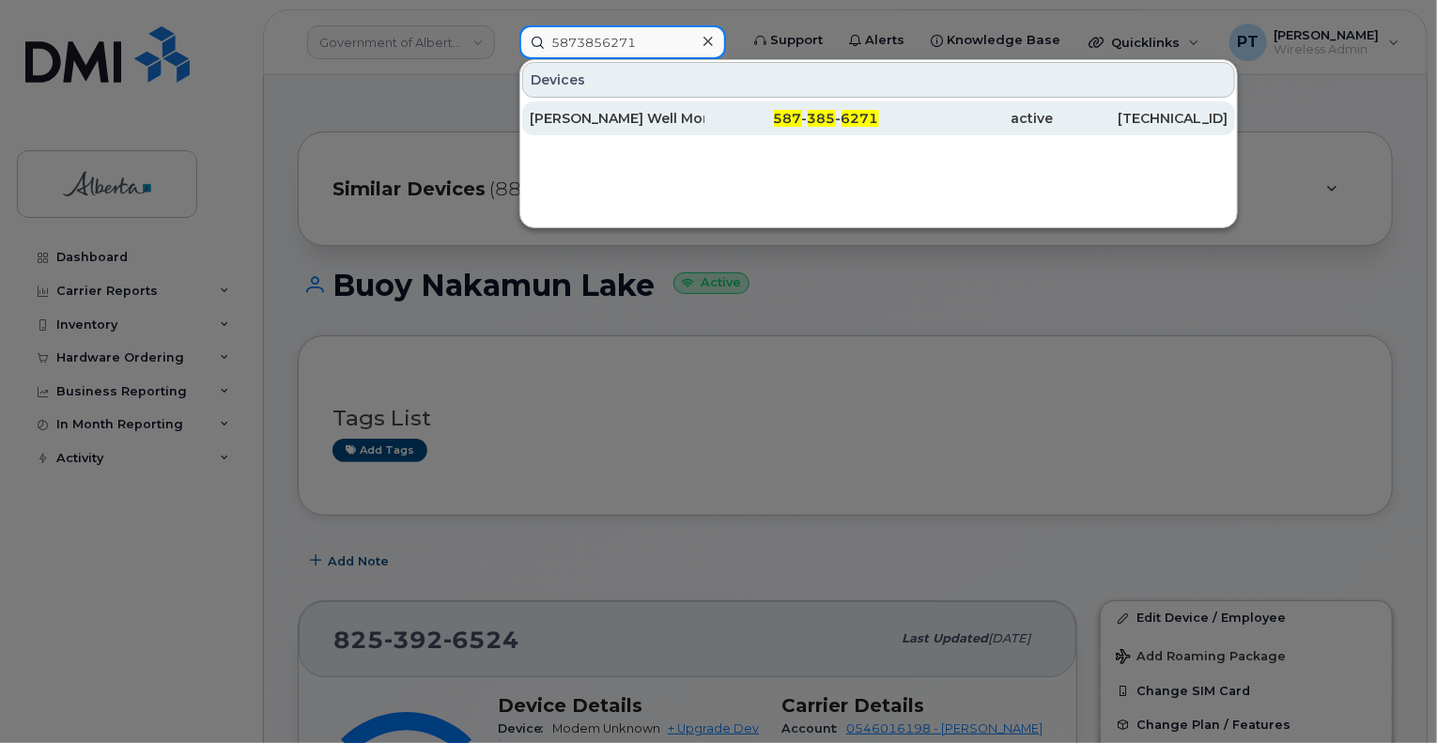
type input "5873856271"
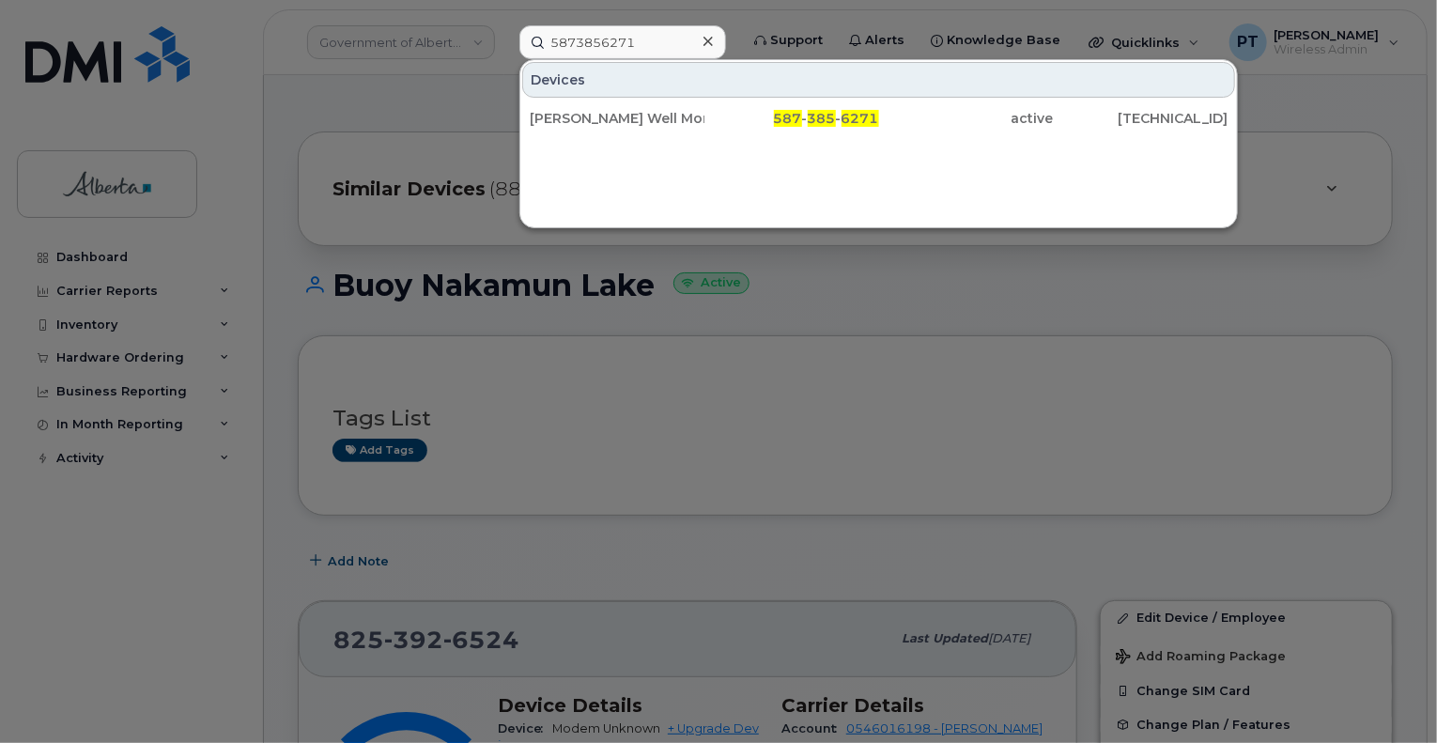
drag, startPoint x: 643, startPoint y: 116, endPoint x: 372, endPoint y: 298, distance: 327.0
click at [643, 116] on div "[PERSON_NAME] Well Mon Equip" at bounding box center [617, 118] width 175 height 19
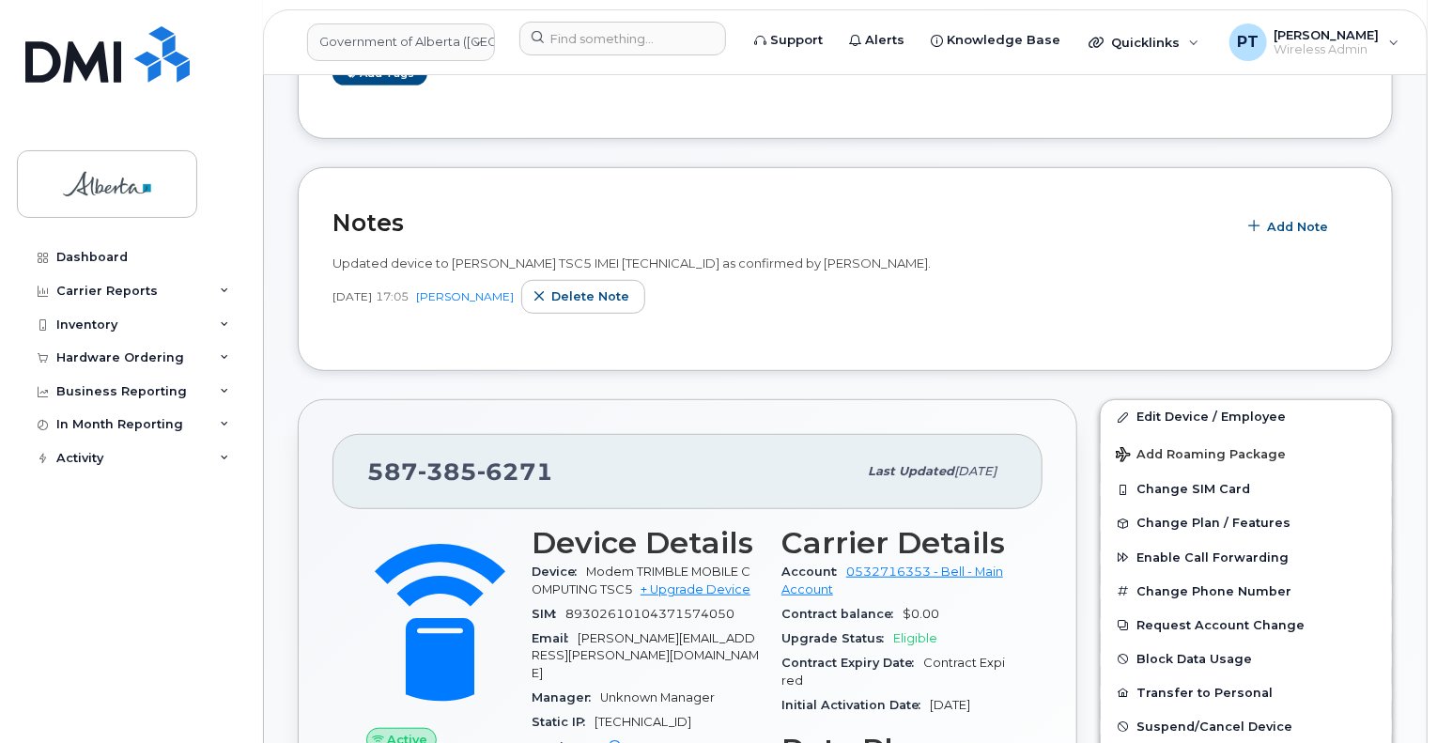
scroll to position [470, 0]
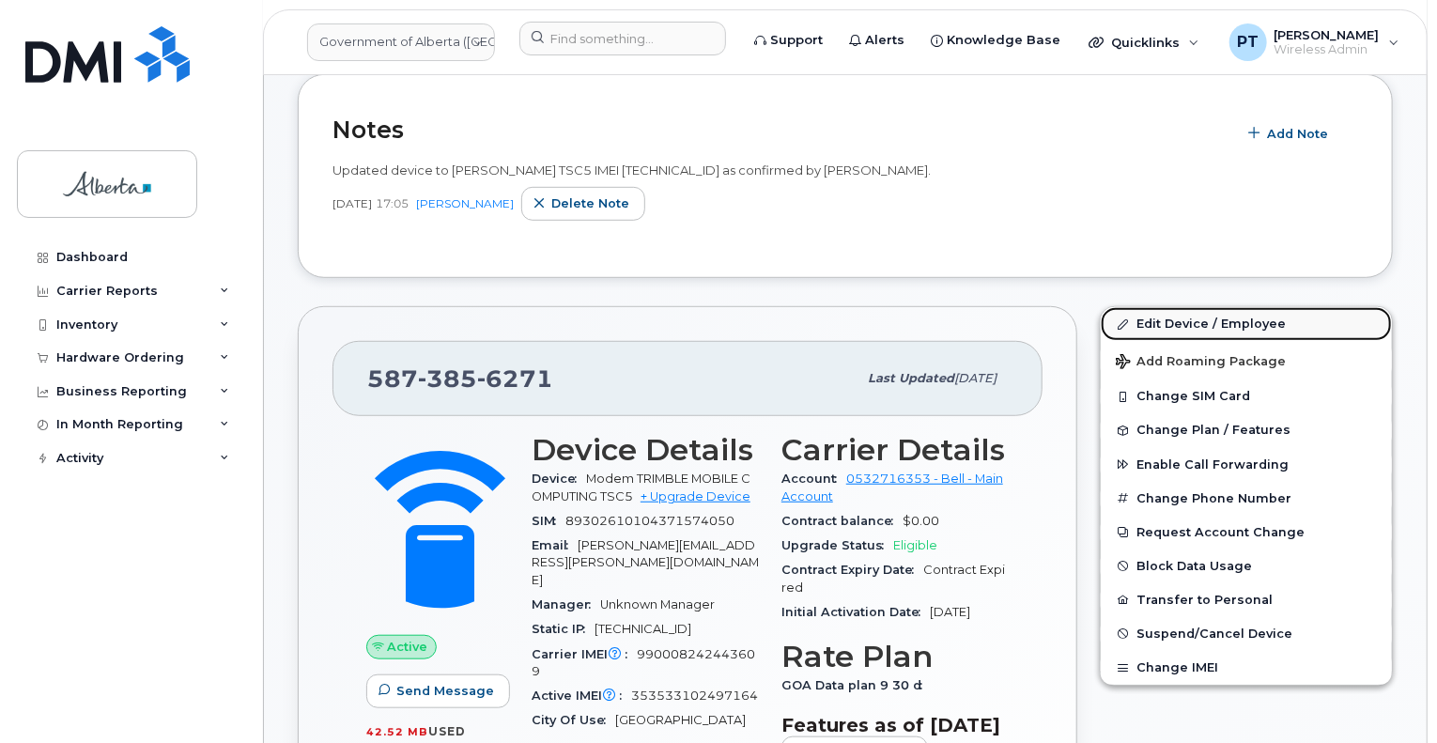
click at [1149, 323] on link "Edit Device / Employee" at bounding box center [1246, 324] width 291 height 34
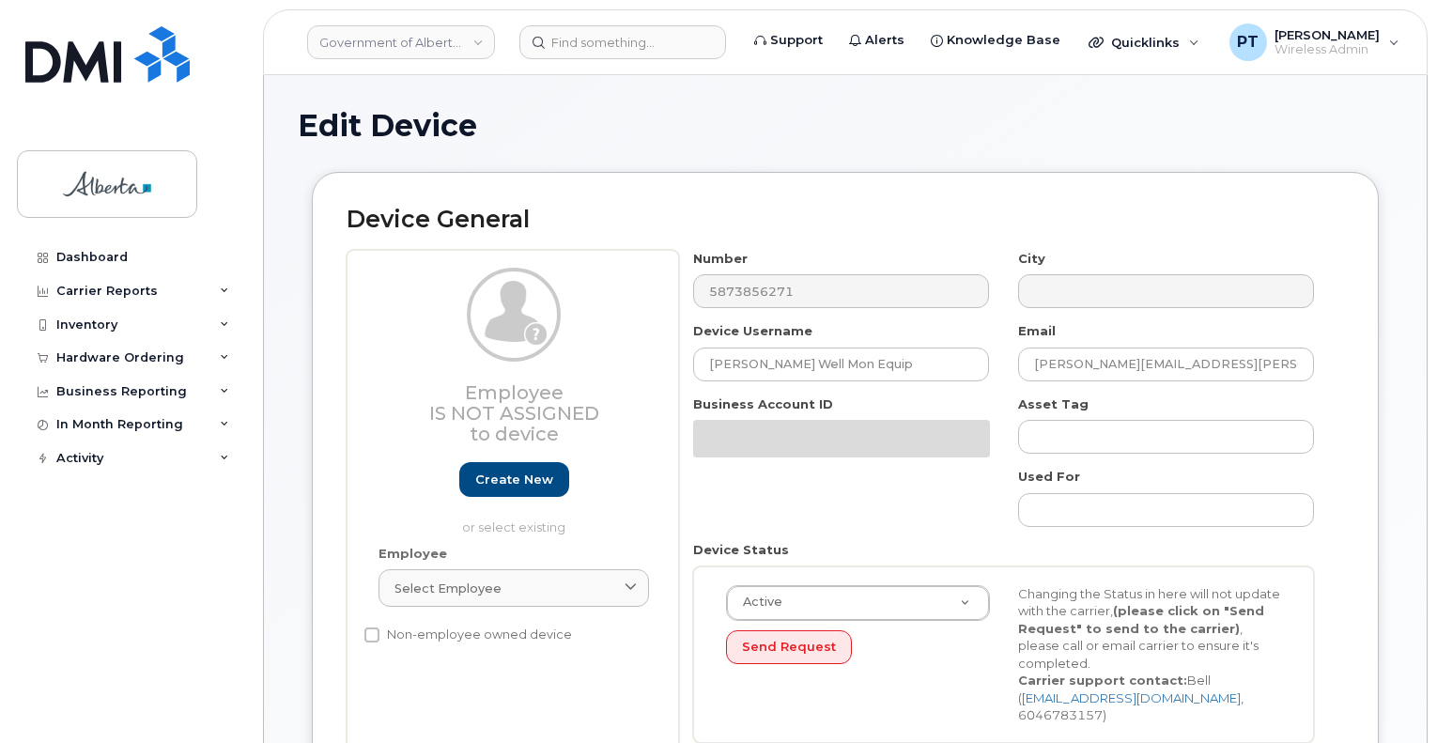
select select "4120331"
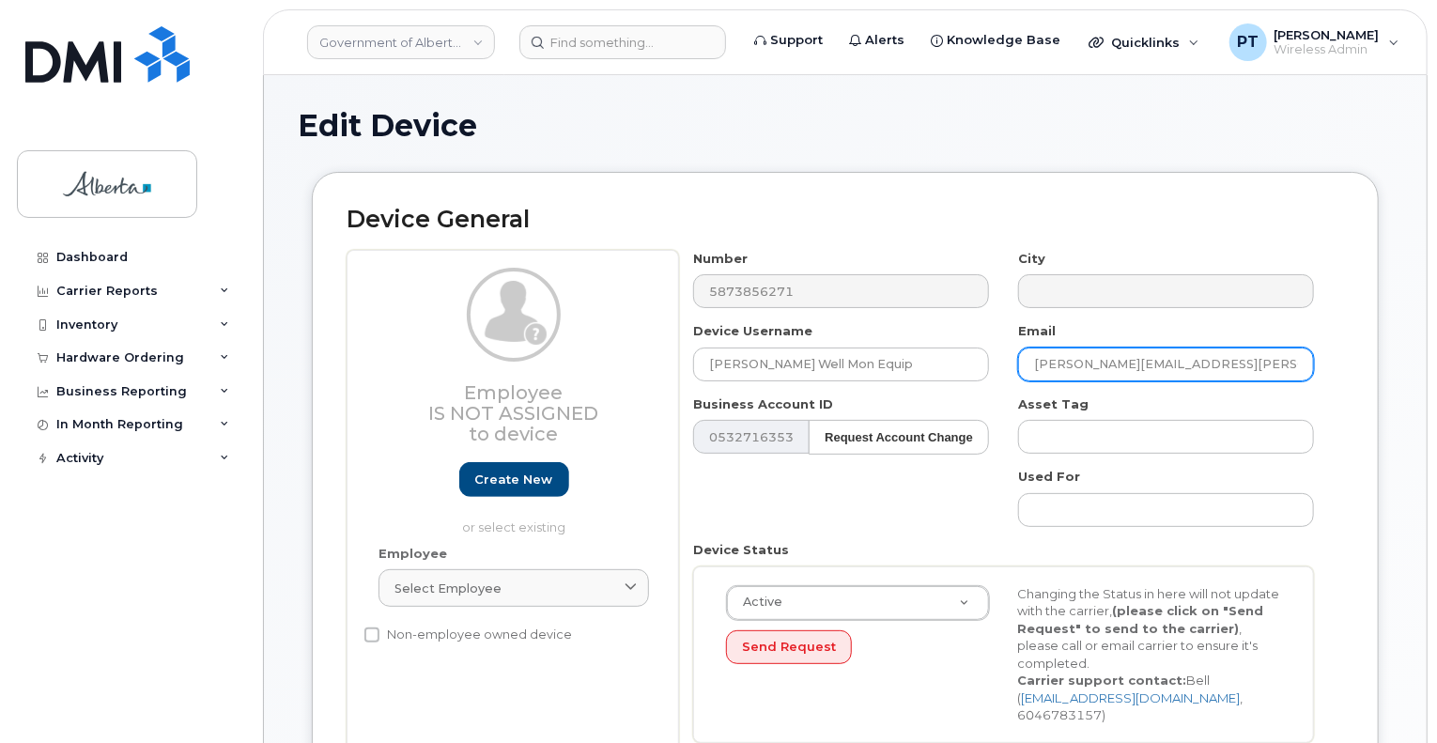
drag, startPoint x: 1199, startPoint y: 364, endPoint x: 1029, endPoint y: 370, distance: 170.2
click at [1030, 370] on input "[PERSON_NAME][EMAIL_ADDRESS][PERSON_NAME][DOMAIN_NAME]" at bounding box center [1166, 365] width 296 height 34
click at [1127, 379] on input "[PERSON_NAME][EMAIL_ADDRESS][PERSON_NAME][DOMAIN_NAME]" at bounding box center [1166, 365] width 296 height 34
drag, startPoint x: 1208, startPoint y: 363, endPoint x: 773, endPoint y: 414, distance: 438.0
click at [774, 414] on div "Number 5873856271 City Device Username [PERSON_NAME] Well Mon Equip Email [PERS…" at bounding box center [1004, 503] width 650 height 507
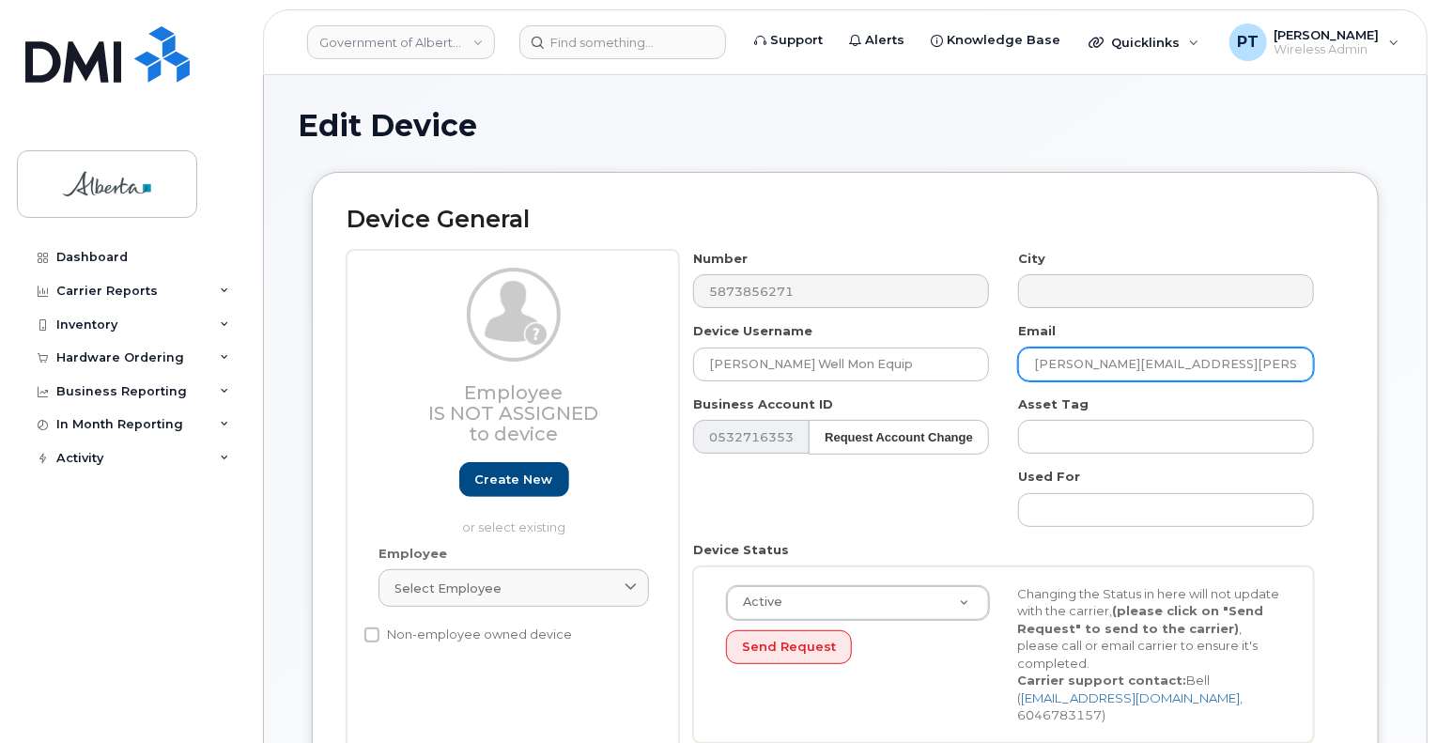
click at [1124, 364] on input "[PERSON_NAME][EMAIL_ADDRESS][PERSON_NAME][DOMAIN_NAME]" at bounding box center [1166, 365] width 296 height 34
drag, startPoint x: 1120, startPoint y: 362, endPoint x: 956, endPoint y: 364, distance: 163.5
click at [957, 365] on div "Number 5873856271 City Device Username [PERSON_NAME] Well Mon Equip Email [PERS…" at bounding box center [1004, 503] width 650 height 507
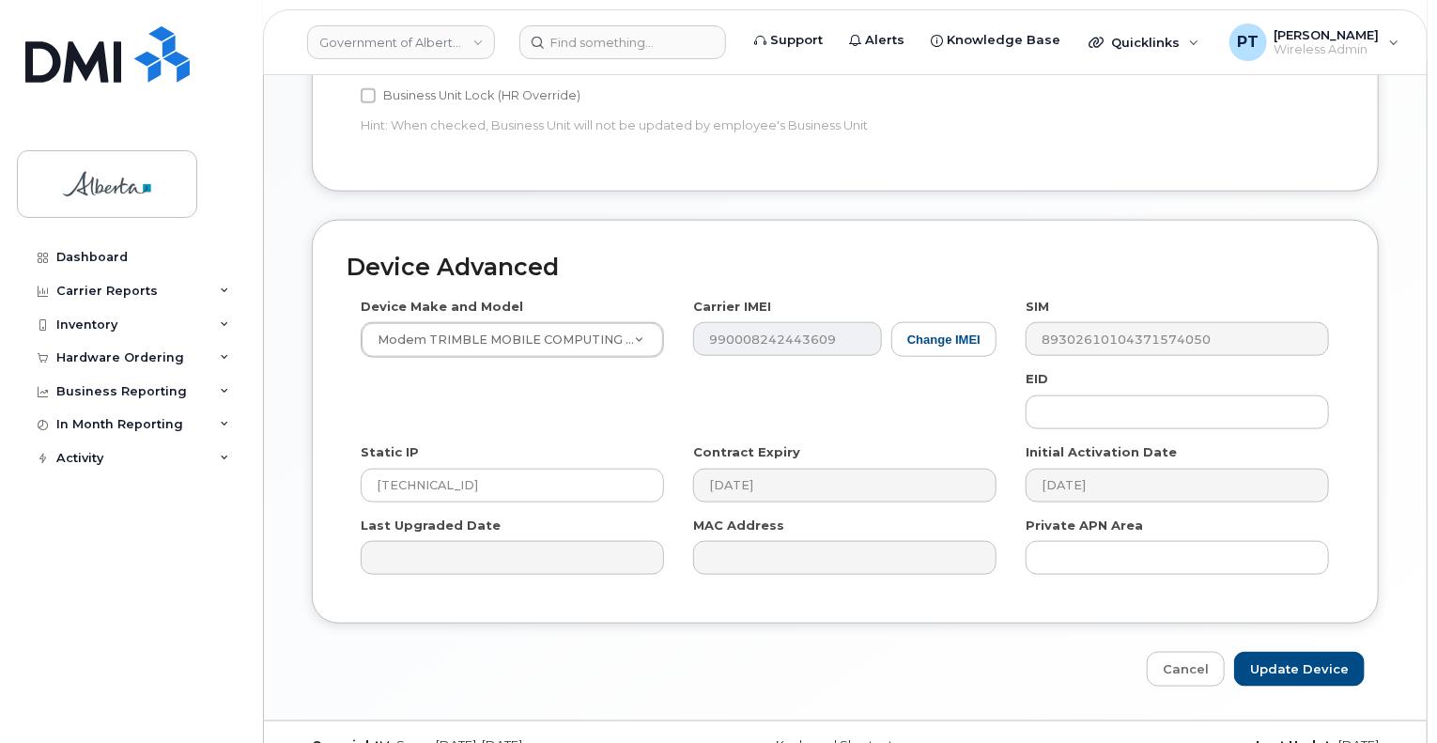
scroll to position [939, 0]
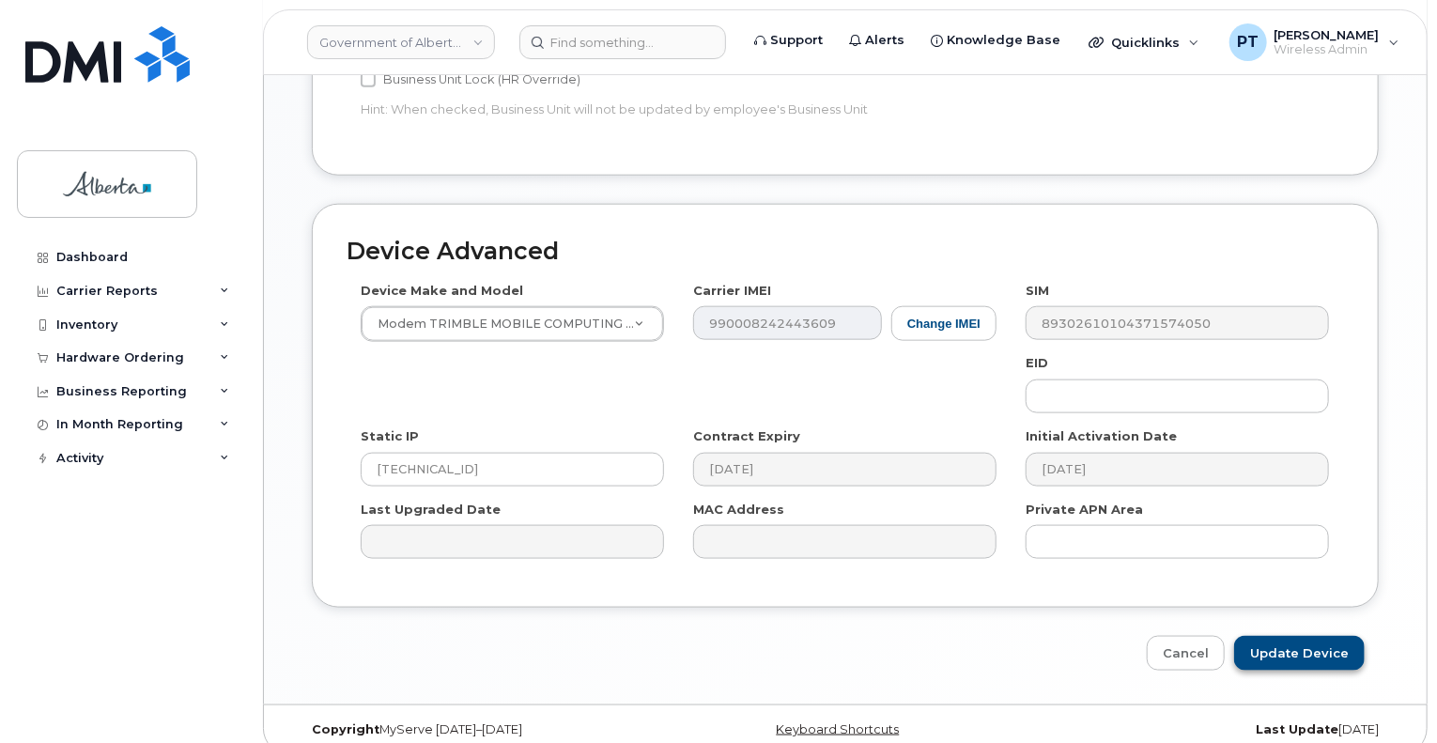
type input "[PERSON_NAME][EMAIL_ADDRESS][PERSON_NAME][DOMAIN_NAME]"
click at [1314, 636] on input "Update Device" at bounding box center [1299, 653] width 131 height 35
type input "Saving..."
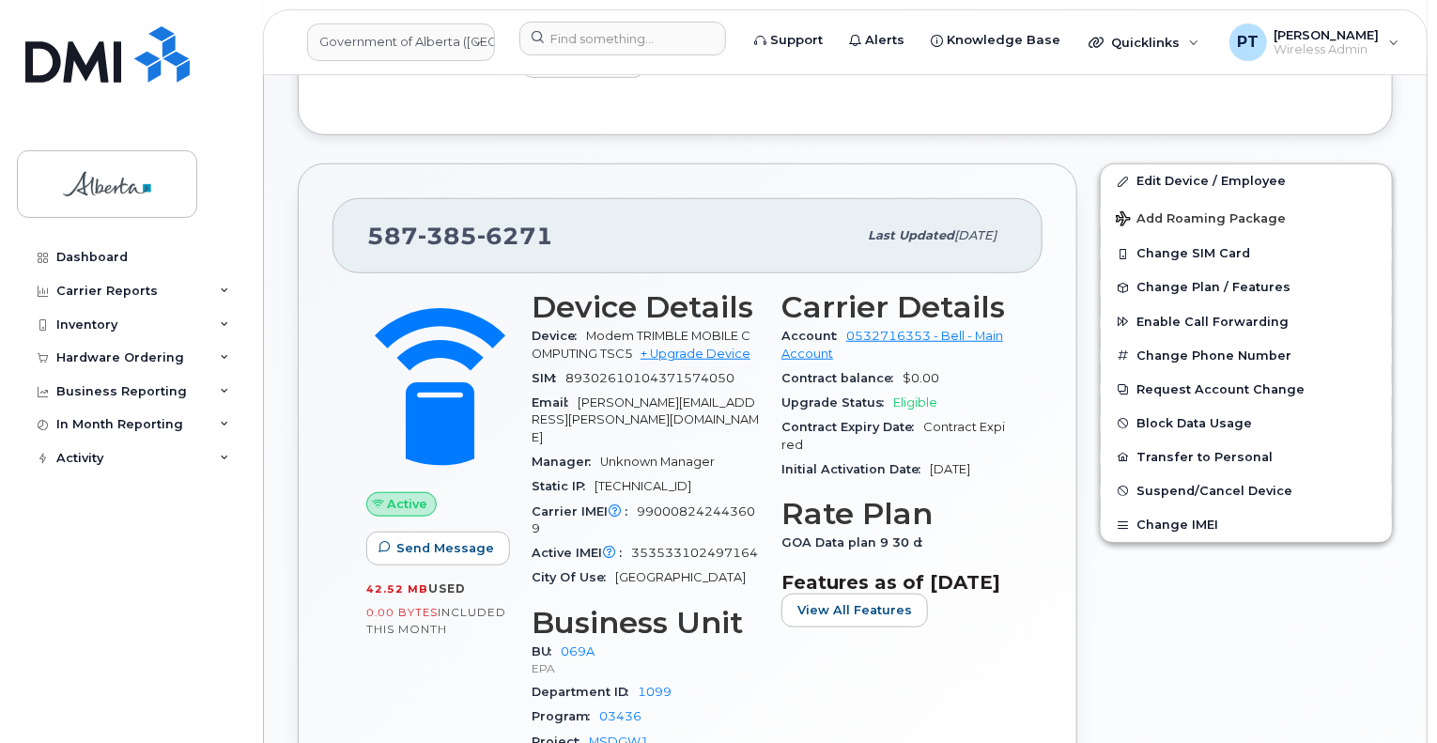
scroll to position [331, 0]
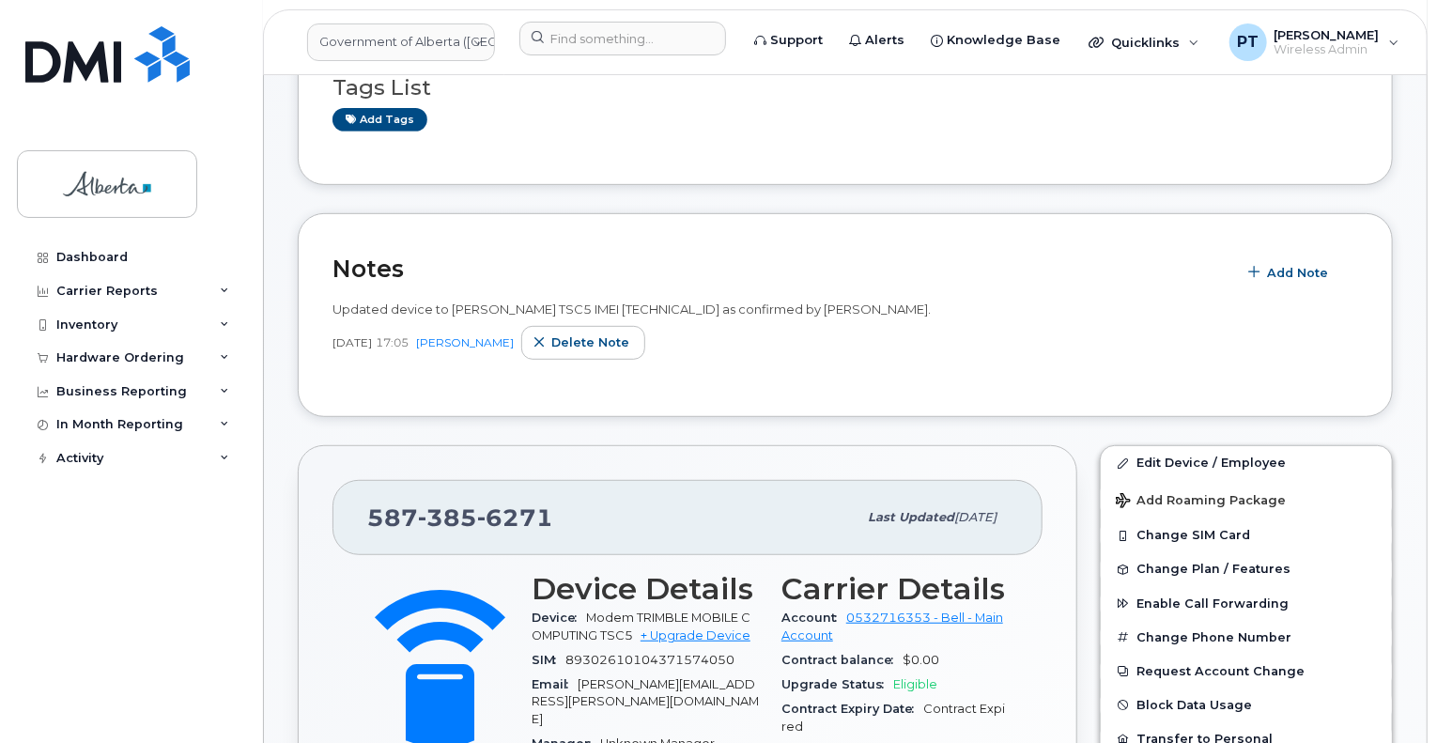
click at [929, 307] on span "Updated device to [PERSON_NAME] TSC5 IMEI [TECHNICAL_ID] as confirmed by [PERSO…" at bounding box center [632, 309] width 598 height 15
click at [936, 307] on div "Updated device to Trimble TSC5 IMEI 353533102497164 as confirmed by Amy Hayden-…" at bounding box center [846, 310] width 1026 height 18
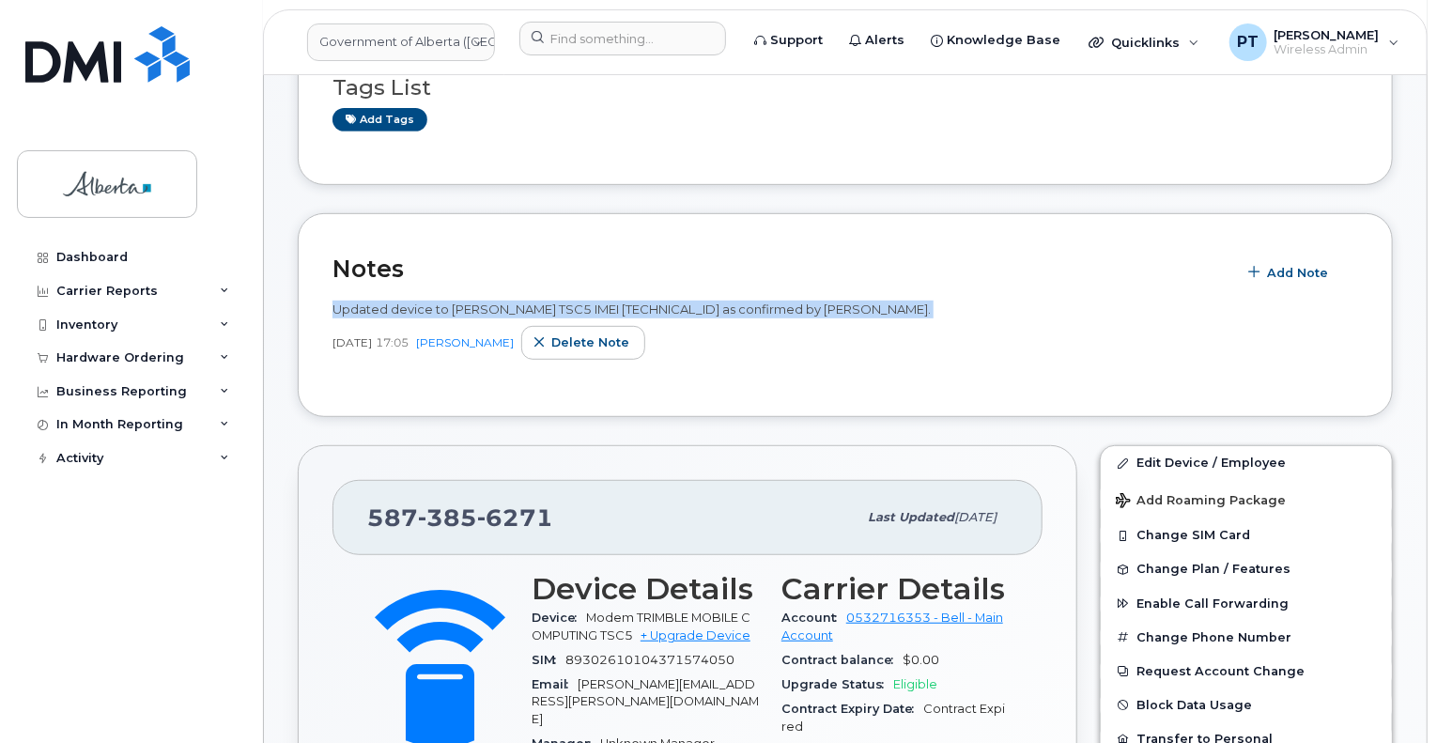
drag, startPoint x: 936, startPoint y: 307, endPoint x: 356, endPoint y: 304, distance: 579.6
click at [356, 304] on div "Updated device to Trimble TSC5 IMEI 353533102497164 as confirmed by Amy Hayden-…" at bounding box center [846, 310] width 1026 height 18
copy span "Updated device to Trimble TSC5 IMEI 353533102497164 as confirmed by Amy Hayden-…"
click at [562, 345] on span "Delete note" at bounding box center [590, 342] width 78 height 18
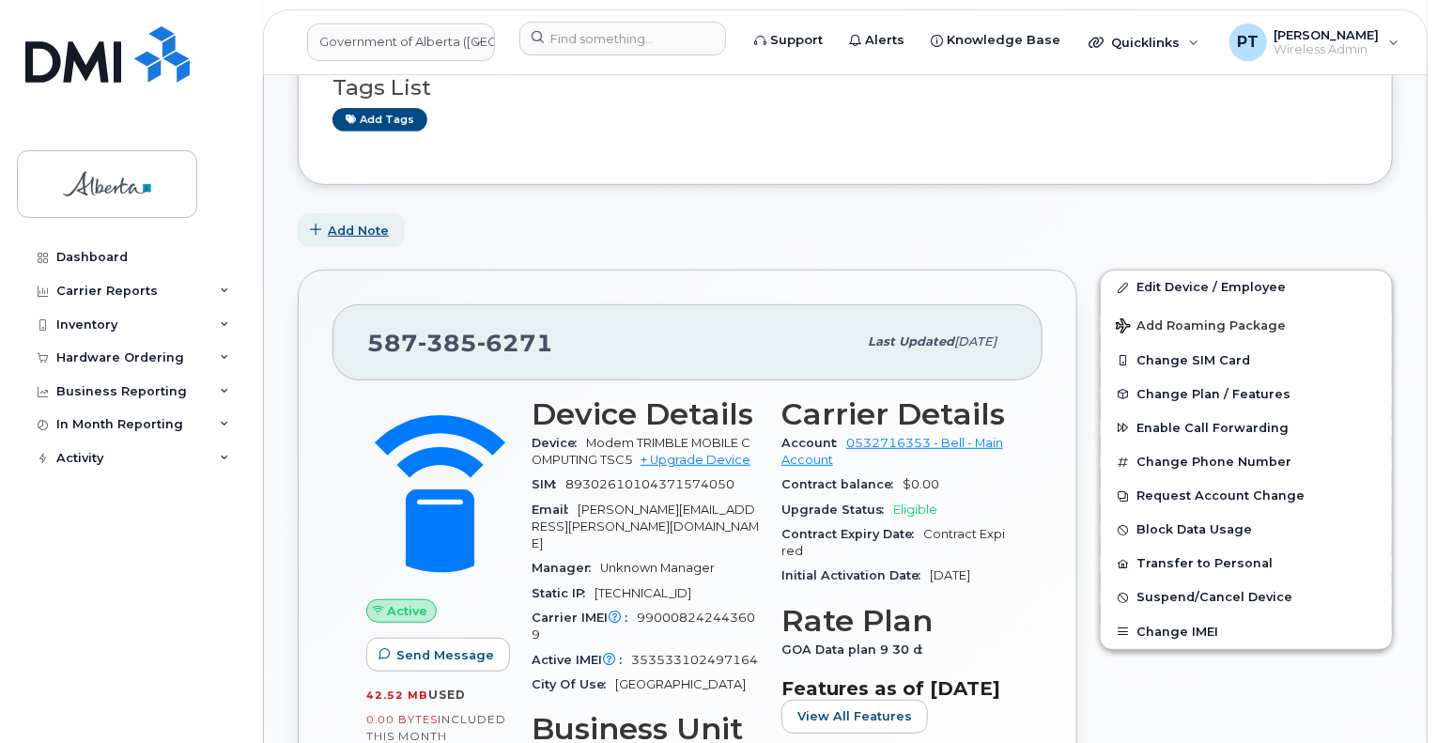
click at [358, 226] on span "Add Note" at bounding box center [358, 231] width 61 height 18
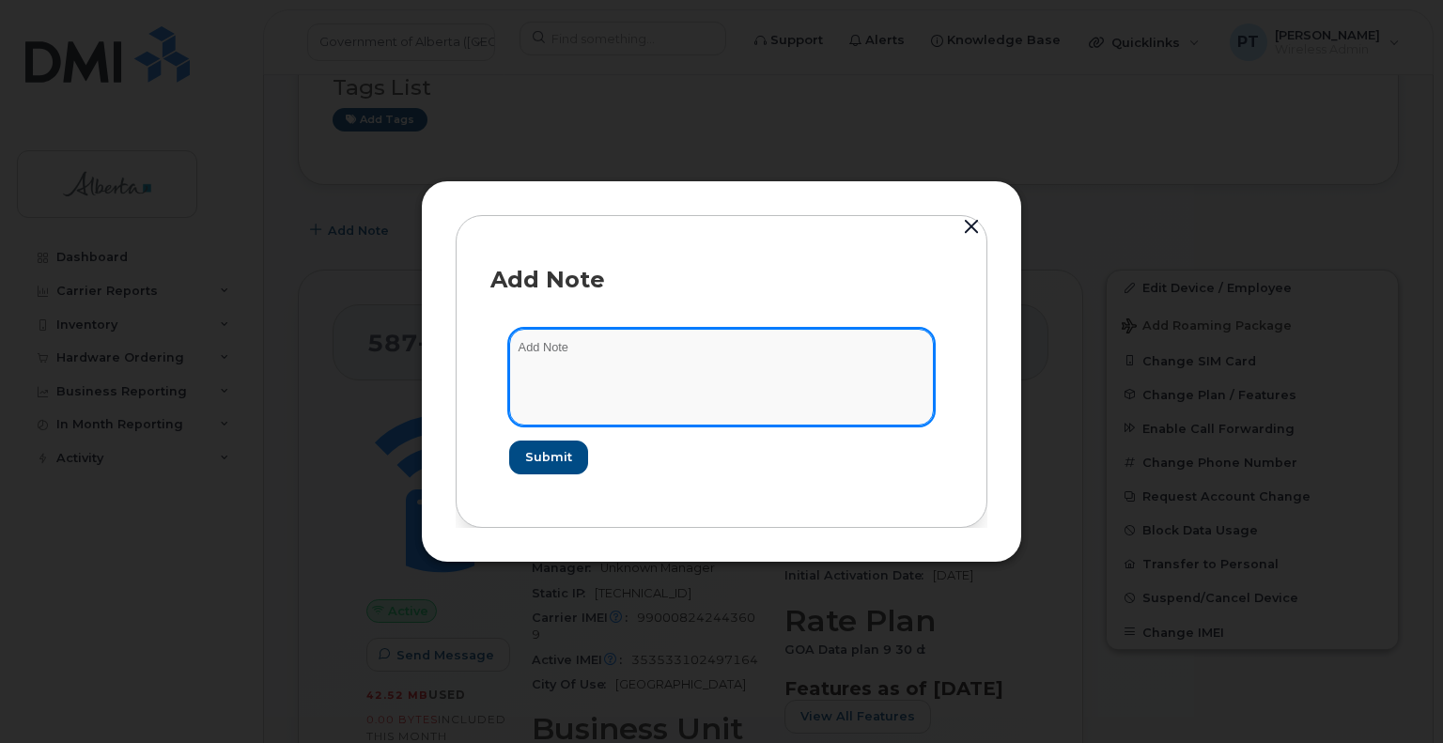
click at [534, 342] on textarea at bounding box center [721, 377] width 425 height 96
paste textarea "Updated device to Trimble TSC5 IMEI 353533102497164 as confirmed by Amy Hayden-…"
click at [820, 349] on textarea "Updated device to Trimble TSC5 IMEI 353533102497164 as confirmed by Amy Hayden-…" at bounding box center [721, 377] width 425 height 96
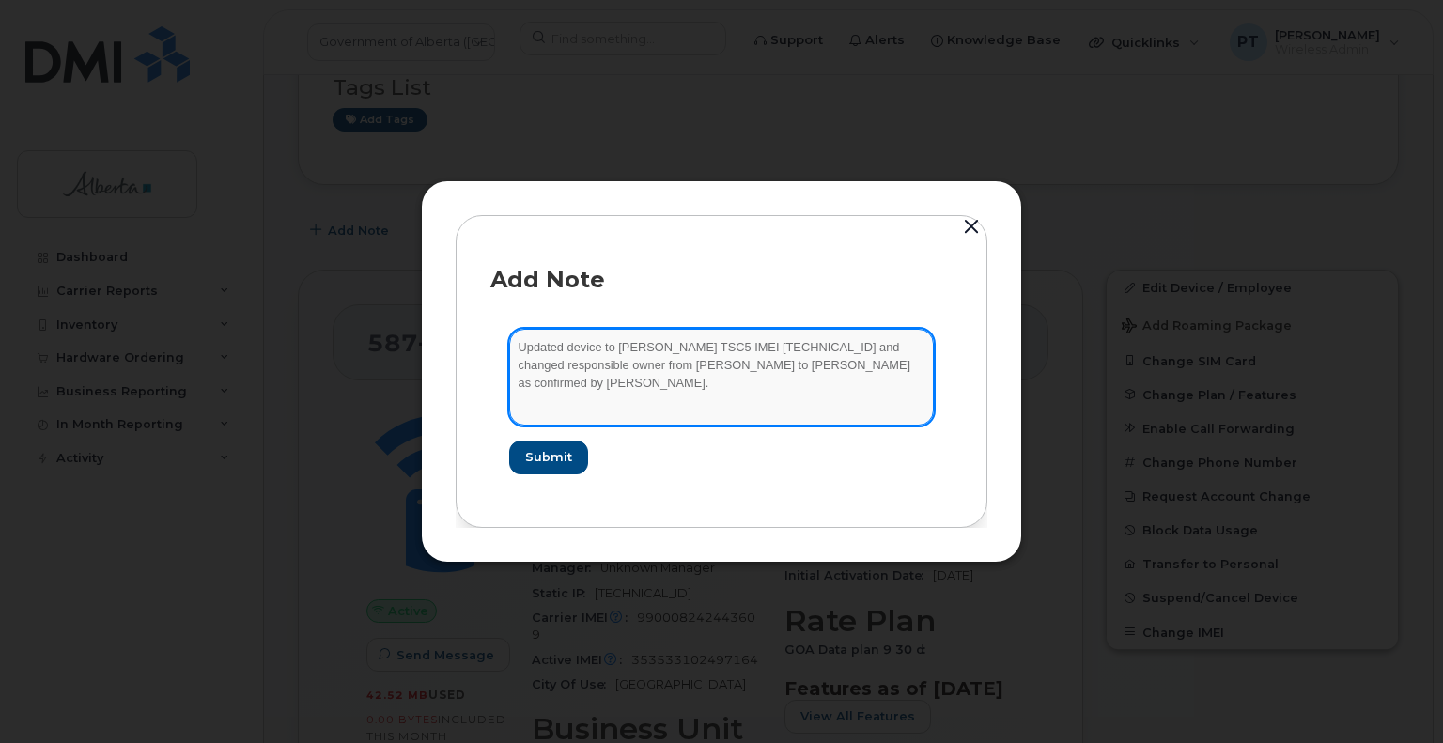
click at [549, 386] on textarea "Updated device to Trimble TSC5 IMEI 353533102497164 and changed responsible own…" at bounding box center [721, 377] width 425 height 96
type textarea "Updated device to Trimble TSC5 IMEI 353533102497164 and changed responsible own…"
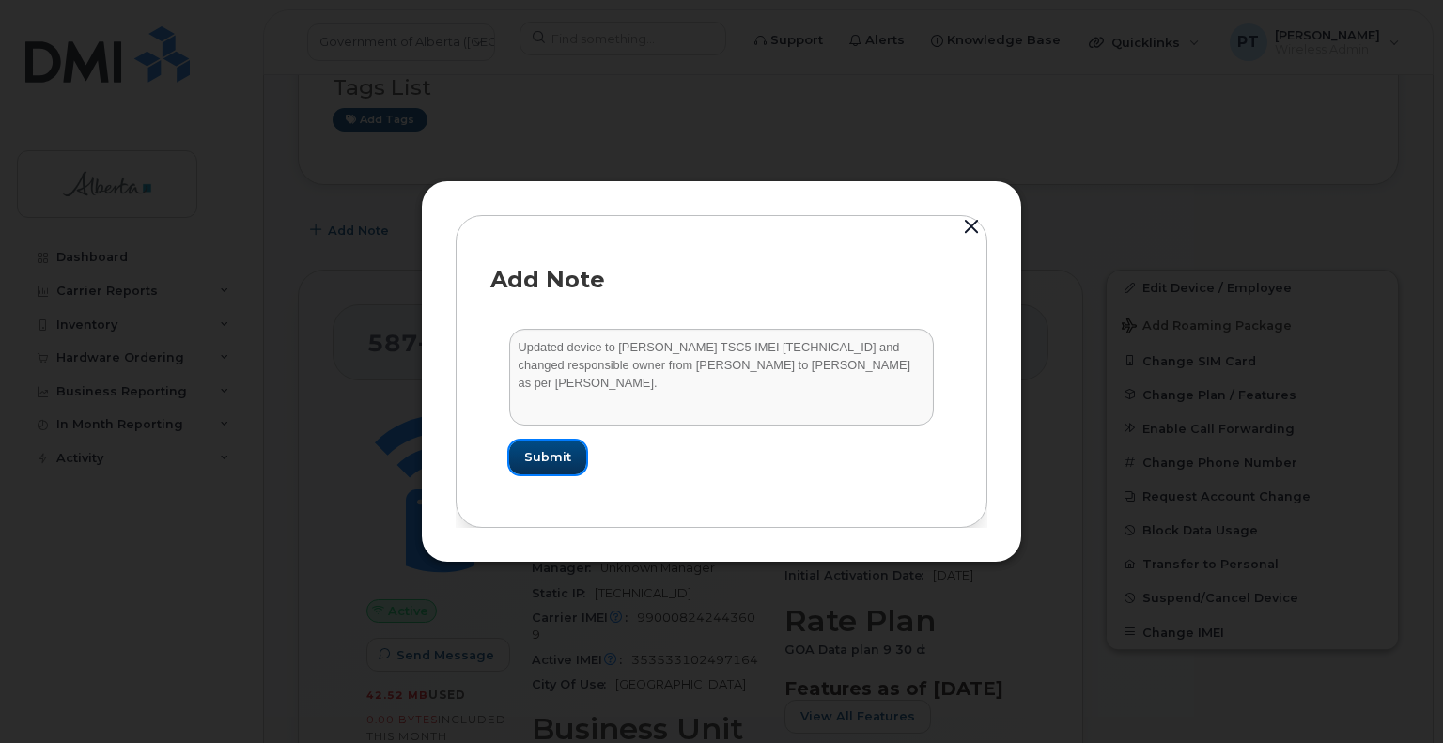
click at [541, 457] on span "Submit" at bounding box center [547, 457] width 47 height 18
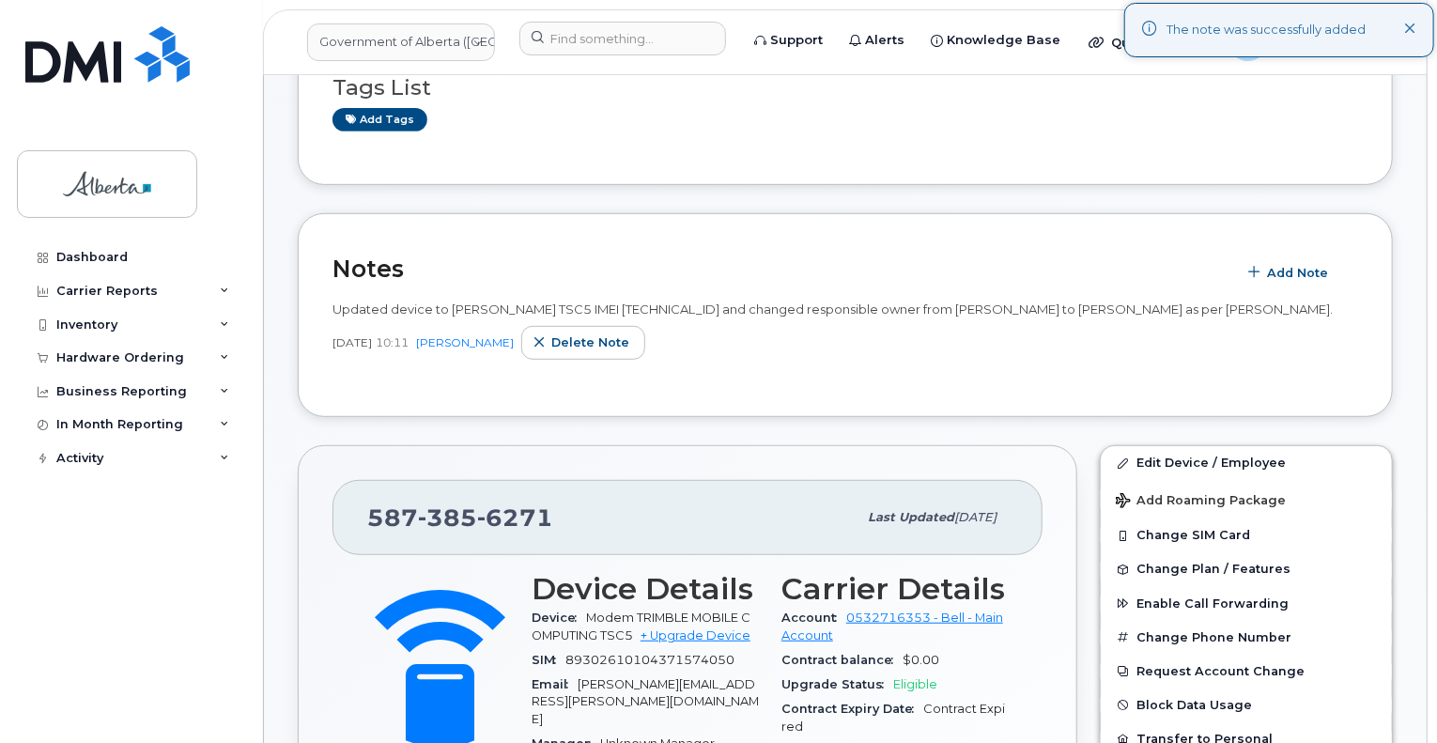
scroll to position [519, 0]
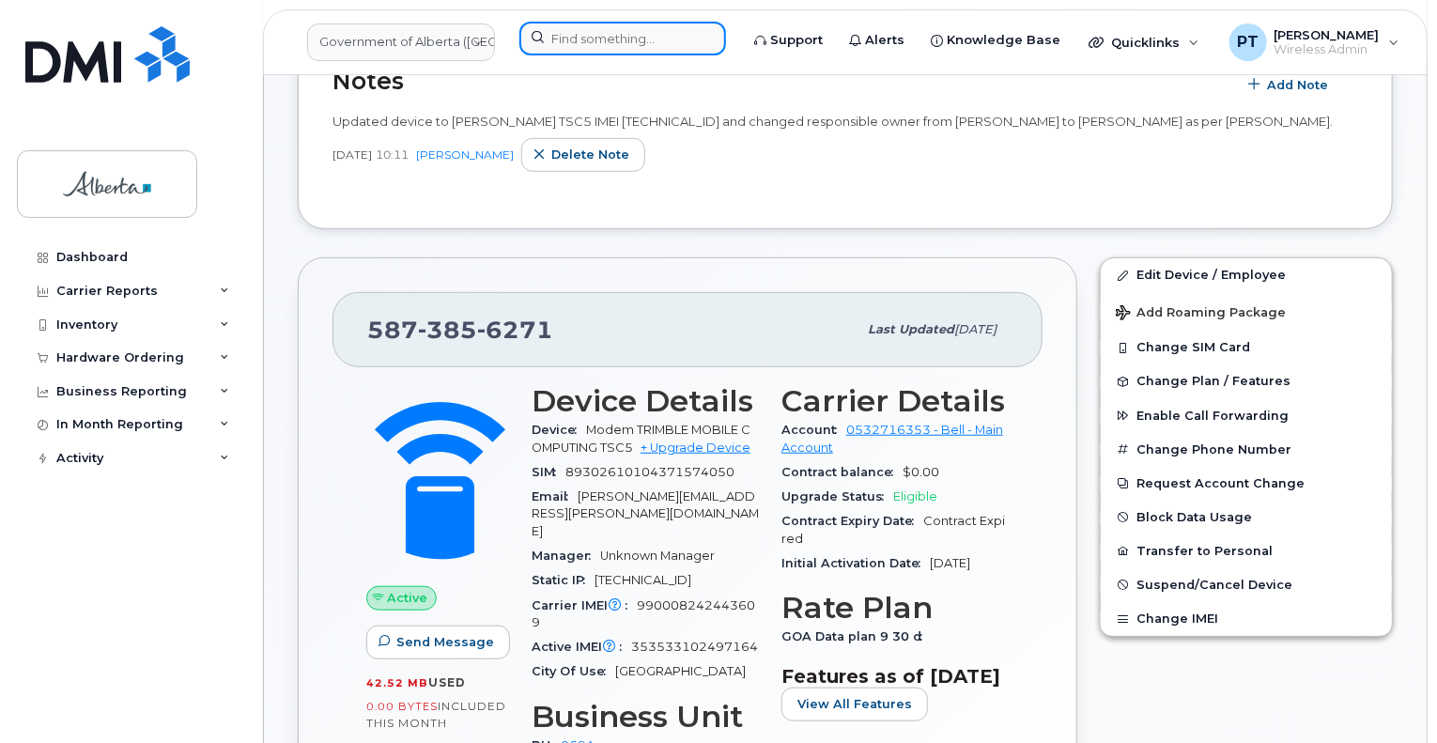
click at [576, 40] on input at bounding box center [622, 39] width 207 height 34
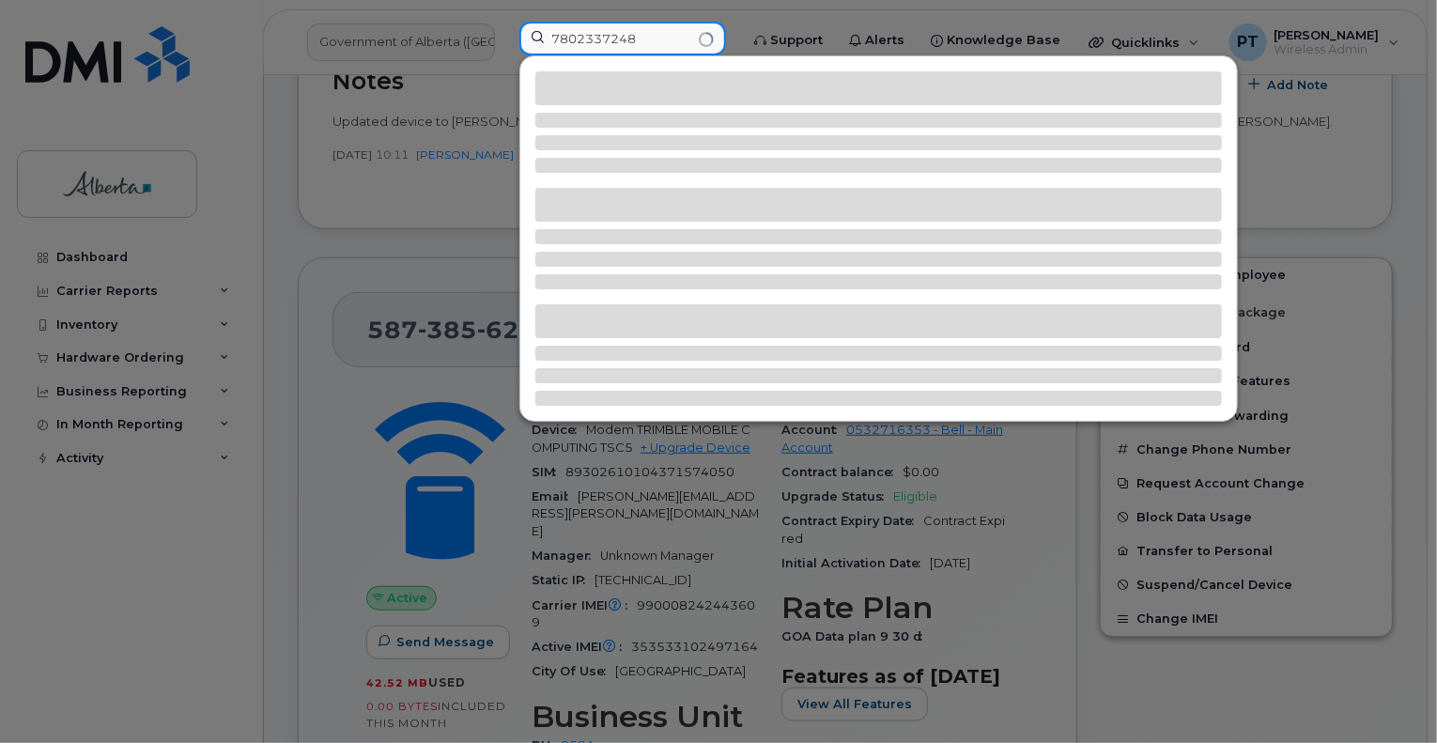
type input "7802337248"
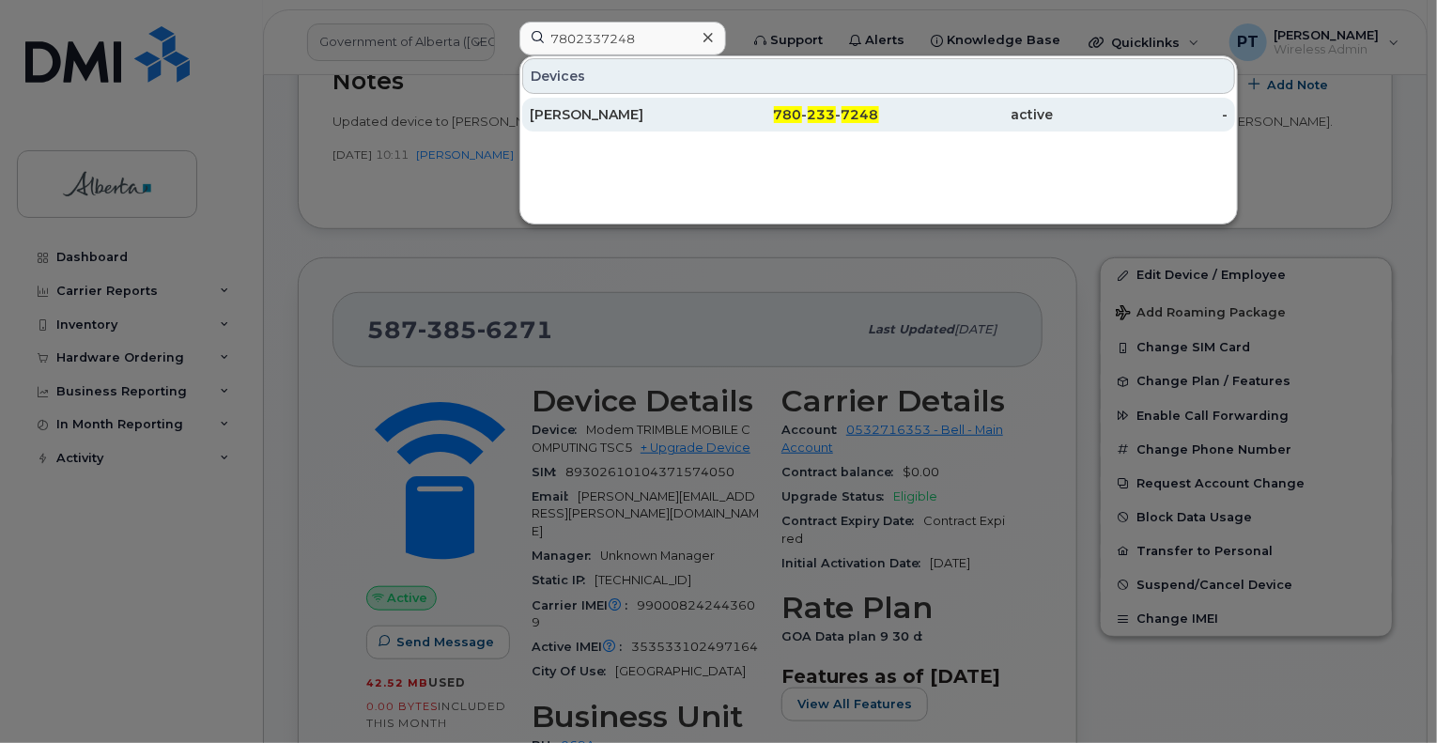
click at [545, 114] on div "Christopher Hodge" at bounding box center [617, 114] width 175 height 19
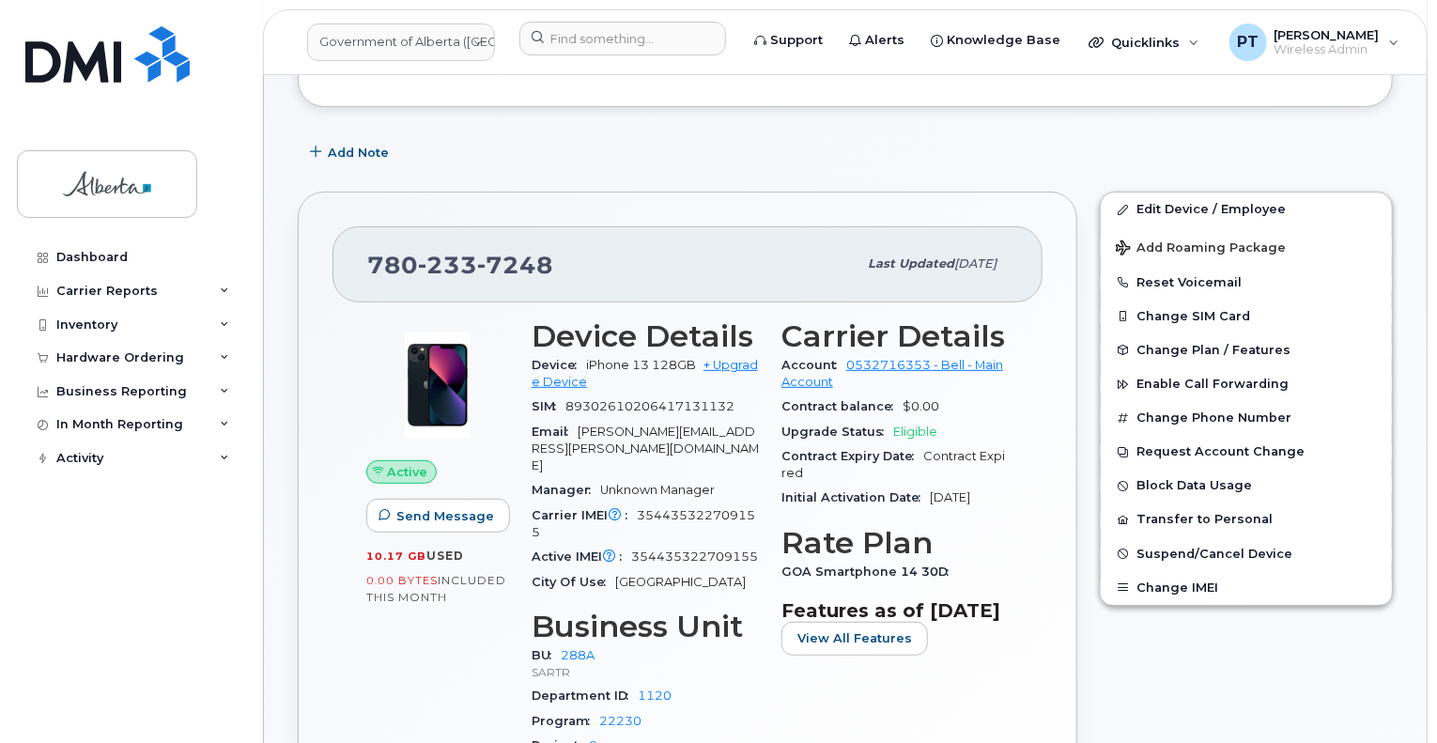
scroll to position [282, 0]
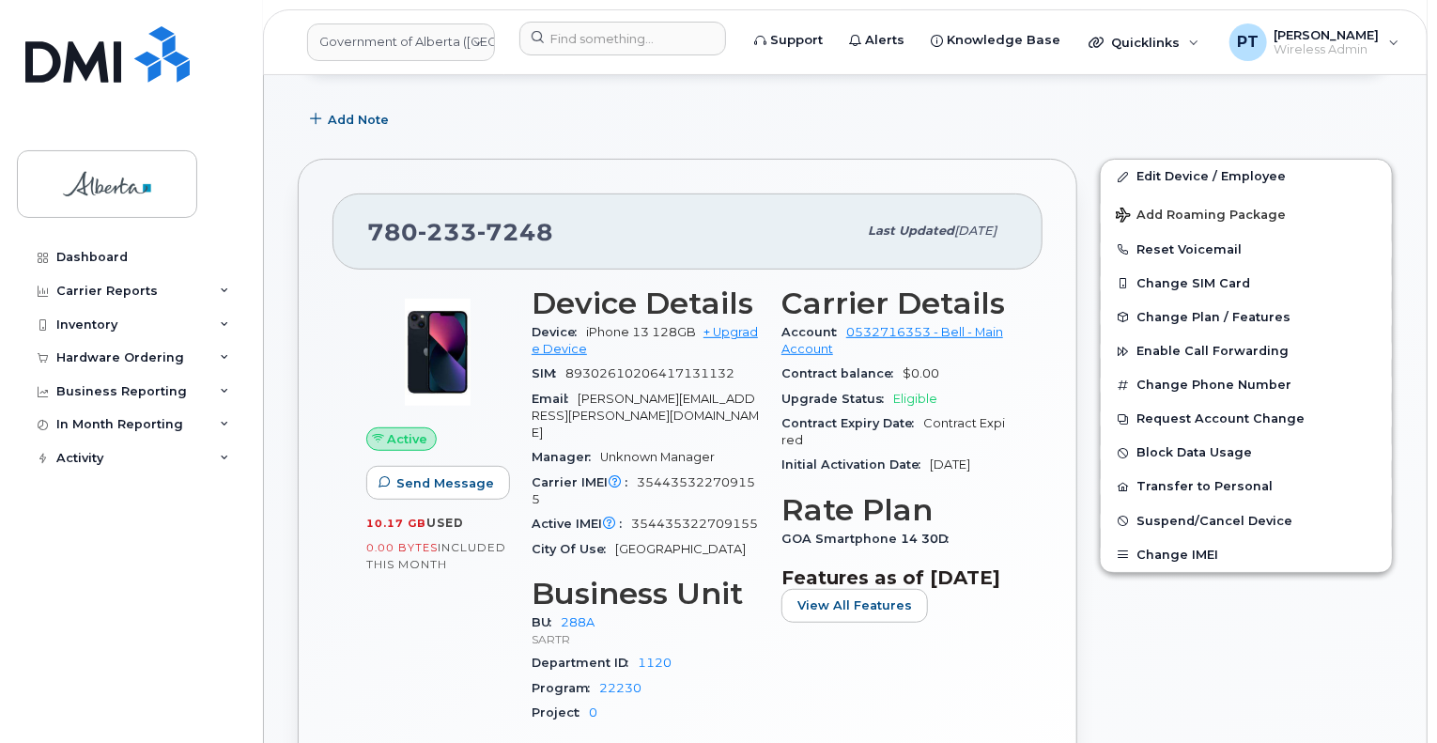
click at [693, 475] on span "354435322709155" at bounding box center [644, 490] width 224 height 31
copy span "354435322709155"
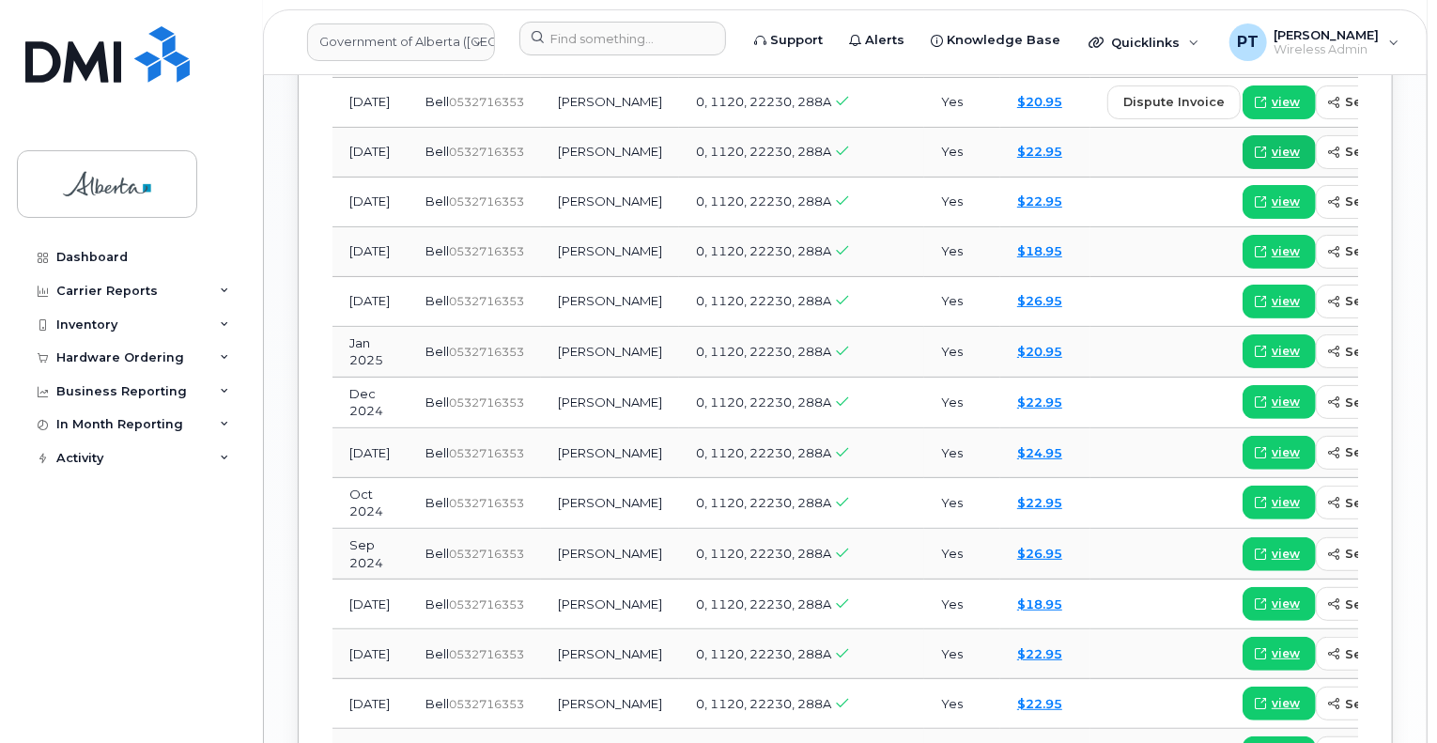
scroll to position [1597, 0]
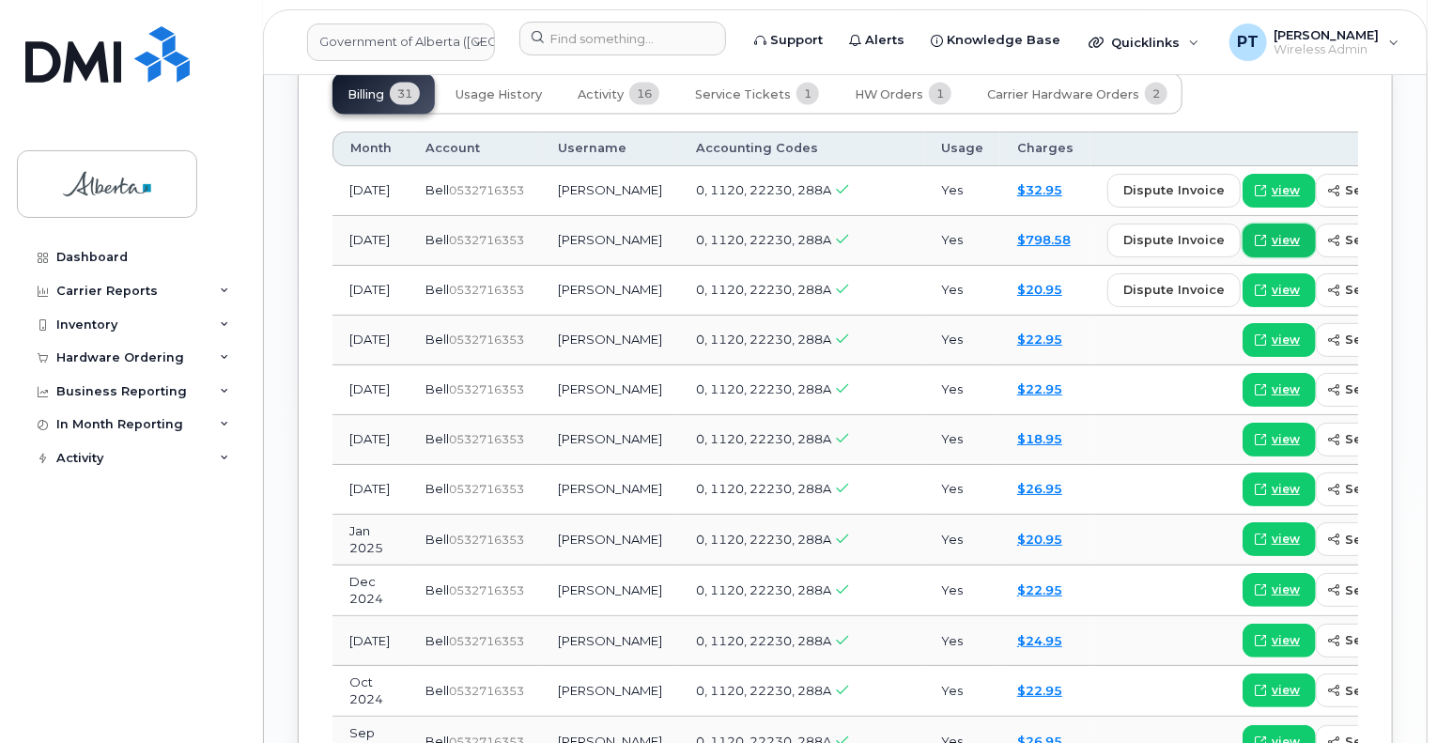
click at [1272, 236] on span "view" at bounding box center [1286, 240] width 28 height 17
